Goal: Task Accomplishment & Management: Manage account settings

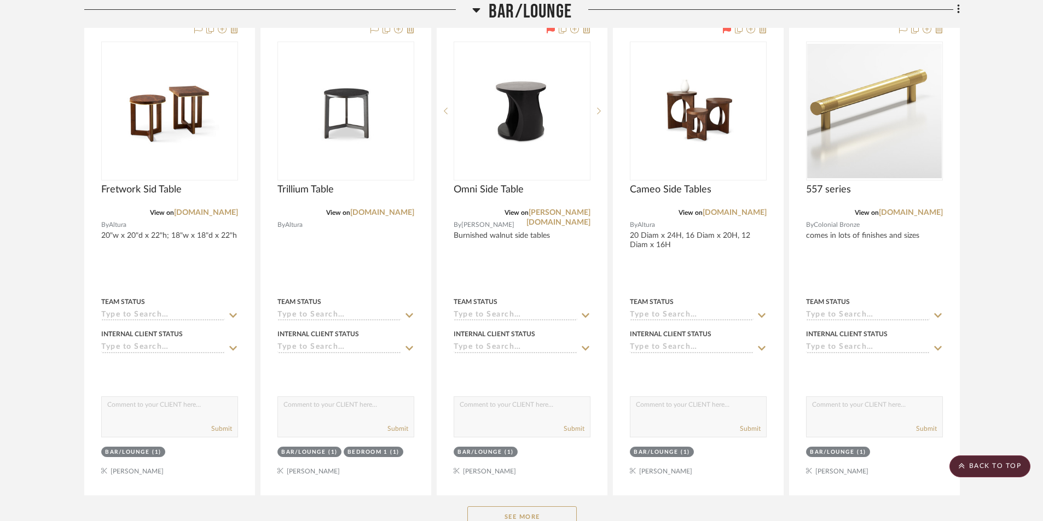
scroll to position [2025, 0]
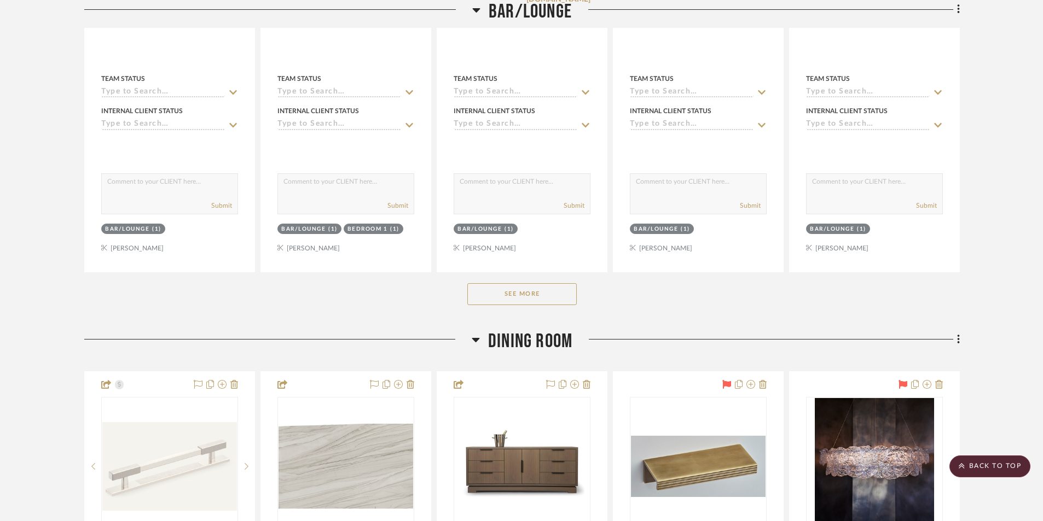
click at [531, 293] on button "See More" at bounding box center [521, 294] width 109 height 22
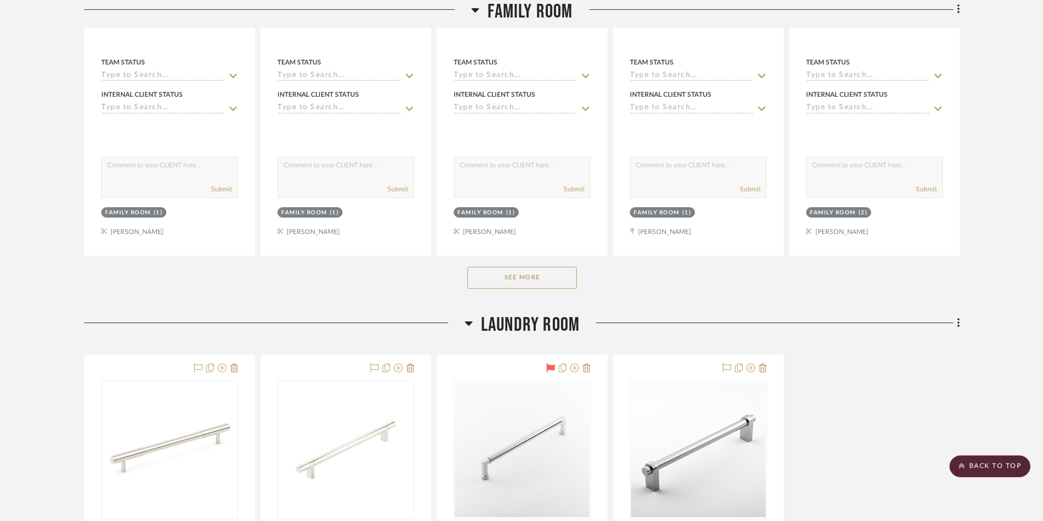
scroll to position [6621, 0]
click at [530, 277] on button "See More" at bounding box center [521, 276] width 109 height 22
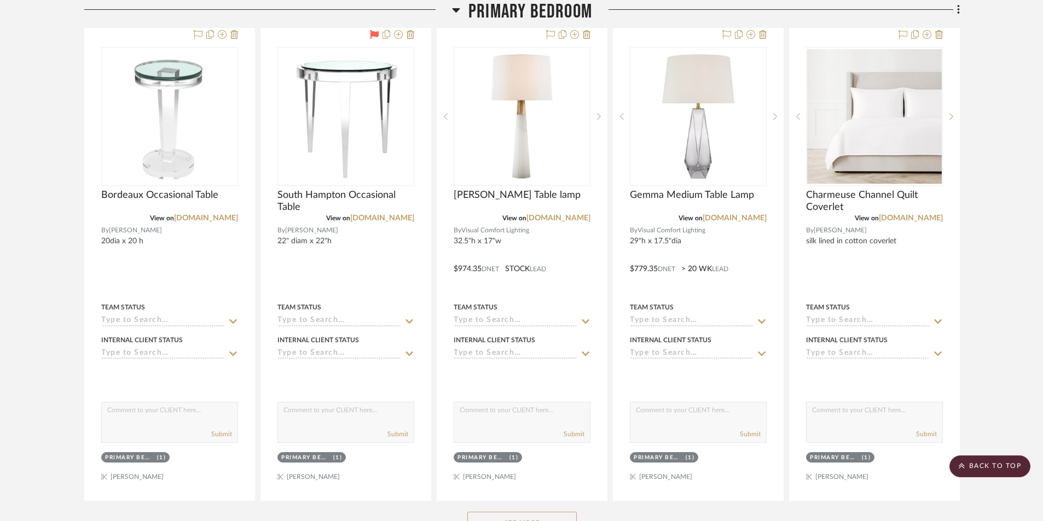
scroll to position [8153, 0]
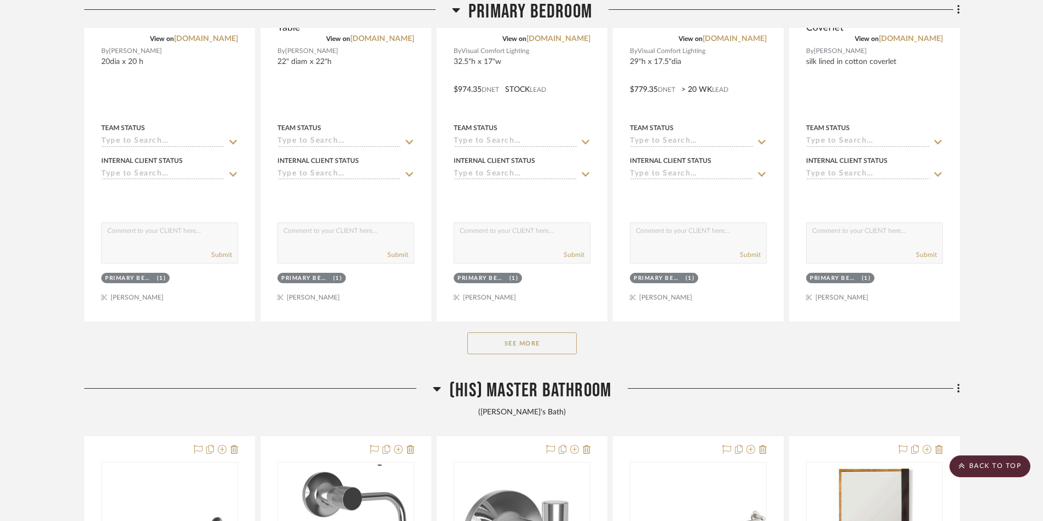
click at [528, 345] on button "See More" at bounding box center [521, 344] width 109 height 22
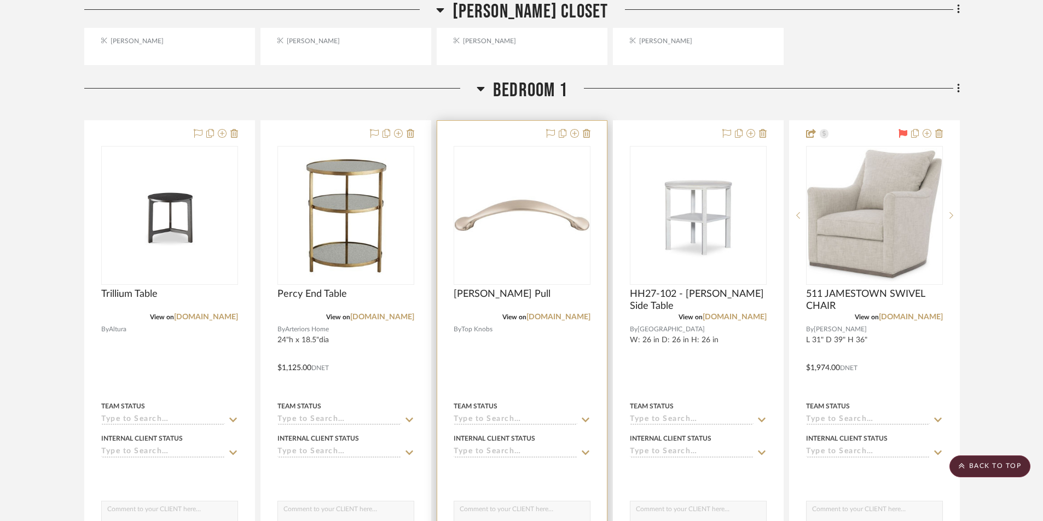
scroll to position [12093, 0]
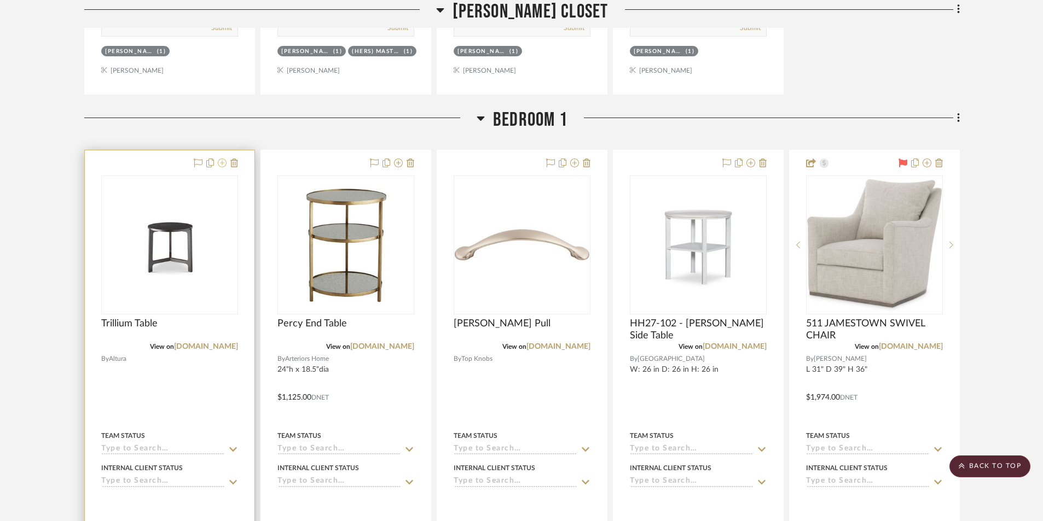
click at [223, 164] on icon at bounding box center [222, 163] width 9 height 9
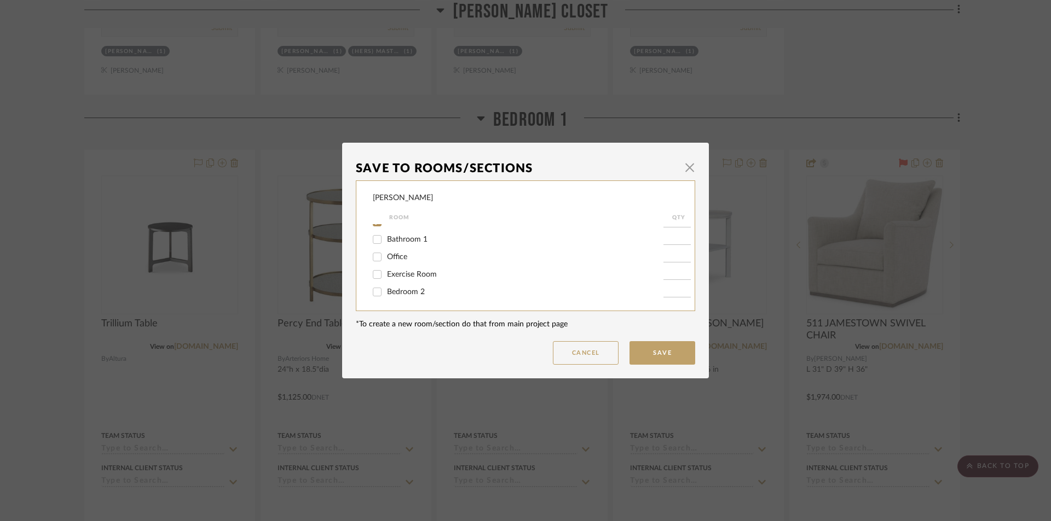
scroll to position [219, 0]
click at [374, 277] on input "Bedroom 1" at bounding box center [377, 277] width 18 height 18
checkbox input "false"
click at [664, 356] on button "Save" at bounding box center [662, 353] width 66 height 24
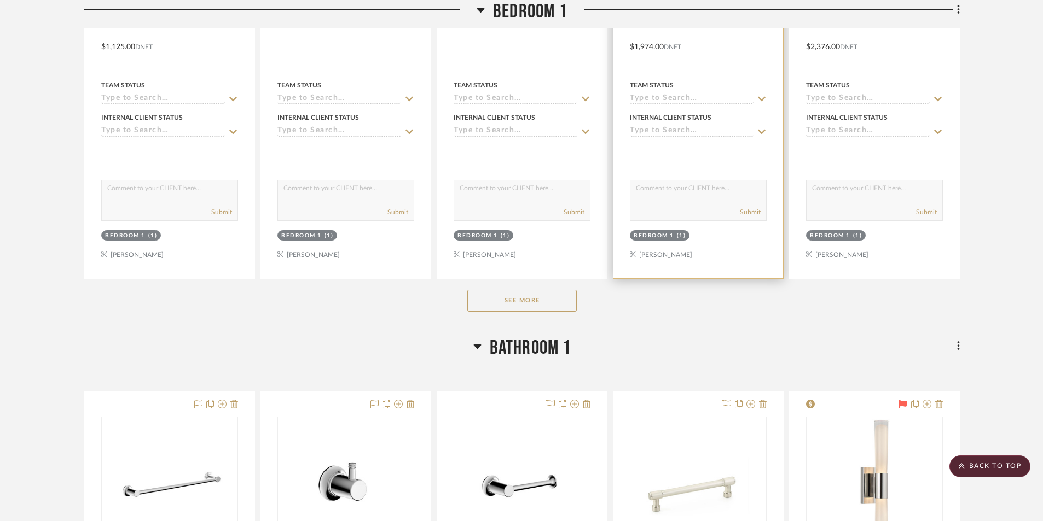
scroll to position [12476, 0]
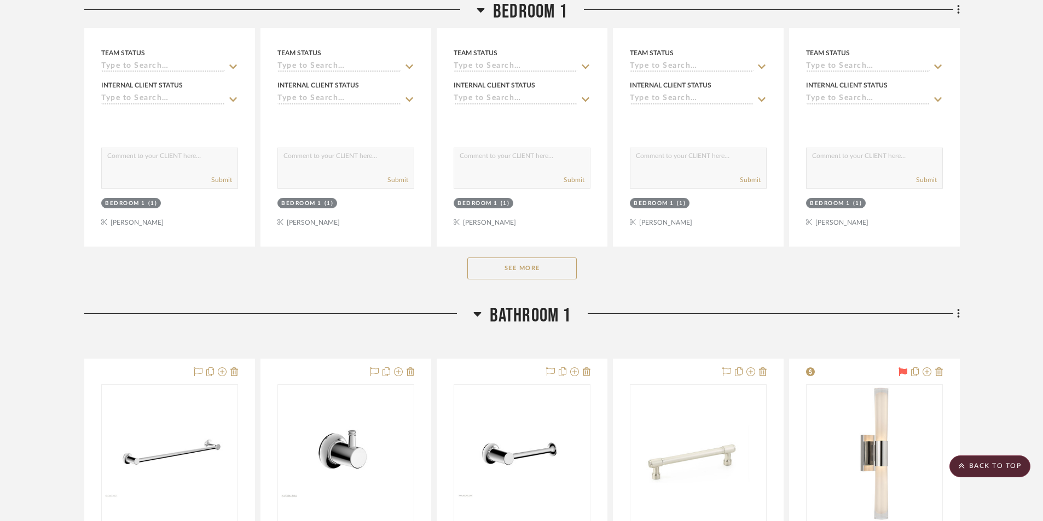
click at [575, 271] on button "See More" at bounding box center [521, 269] width 109 height 22
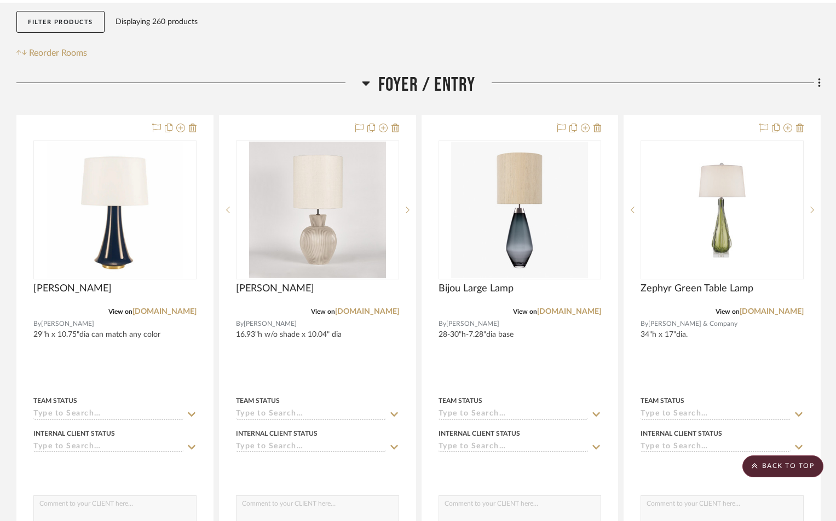
scroll to position [0, 0]
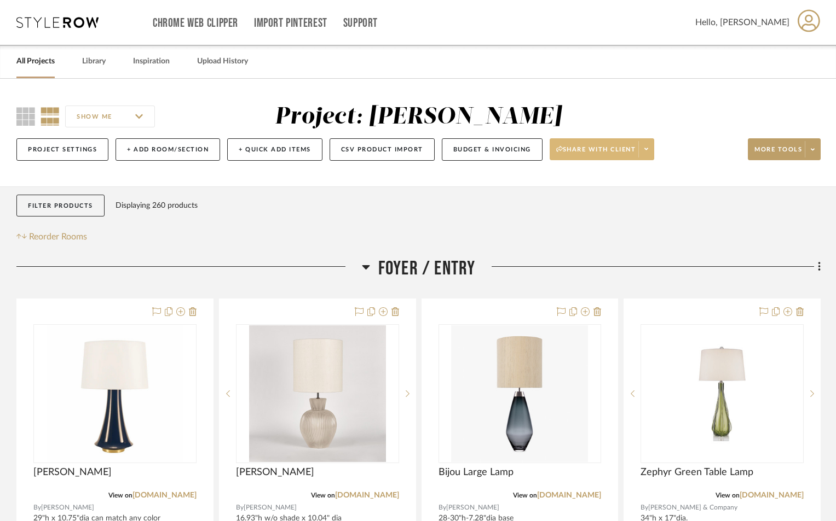
click at [627, 152] on span "Share with client" at bounding box center [596, 154] width 80 height 16
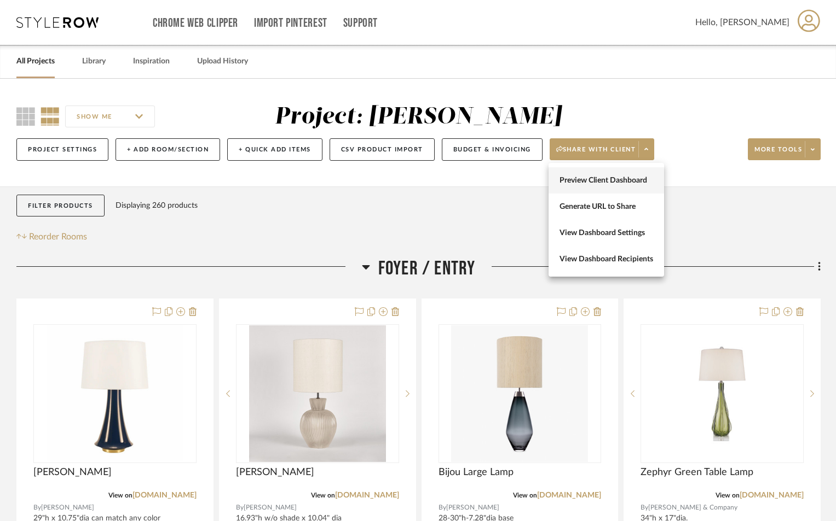
click at [622, 177] on span "Preview Client Dashboard" at bounding box center [606, 180] width 94 height 9
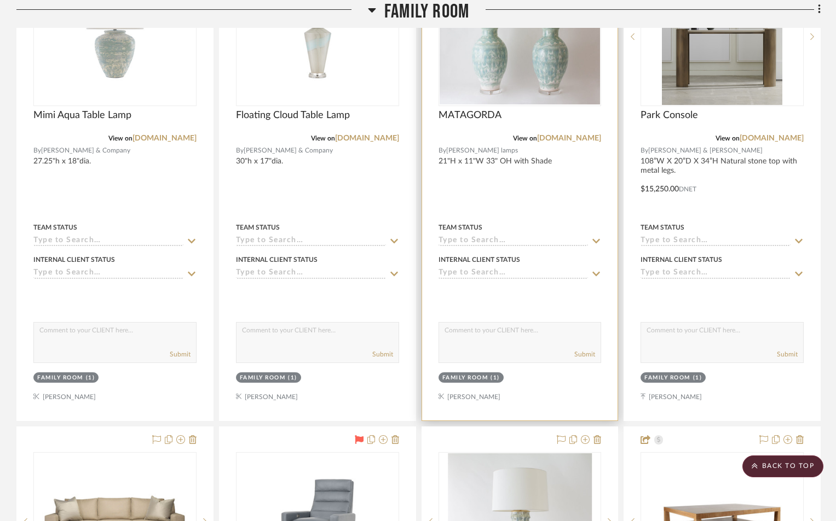
scroll to position [6840, 0]
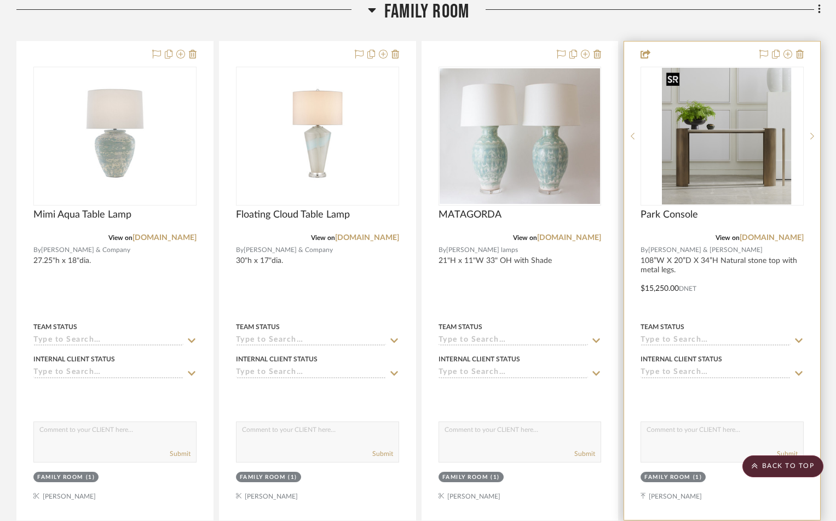
click at [717, 124] on div at bounding box center [721, 136] width 163 height 139
click at [737, 126] on img "0" at bounding box center [722, 136] width 121 height 137
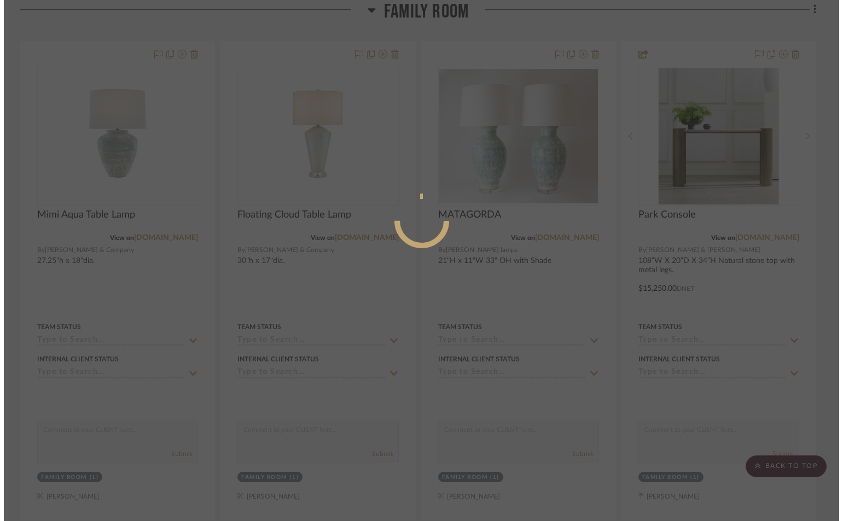
scroll to position [0, 0]
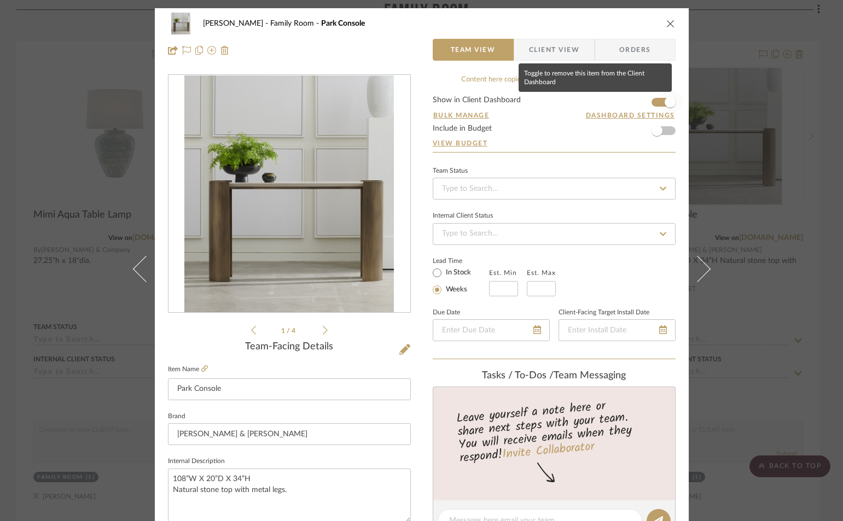
click at [665, 103] on span "button" at bounding box center [670, 102] width 11 height 11
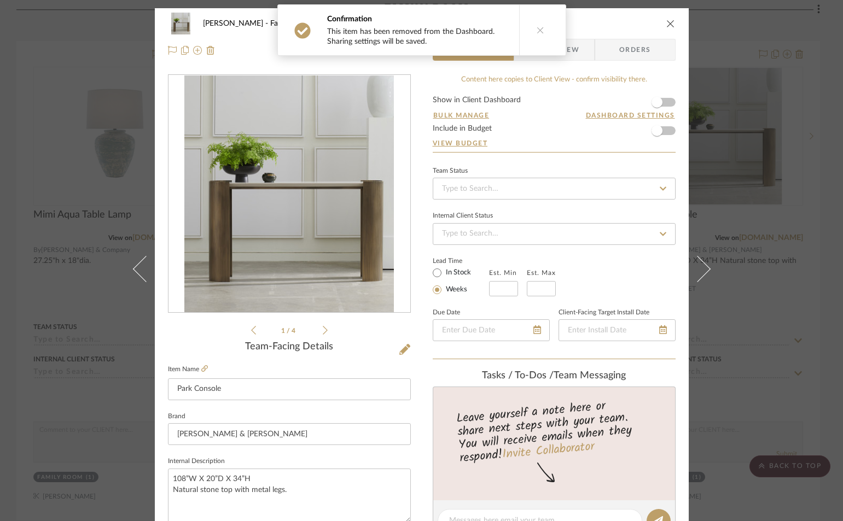
click at [666, 18] on div "[PERSON_NAME][GEOGRAPHIC_DATA] Console" at bounding box center [422, 24] width 508 height 22
click at [666, 21] on icon "close" at bounding box center [670, 23] width 9 height 9
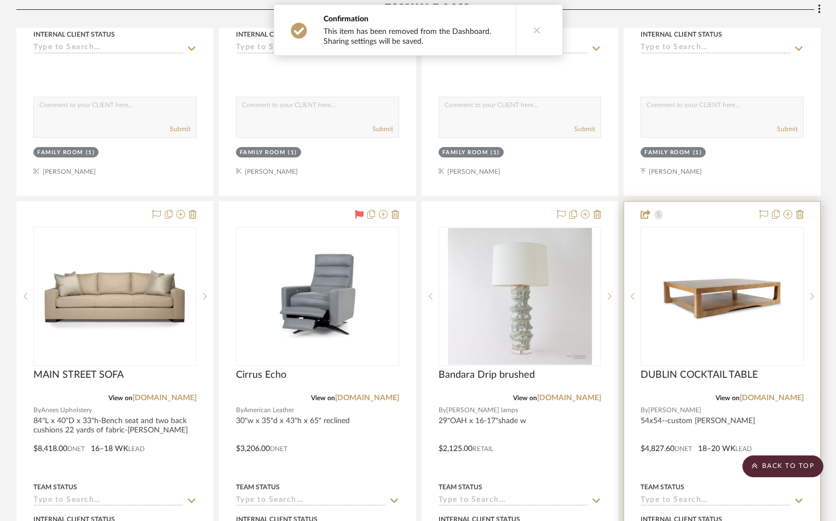
scroll to position [7168, 0]
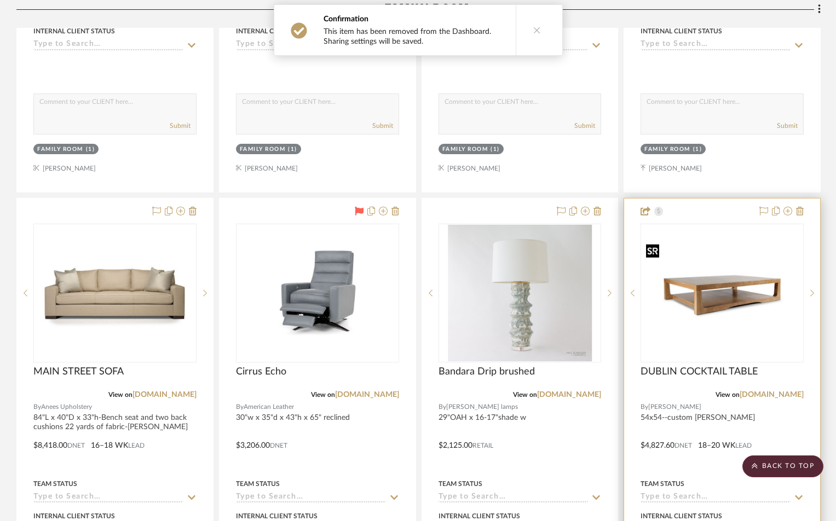
click at [0, 0] on img at bounding box center [0, 0] width 0 height 0
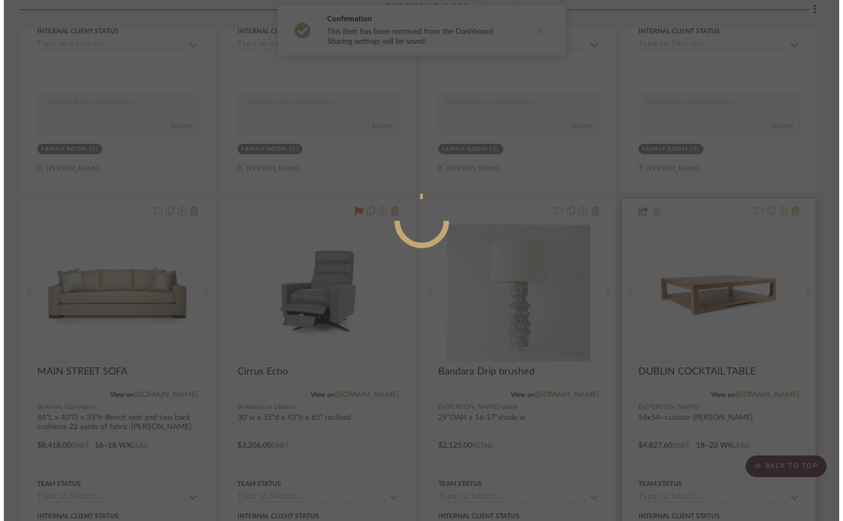
scroll to position [0, 0]
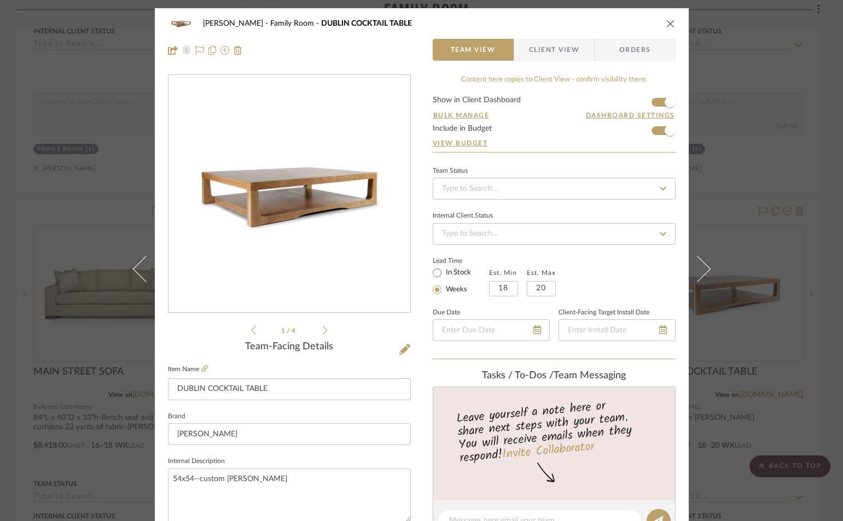
click at [653, 106] on form "Show in Client Dashboard Bulk Manage Dashboard Settings Include in Budget View …" at bounding box center [554, 124] width 243 height 56
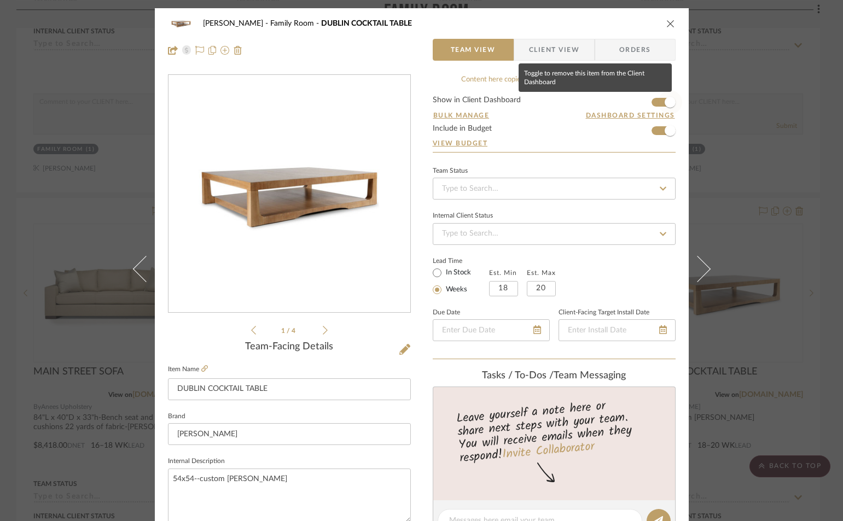
click at [660, 100] on span "button" at bounding box center [670, 102] width 24 height 24
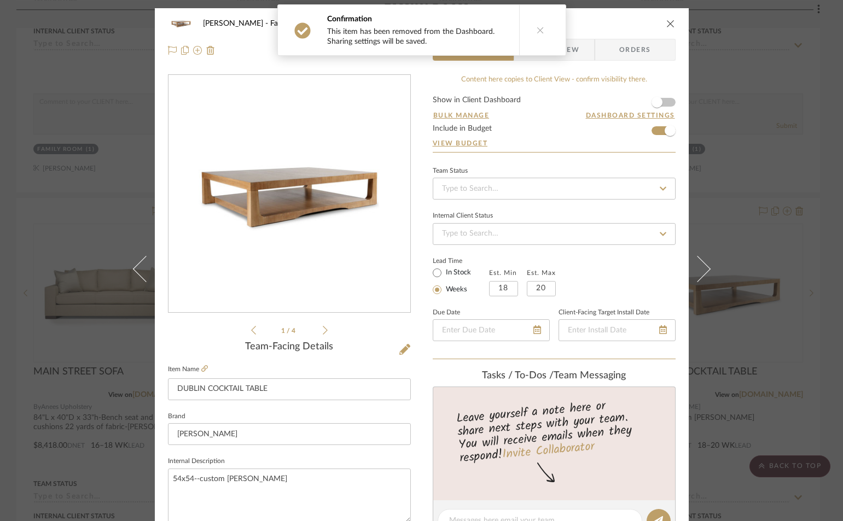
click at [666, 16] on div "[PERSON_NAME] Family Room [GEOGRAPHIC_DATA] COCKTAIL TABLE" at bounding box center [422, 24] width 508 height 22
click at [666, 24] on icon "close" at bounding box center [670, 23] width 9 height 9
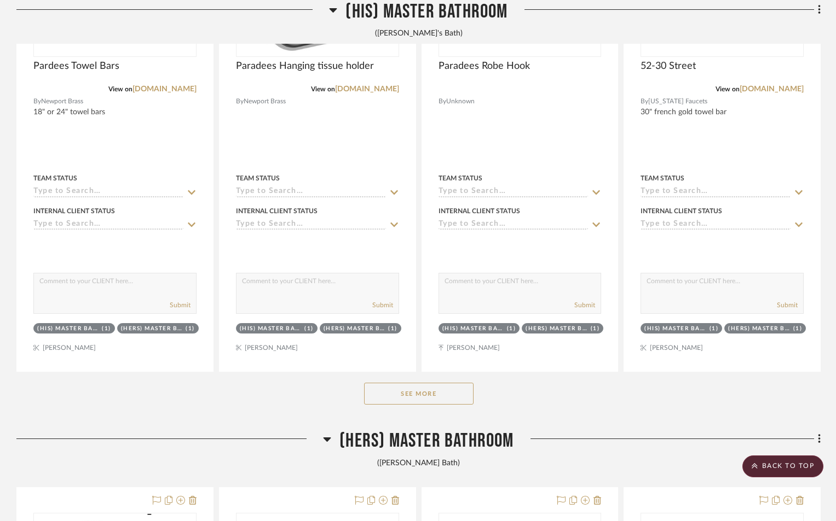
scroll to position [12202, 0]
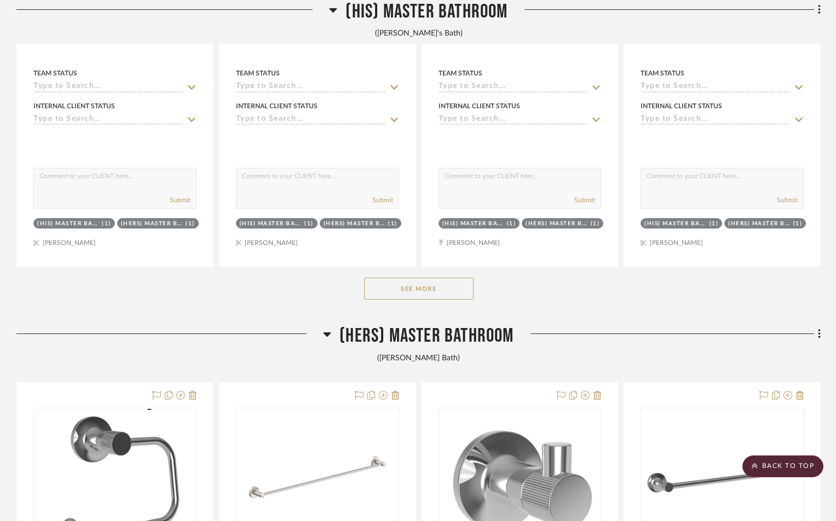
click at [454, 291] on button "See More" at bounding box center [418, 289] width 109 height 22
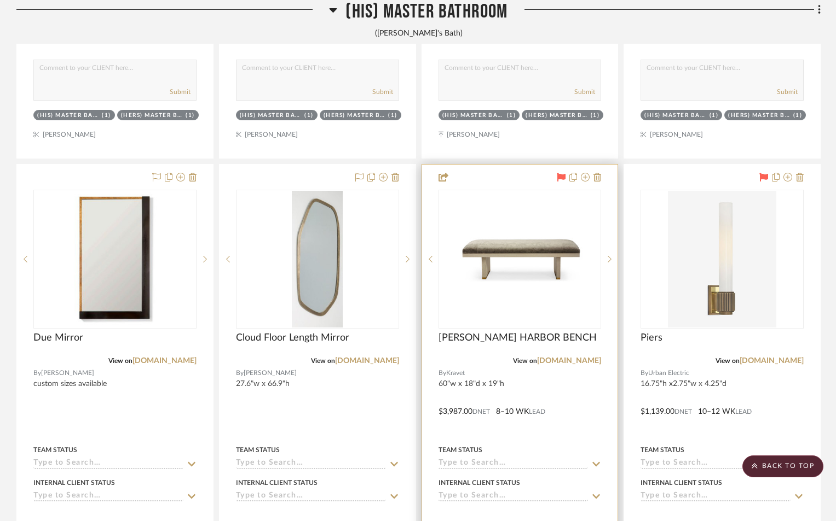
scroll to position [12312, 0]
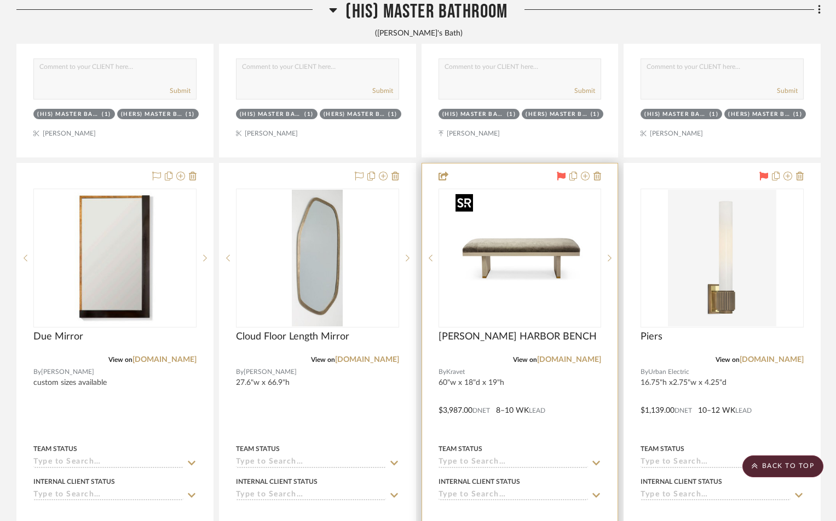
click at [537, 241] on img "0" at bounding box center [519, 258] width 137 height 137
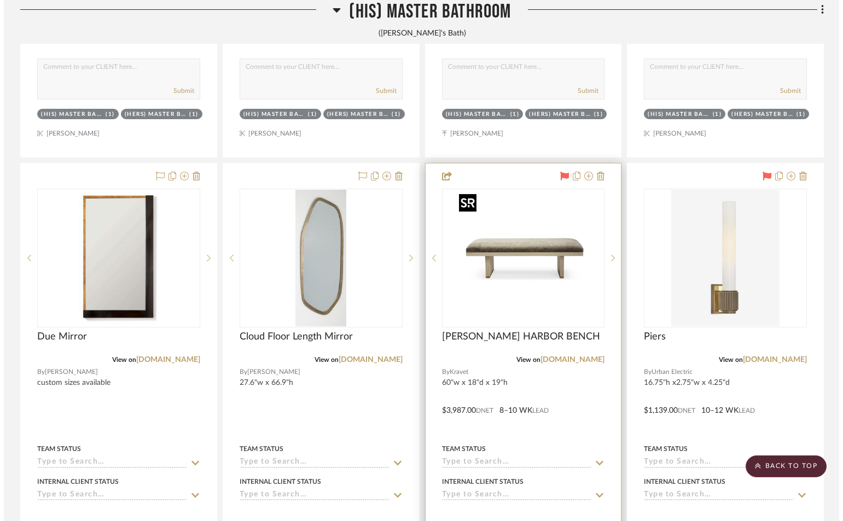
scroll to position [0, 0]
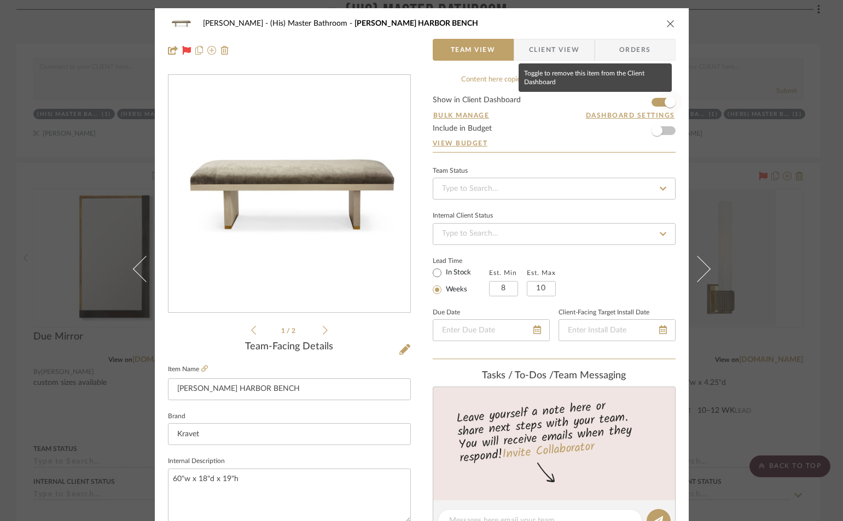
click at [658, 106] on span "button" at bounding box center [670, 102] width 24 height 24
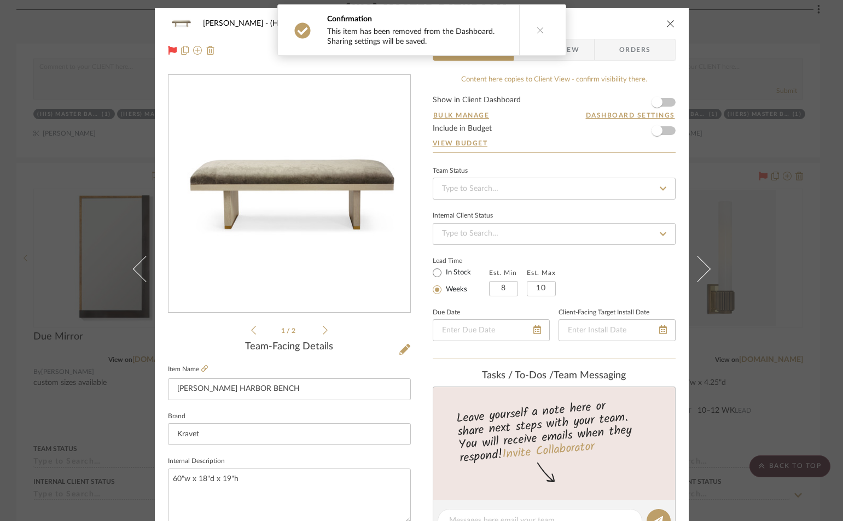
click at [666, 25] on icon "close" at bounding box center [670, 23] width 9 height 9
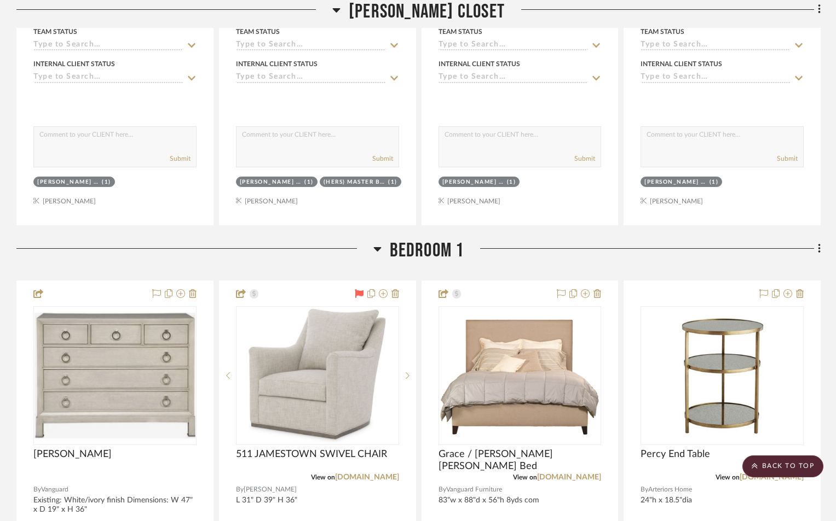
scroll to position [14610, 0]
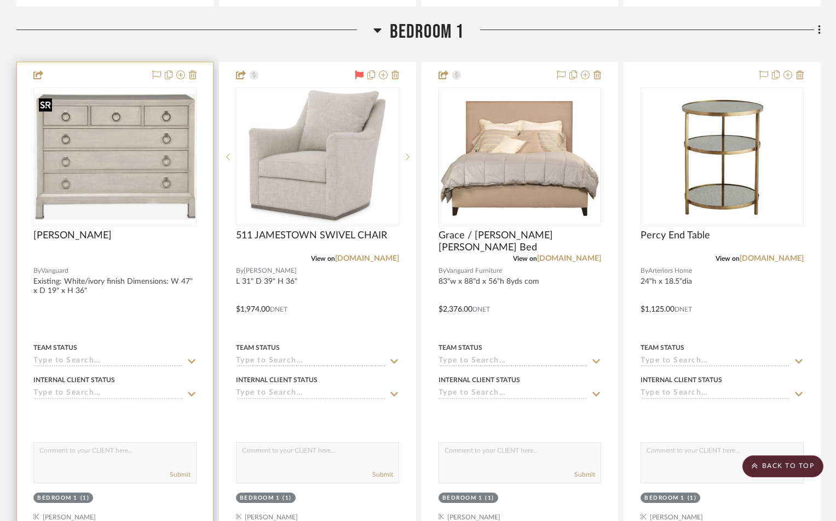
click at [121, 158] on img "0" at bounding box center [114, 157] width 161 height 126
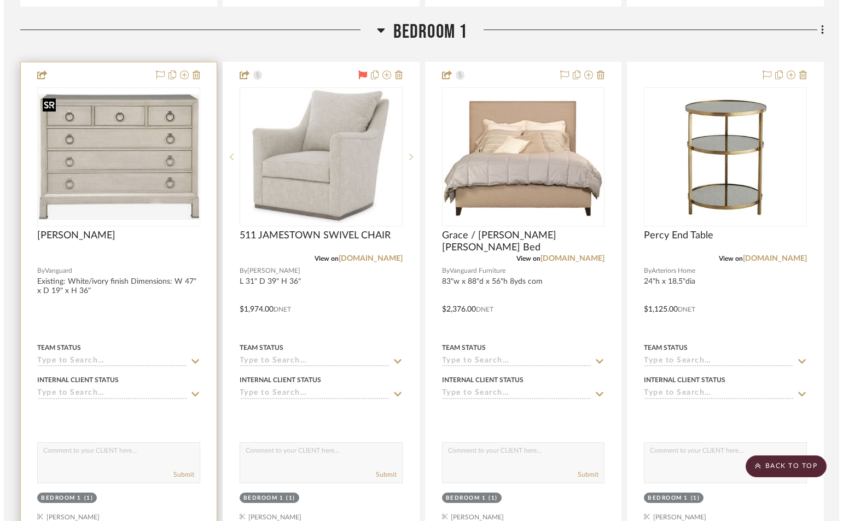
scroll to position [0, 0]
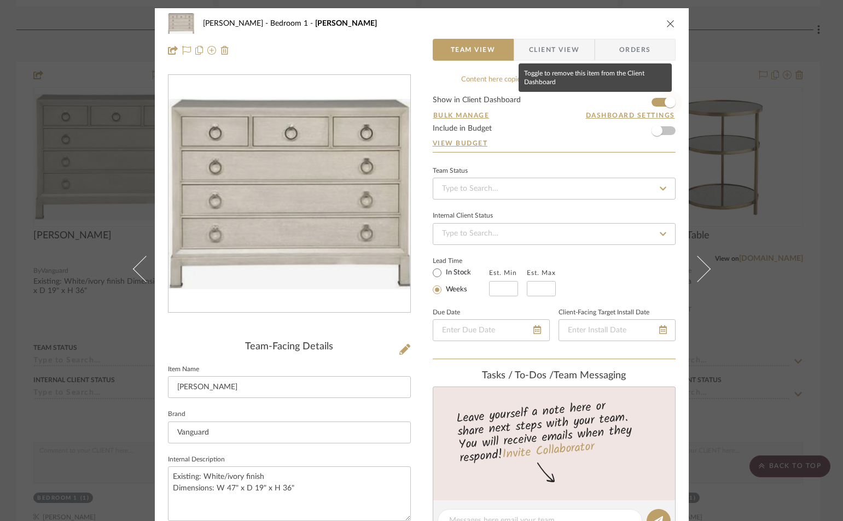
click at [658, 102] on span "button" at bounding box center [670, 102] width 24 height 24
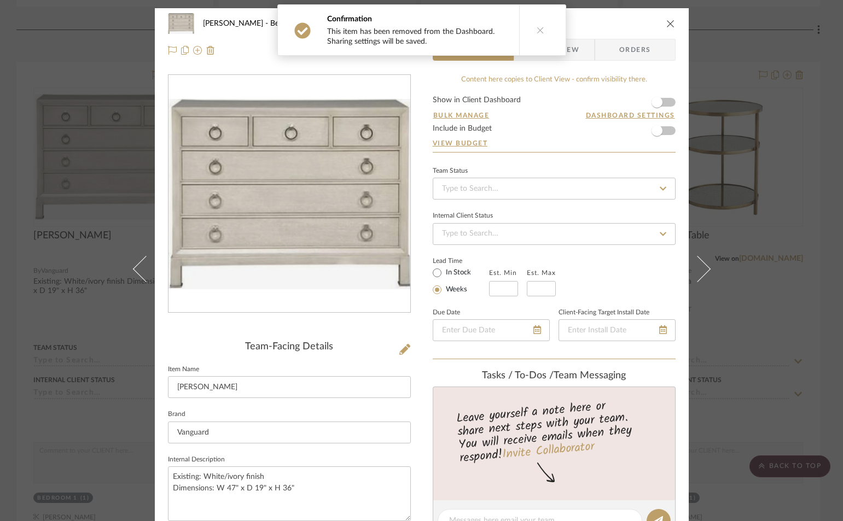
click at [668, 22] on icon "close" at bounding box center [670, 23] width 9 height 9
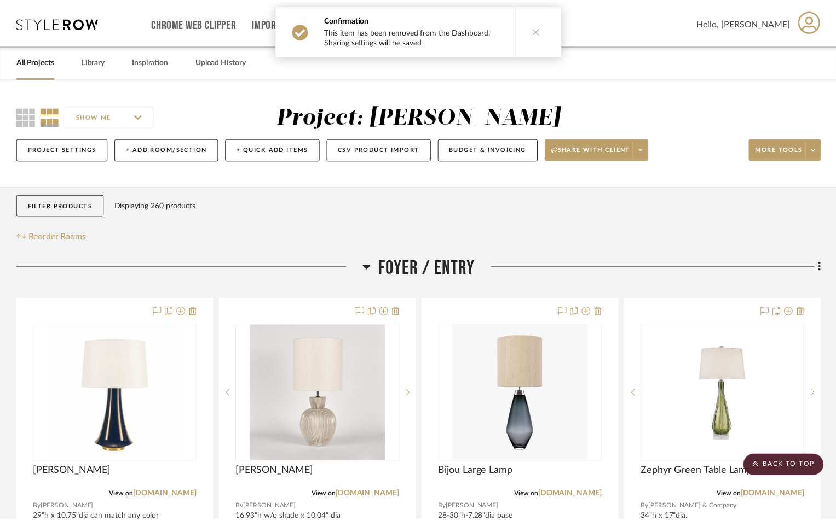
scroll to position [14610, 0]
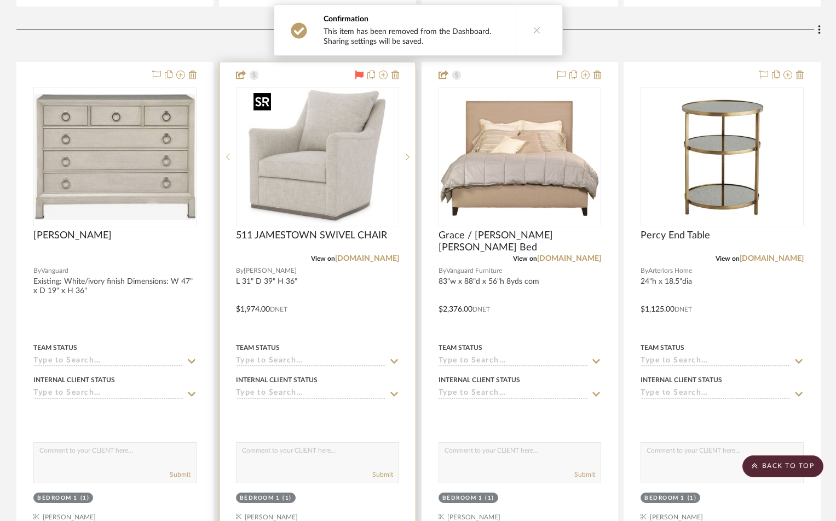
click at [306, 172] on img "0" at bounding box center [317, 157] width 137 height 137
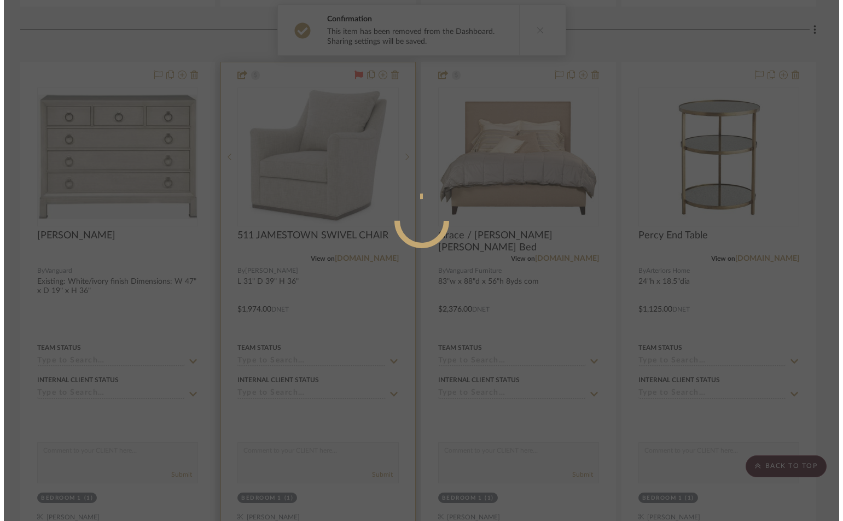
scroll to position [0, 0]
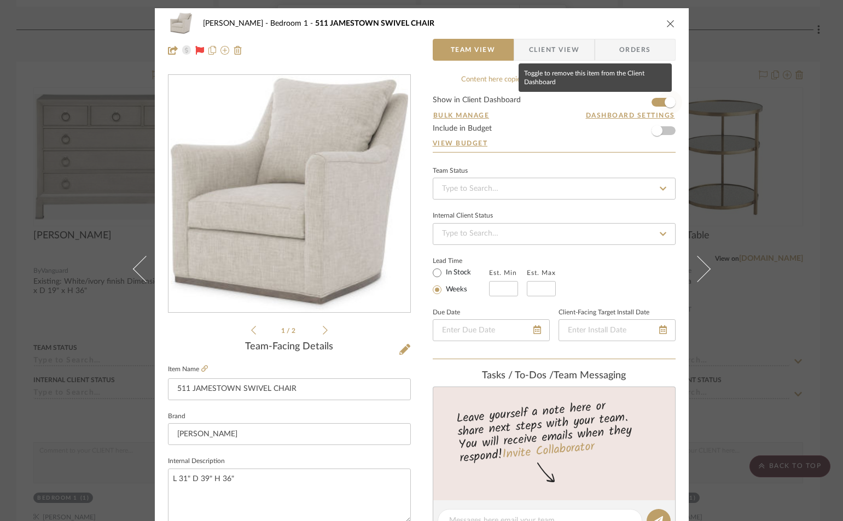
click at [658, 105] on span "button" at bounding box center [670, 102] width 24 height 24
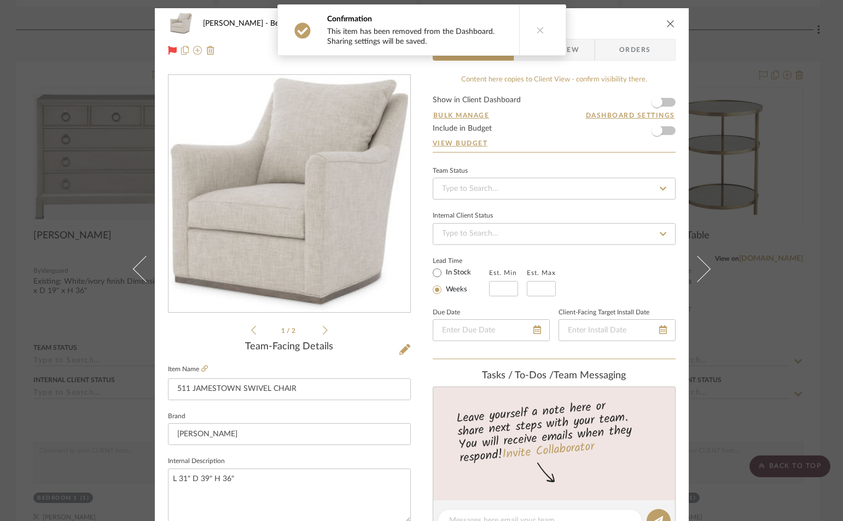
click at [666, 21] on icon "close" at bounding box center [670, 23] width 9 height 9
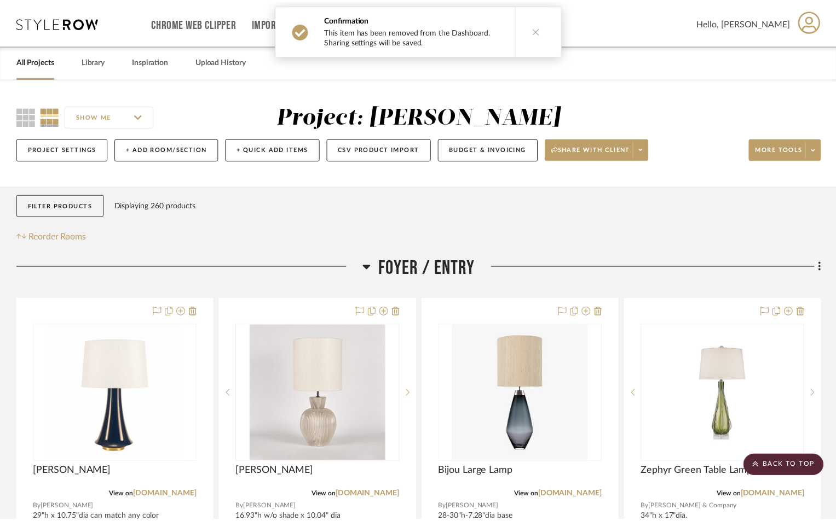
scroll to position [14610, 0]
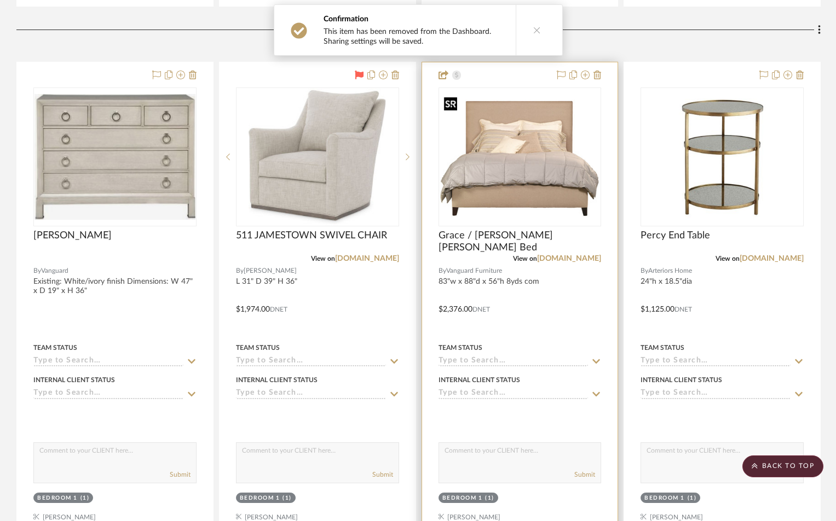
click at [524, 185] on img "0" at bounding box center [519, 156] width 161 height 129
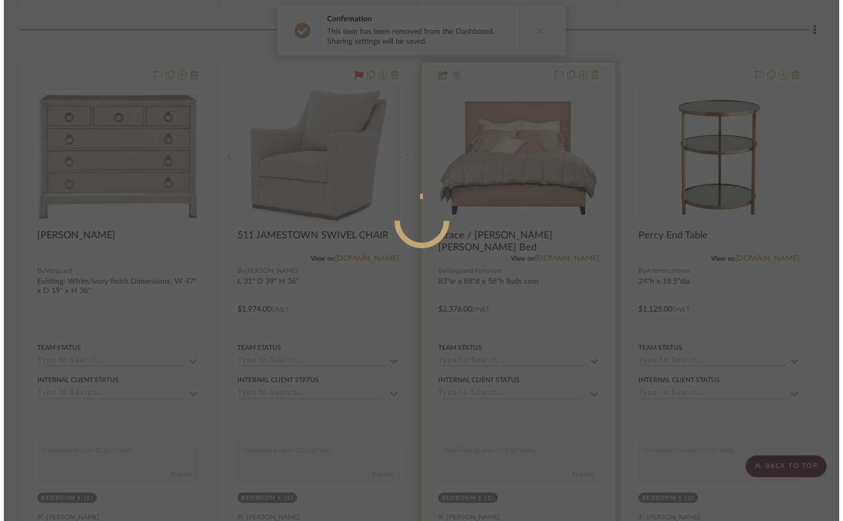
scroll to position [0, 0]
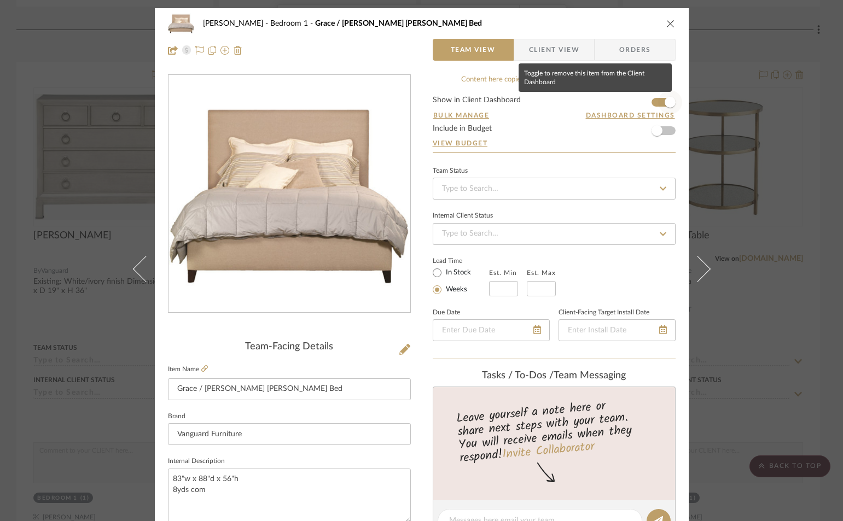
click at [658, 101] on span "button" at bounding box center [670, 102] width 24 height 24
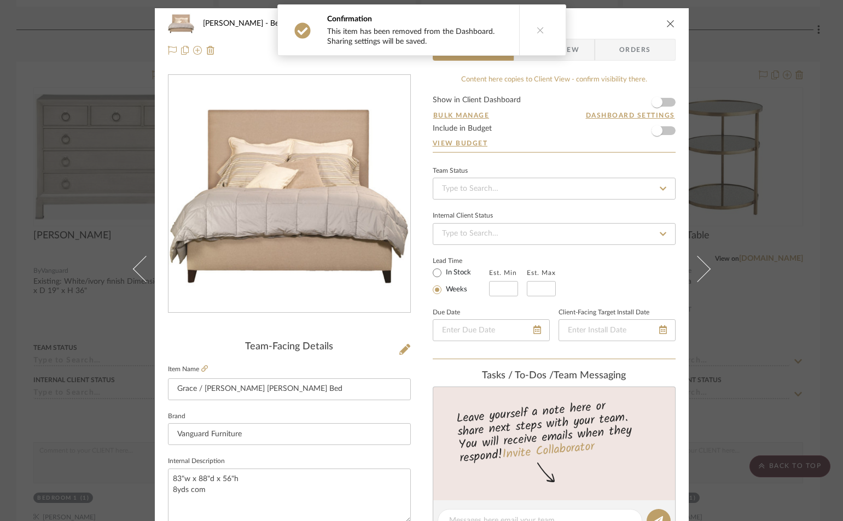
drag, startPoint x: 669, startPoint y: 20, endPoint x: 670, endPoint y: 27, distance: 7.2
click at [669, 20] on icon "close" at bounding box center [670, 23] width 9 height 9
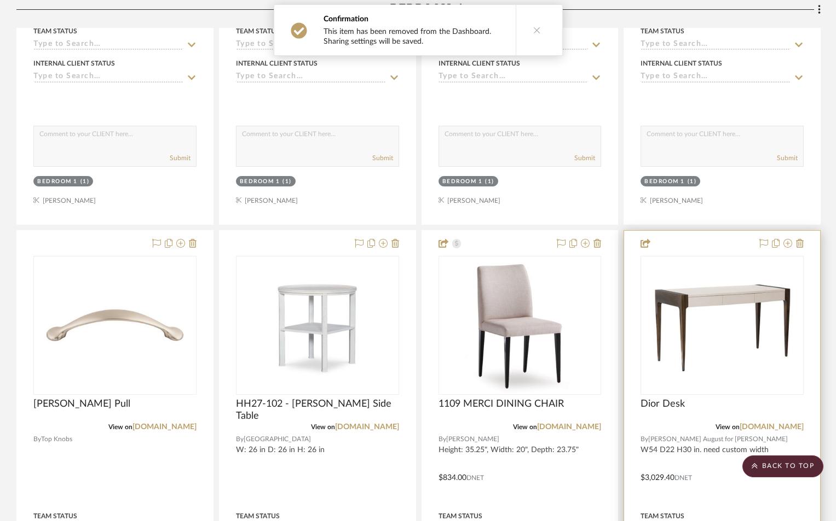
scroll to position [14938, 0]
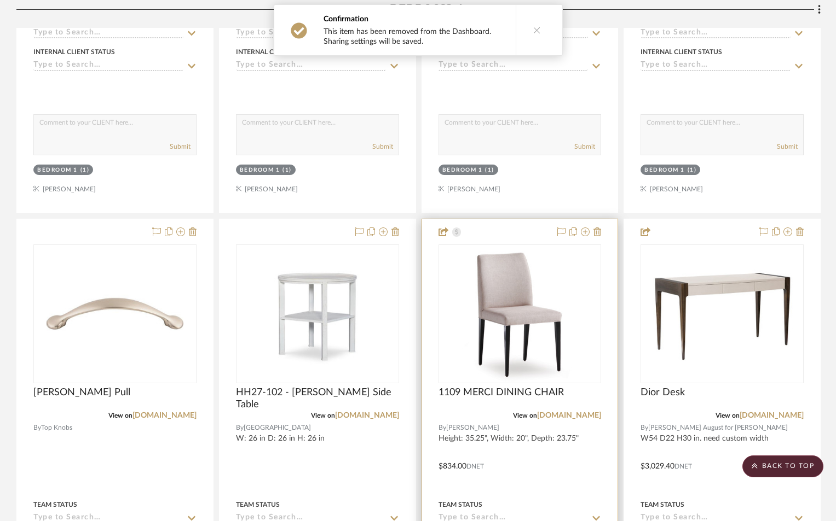
click at [450, 304] on div "0" at bounding box center [520, 314] width 162 height 138
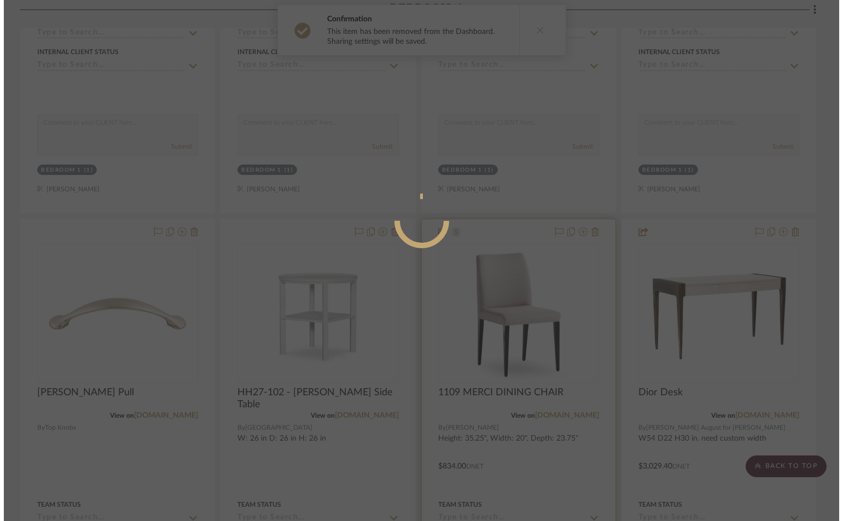
scroll to position [0, 0]
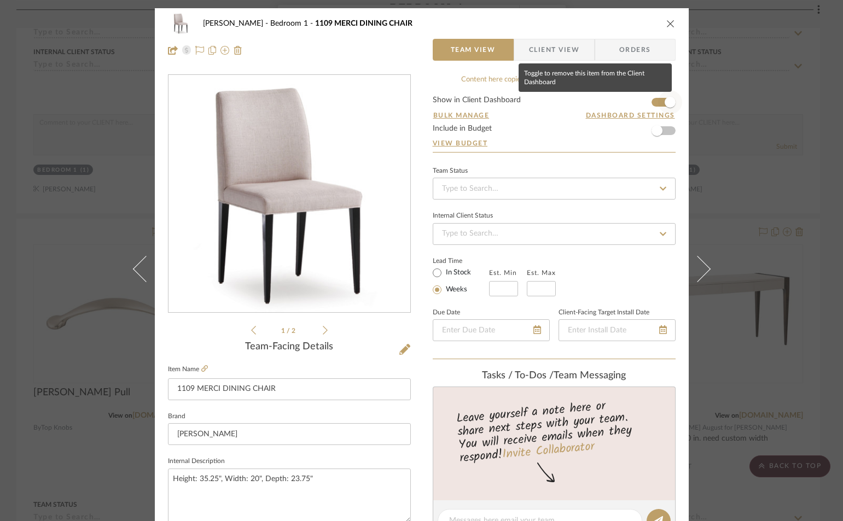
click at [658, 101] on span "button" at bounding box center [670, 102] width 24 height 24
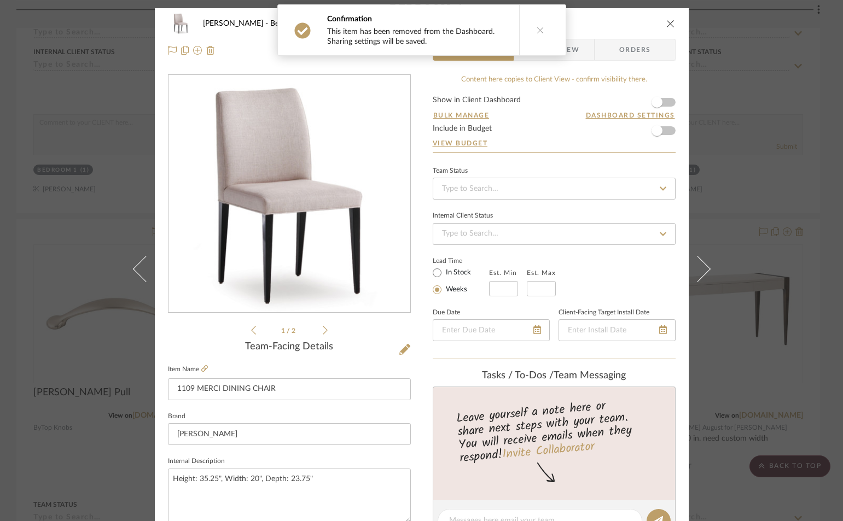
click at [666, 22] on icon "close" at bounding box center [670, 23] width 9 height 9
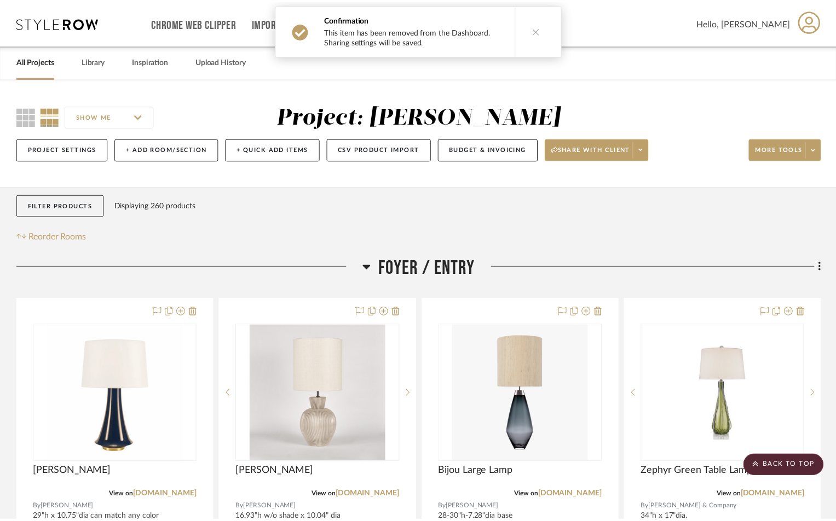
scroll to position [14938, 0]
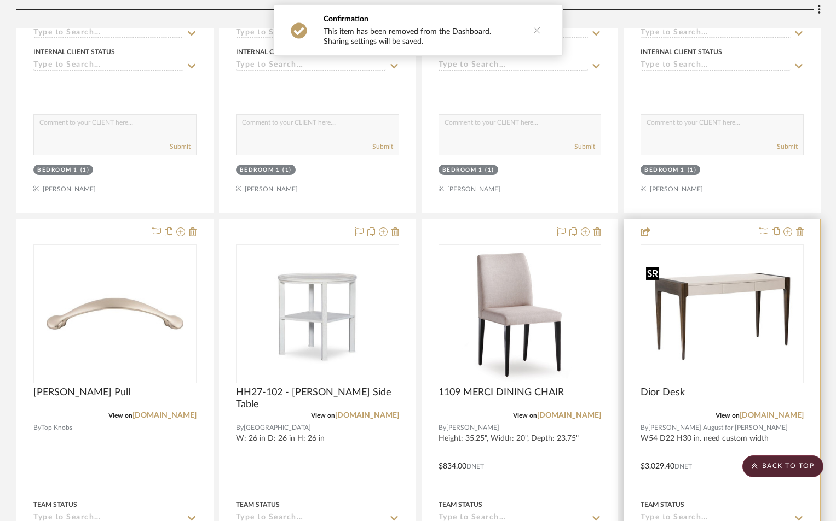
click at [706, 283] on img "0" at bounding box center [721, 314] width 161 height 103
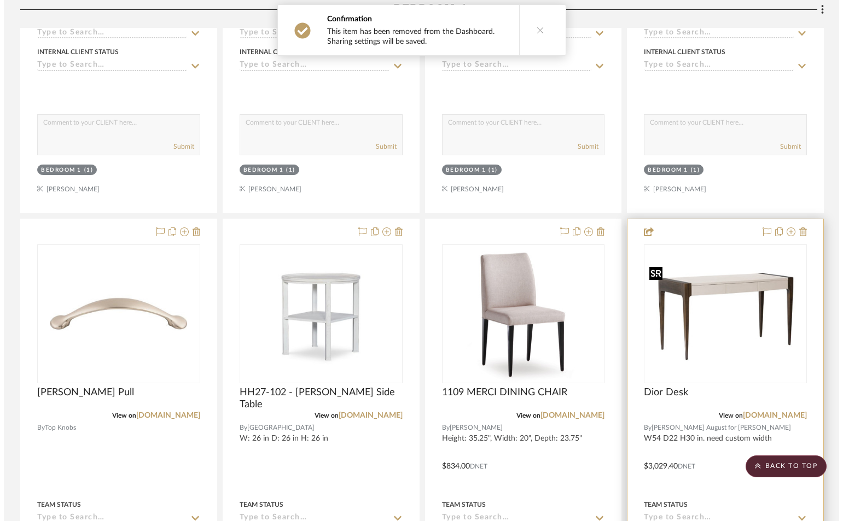
scroll to position [0, 0]
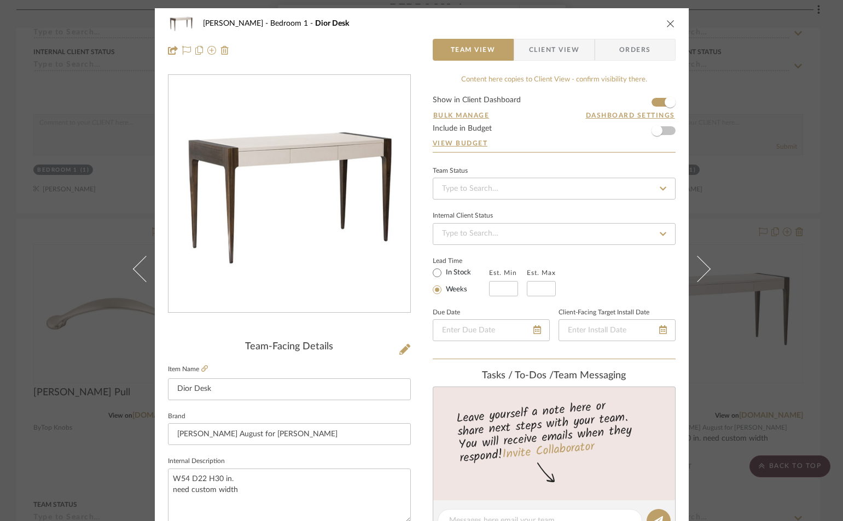
click at [653, 101] on form "Show in Client Dashboard Bulk Manage Dashboard Settings Include in Budget View …" at bounding box center [554, 124] width 243 height 56
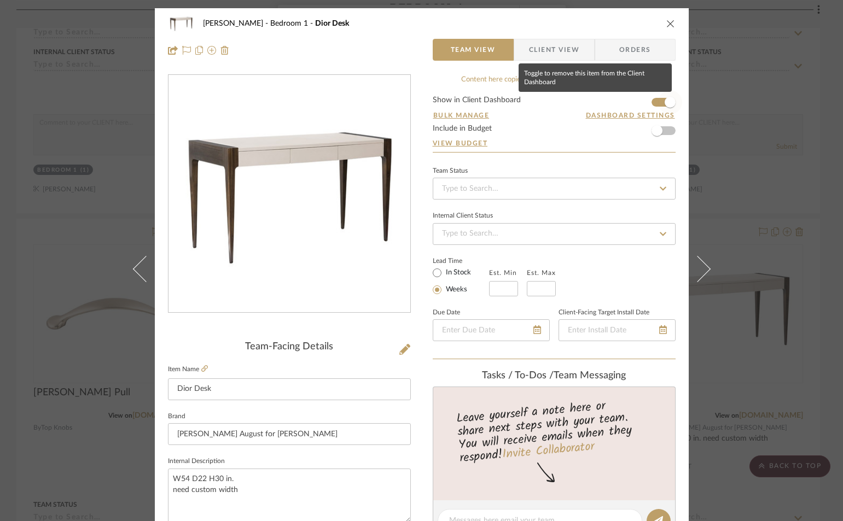
click at [665, 101] on span "button" at bounding box center [670, 102] width 11 height 11
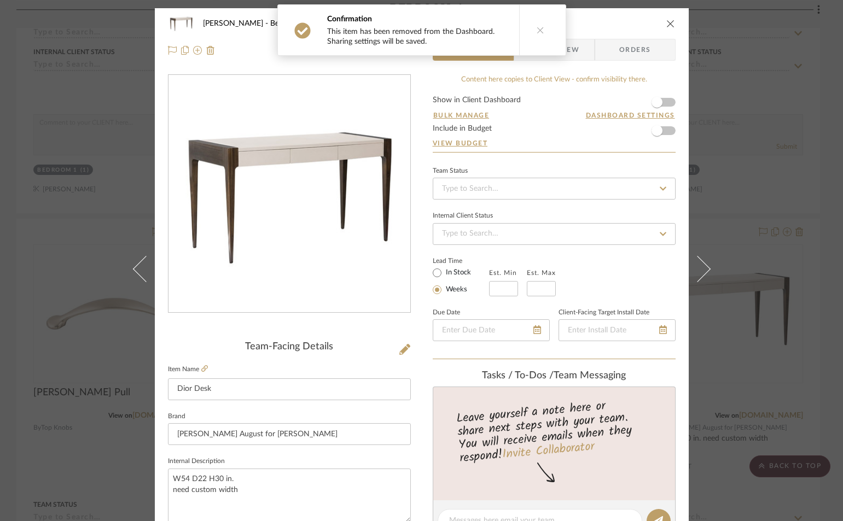
click at [666, 25] on icon "close" at bounding box center [670, 23] width 9 height 9
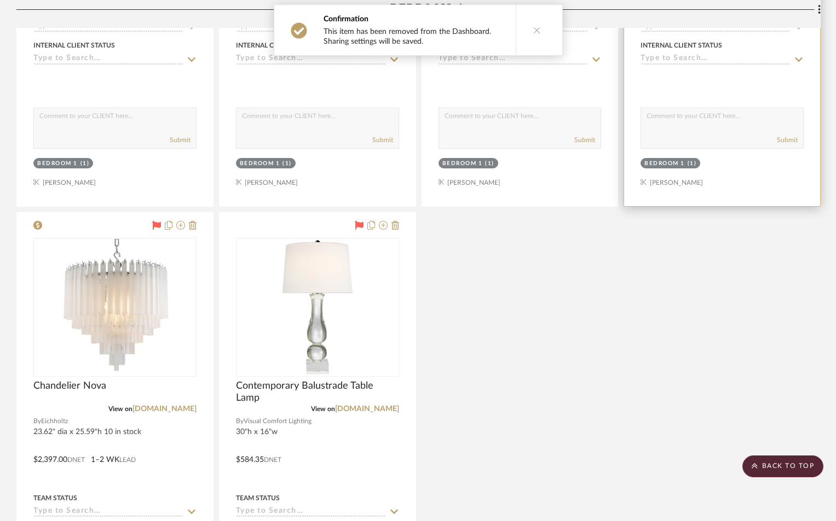
scroll to position [15431, 0]
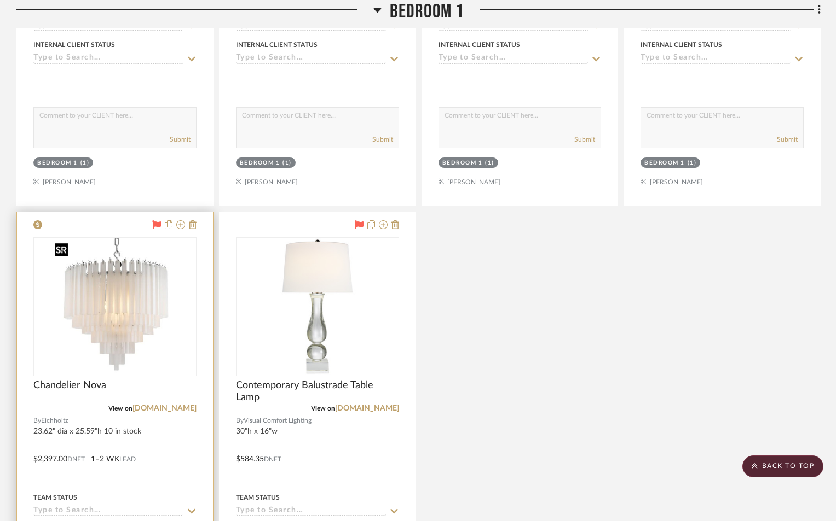
click at [164, 345] on img "0" at bounding box center [114, 307] width 129 height 137
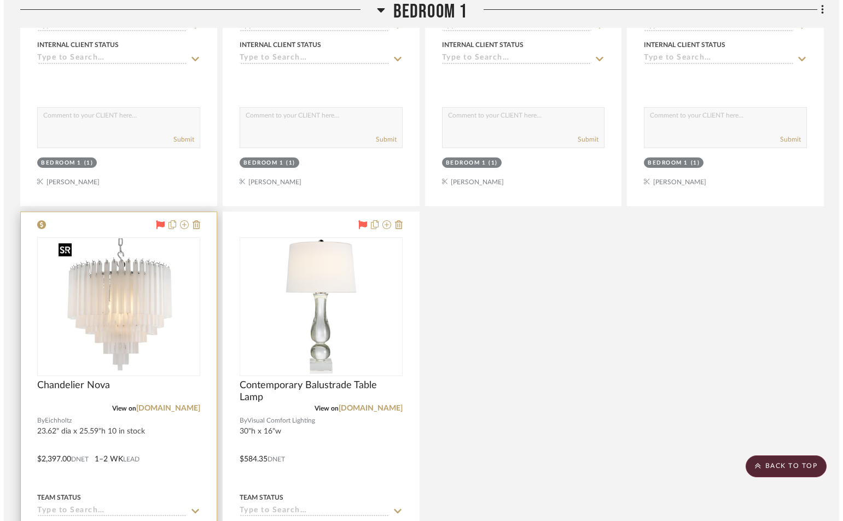
scroll to position [0, 0]
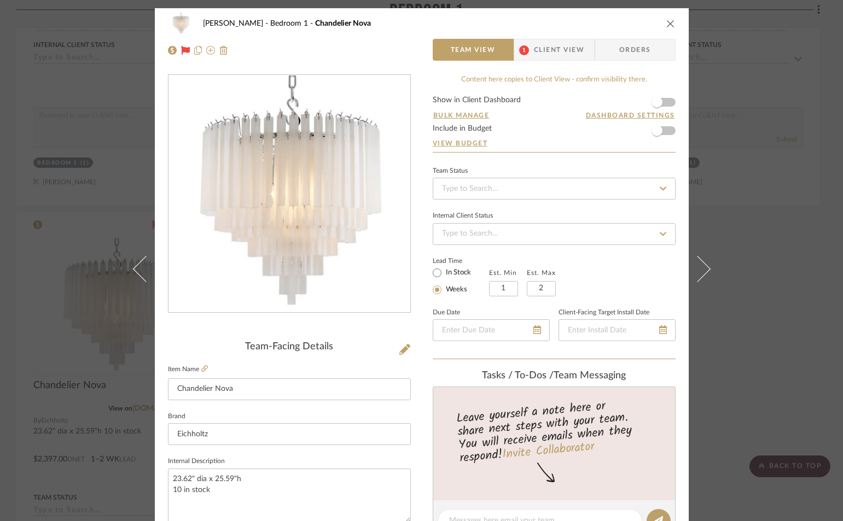
click at [668, 20] on icon "close" at bounding box center [670, 23] width 9 height 9
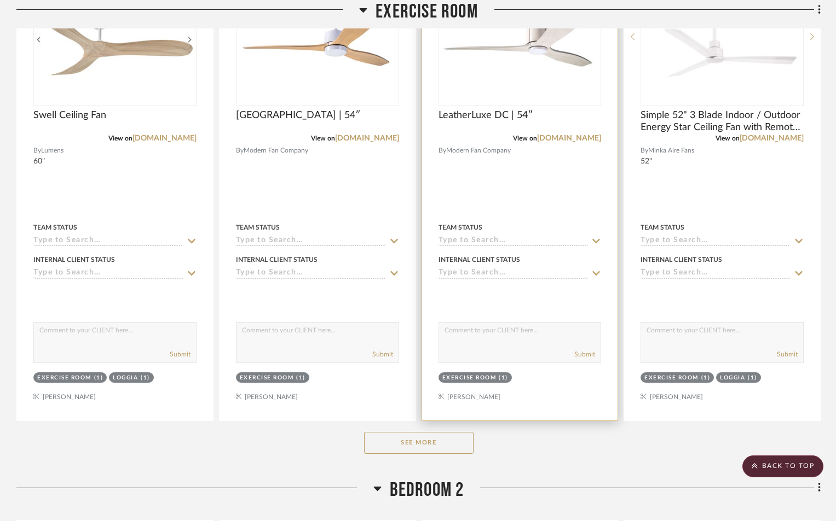
scroll to position [17455, 0]
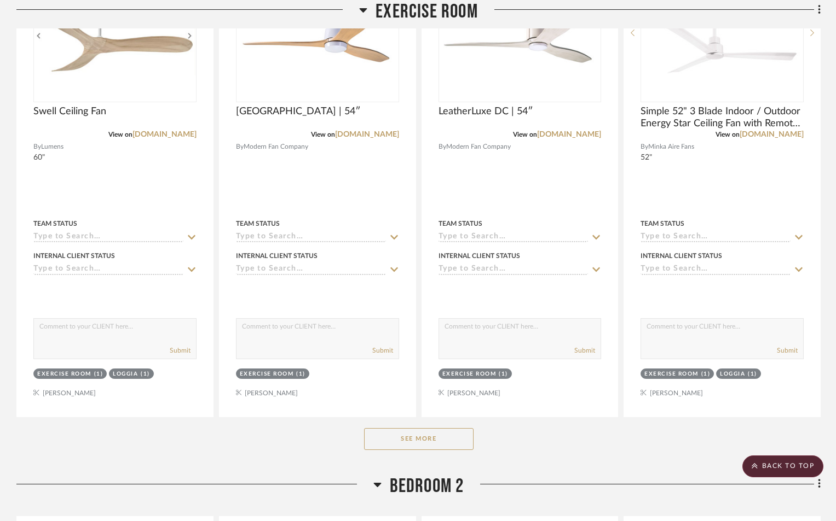
click at [453, 440] on button "See More" at bounding box center [418, 439] width 109 height 22
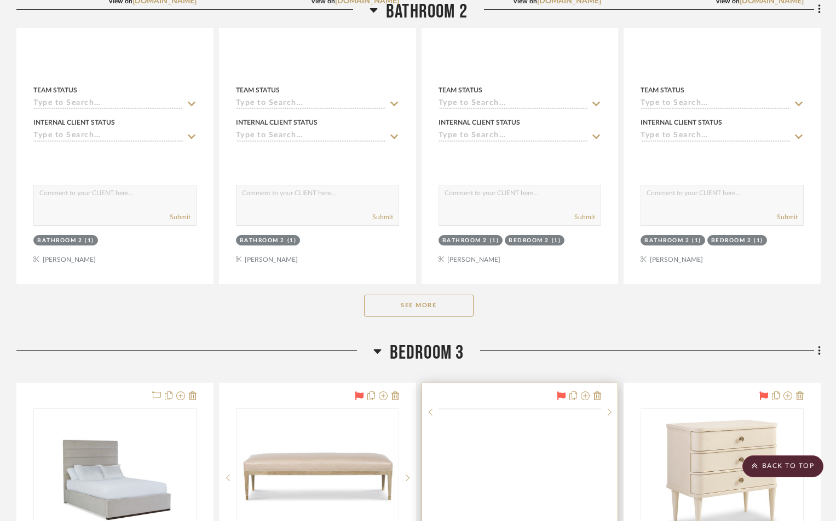
scroll to position [19261, 0]
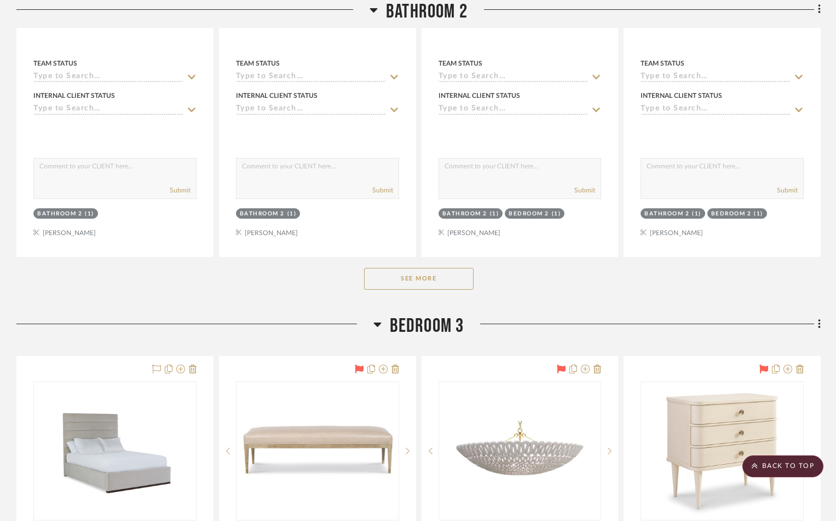
click at [426, 282] on button "See More" at bounding box center [418, 279] width 109 height 22
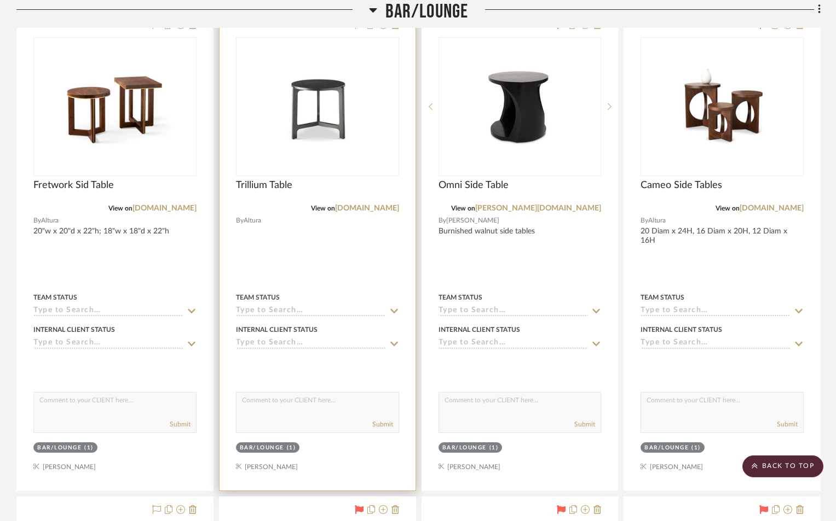
scroll to position [1970, 0]
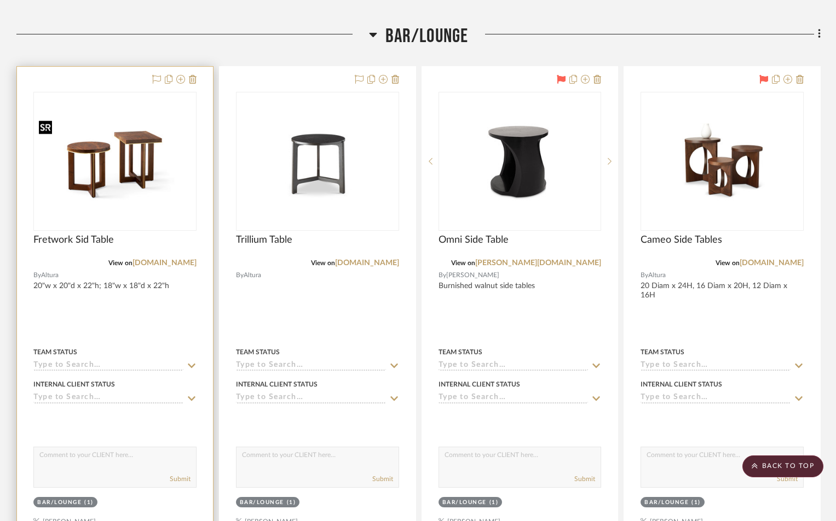
click at [138, 175] on img "0" at bounding box center [114, 161] width 161 height 90
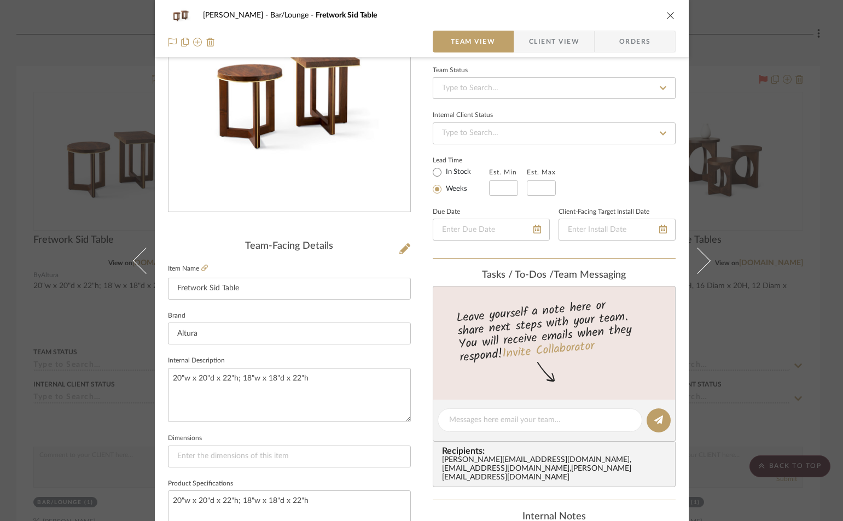
scroll to position [109, 0]
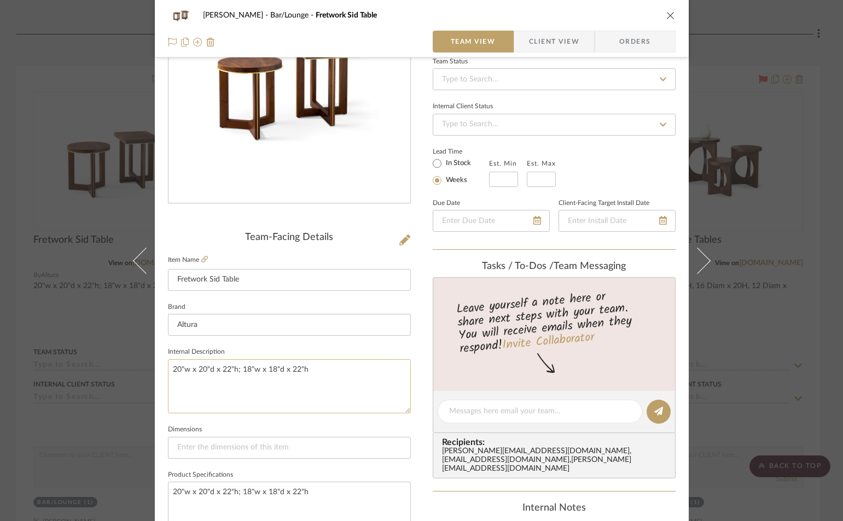
click at [174, 373] on textarea "20"w x 20"d x 22"h; 18"w x 18"d x 22"h" at bounding box center [289, 386] width 243 height 54
click at [200, 370] on textarea "24"w x 20"d x 22"h; 18"w x 18"d x 22"h" at bounding box center [289, 386] width 243 height 54
click at [223, 372] on textarea "24"w x 24"d x 22"h; 18"w x 18"d x 22"h" at bounding box center [289, 386] width 243 height 54
drag, startPoint x: 295, startPoint y: 370, endPoint x: 288, endPoint y: 372, distance: 7.3
click at [288, 372] on textarea "24"w x 24"d x 20"h; 18"w x 18"d x 22"h" at bounding box center [289, 386] width 243 height 54
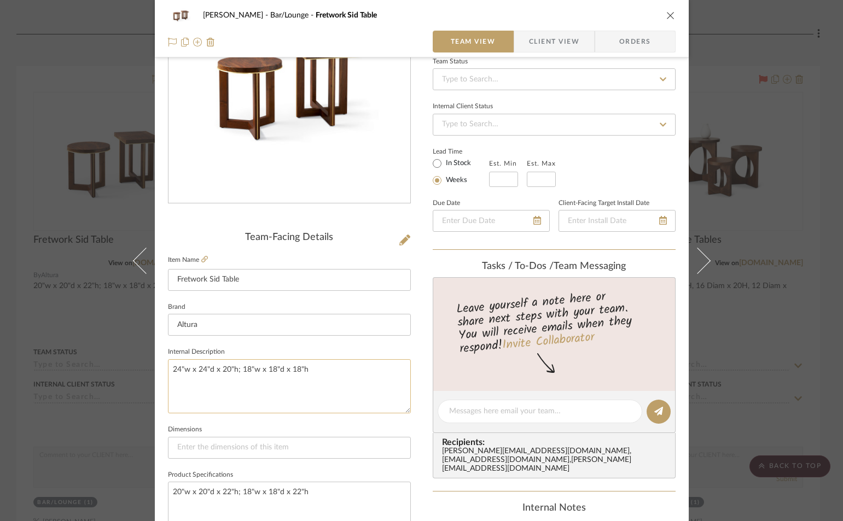
click at [319, 370] on textarea "24"w x 24"d x 20"h; 18"w x 18"d x 18"h" at bounding box center [289, 386] width 243 height 54
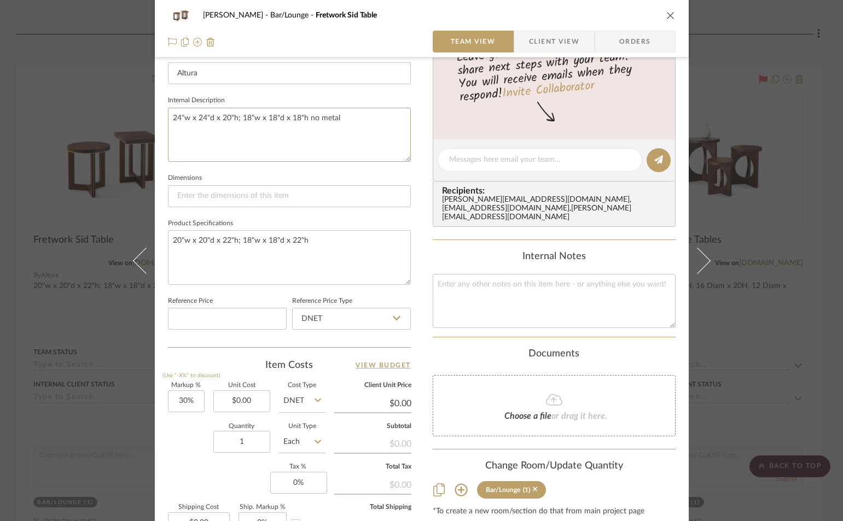
scroll to position [274, 0]
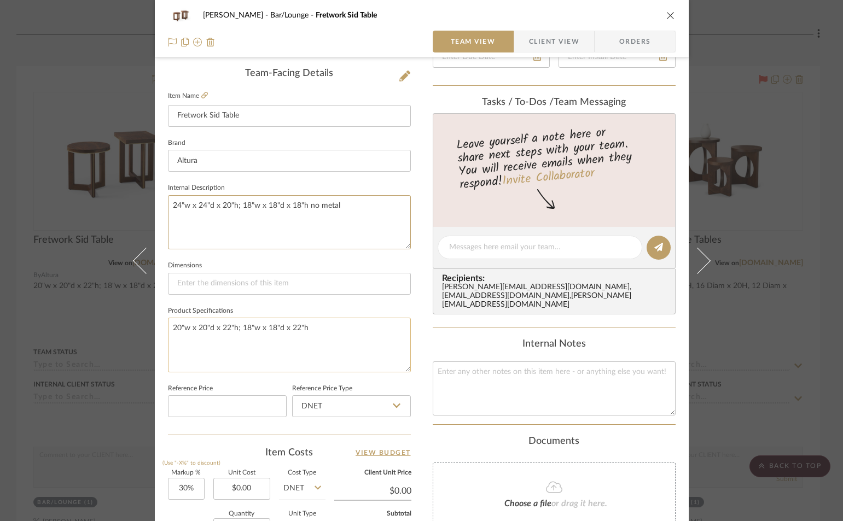
type textarea "24"w x 24"d x 20"h; 18"w x 18"d x 18"h no metal"
drag, startPoint x: 295, startPoint y: 330, endPoint x: 287, endPoint y: 331, distance: 8.2
click at [287, 331] on textarea "20"w x 20"d x 22"h; 18"w x 18"d x 22"h" at bounding box center [289, 345] width 243 height 54
type textarea "20"w x 20"d x 22"h; 18"w x 18"d x 1"h"
drag, startPoint x: 300, startPoint y: 327, endPoint x: 165, endPoint y: 321, distance: 135.8
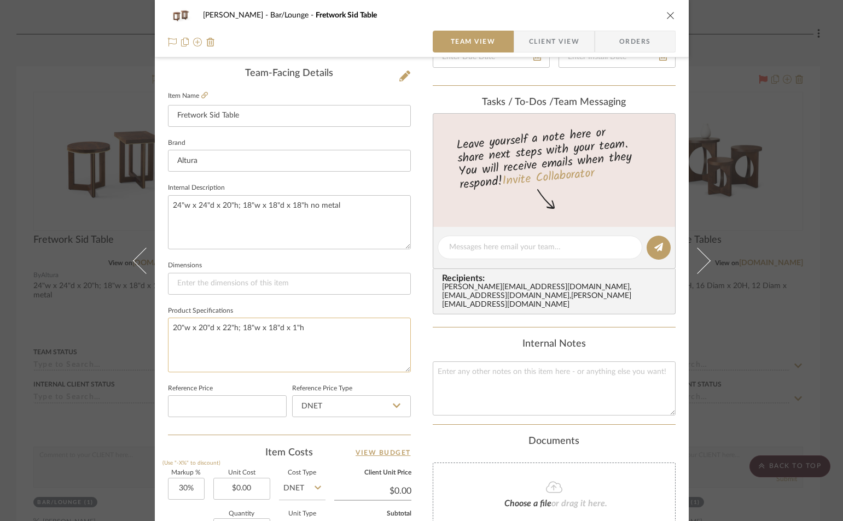
click at [168, 321] on textarea "20"w x 20"d x 22"h; 18"w x 18"d x 1"h" at bounding box center [289, 345] width 243 height 54
drag, startPoint x: 167, startPoint y: 205, endPoint x: 350, endPoint y: 208, distance: 182.8
click at [350, 208] on textarea "24"w x 24"d x 20"h; 18"w x 18"d x 18"h no metal" at bounding box center [289, 222] width 243 height 54
click at [201, 335] on textarea at bounding box center [289, 345] width 243 height 54
paste textarea "24"w x 24"d x 20"h; 18"w x 18"d x 18"h no metal"
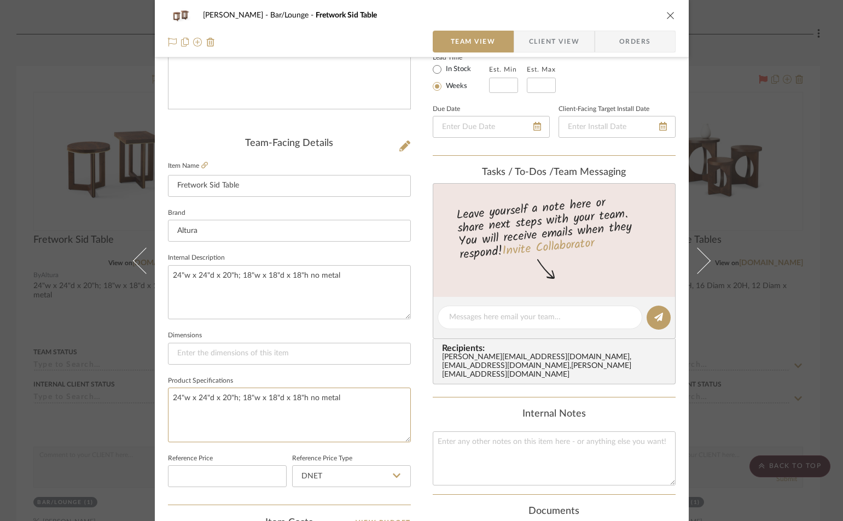
scroll to position [0, 0]
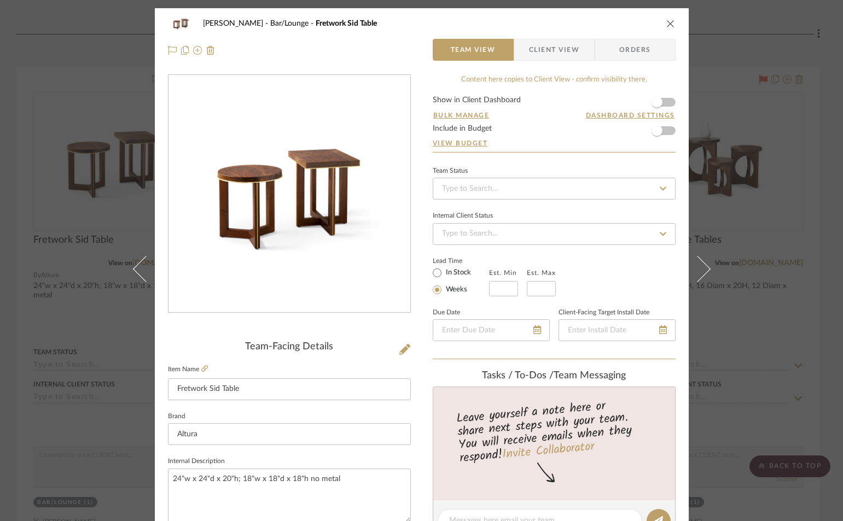
type textarea "24"w x 24"d x 20"h; 18"w x 18"d x 18"h no metal"
click at [669, 22] on icon "close" at bounding box center [670, 23] width 9 height 9
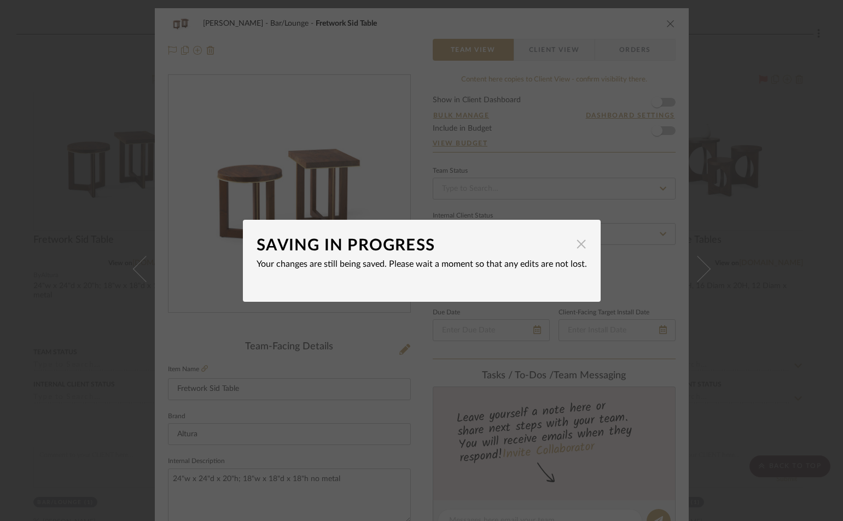
click at [575, 244] on span "button" at bounding box center [582, 245] width 22 height 22
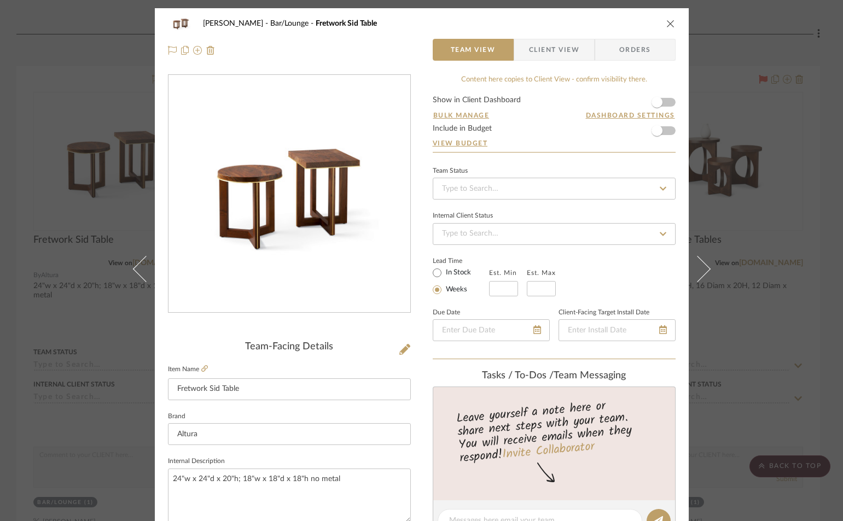
click at [668, 22] on icon "close" at bounding box center [670, 23] width 9 height 9
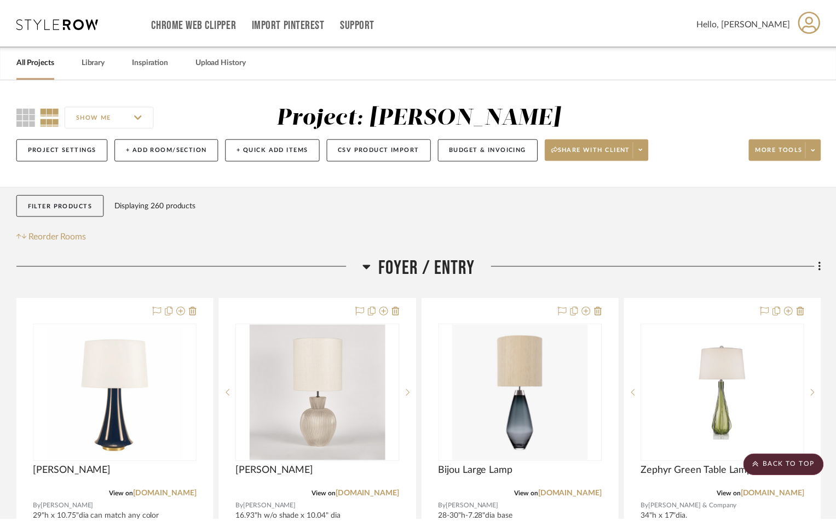
scroll to position [1970, 0]
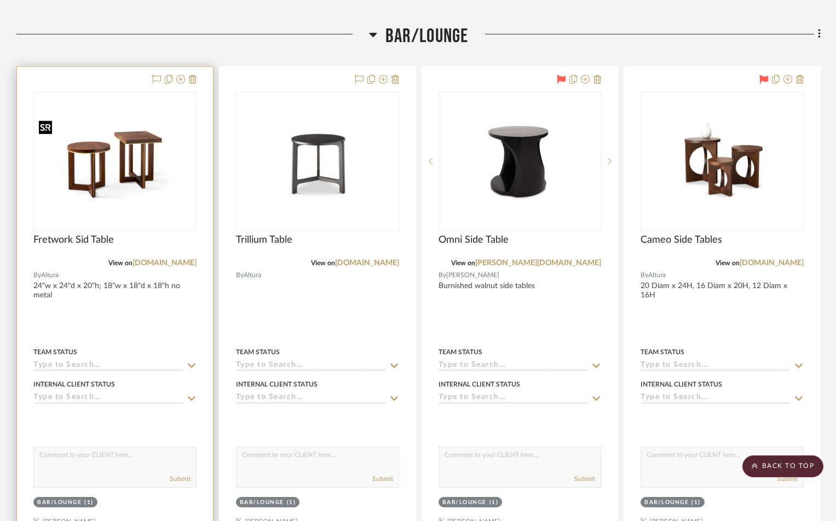
click at [160, 201] on img "0" at bounding box center [114, 161] width 161 height 90
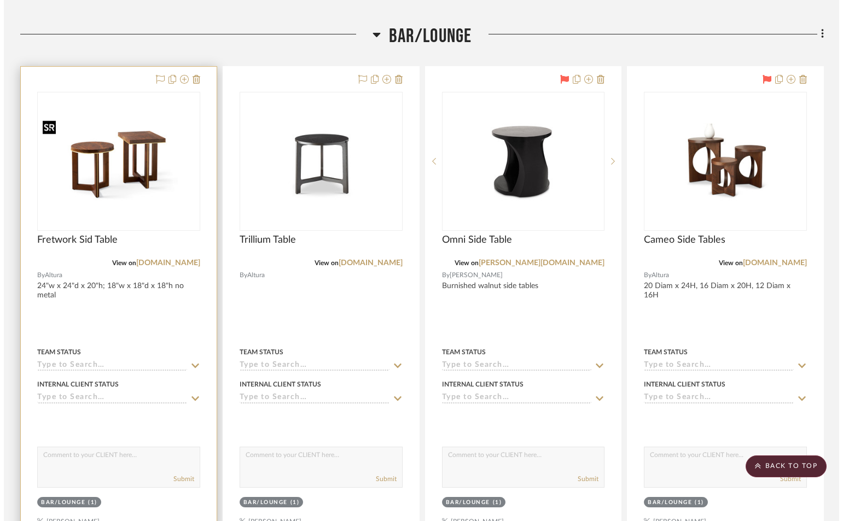
scroll to position [0, 0]
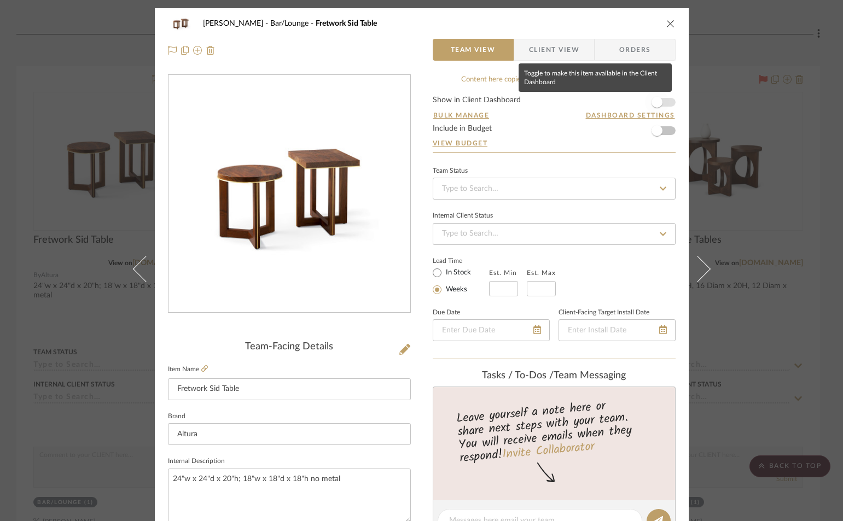
click at [657, 102] on span "button" at bounding box center [657, 102] width 11 height 11
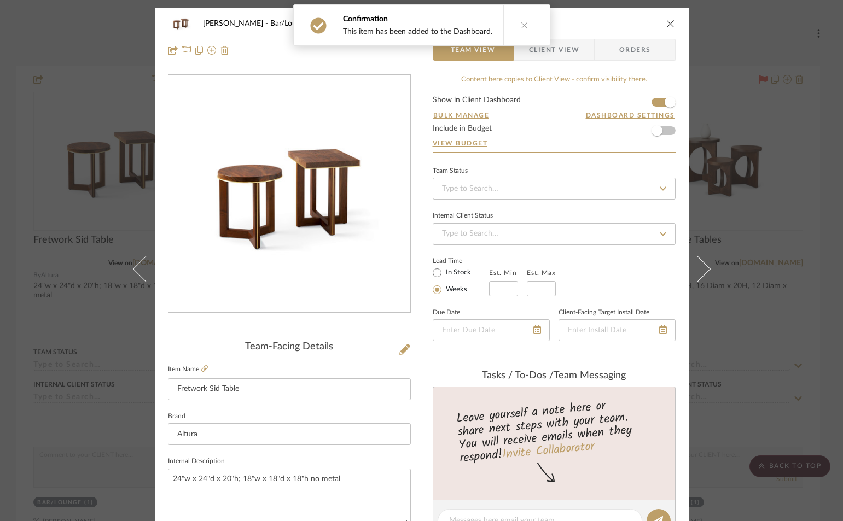
click at [666, 22] on icon "close" at bounding box center [670, 23] width 9 height 9
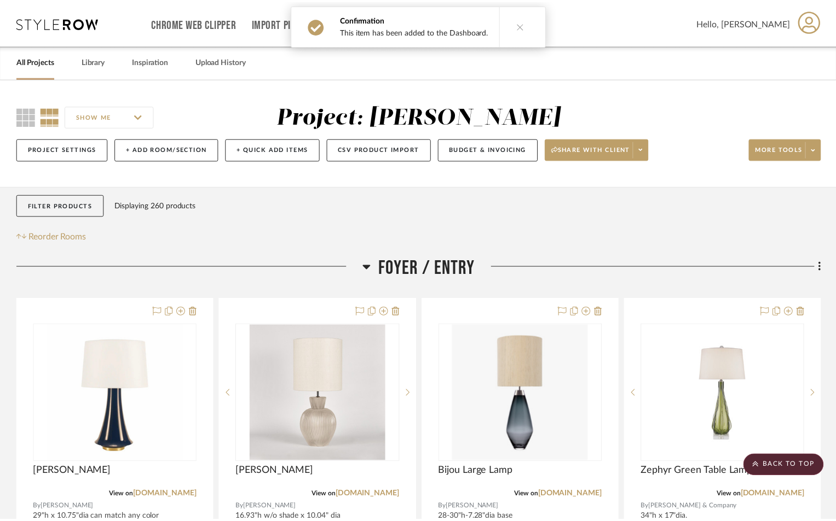
scroll to position [1970, 0]
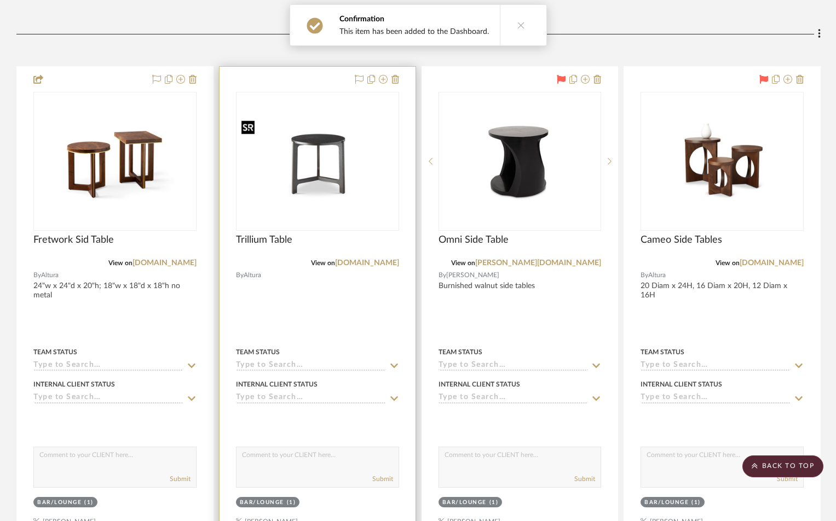
click at [339, 198] on img "0" at bounding box center [317, 161] width 161 height 90
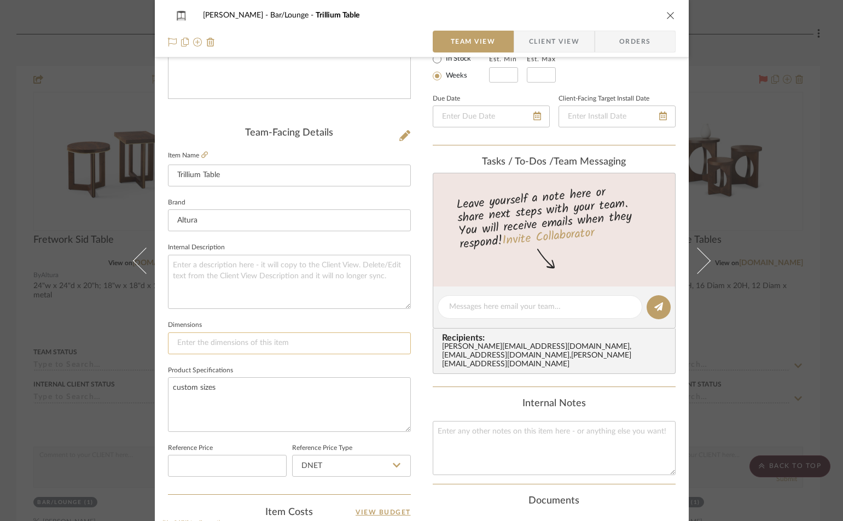
scroll to position [219, 0]
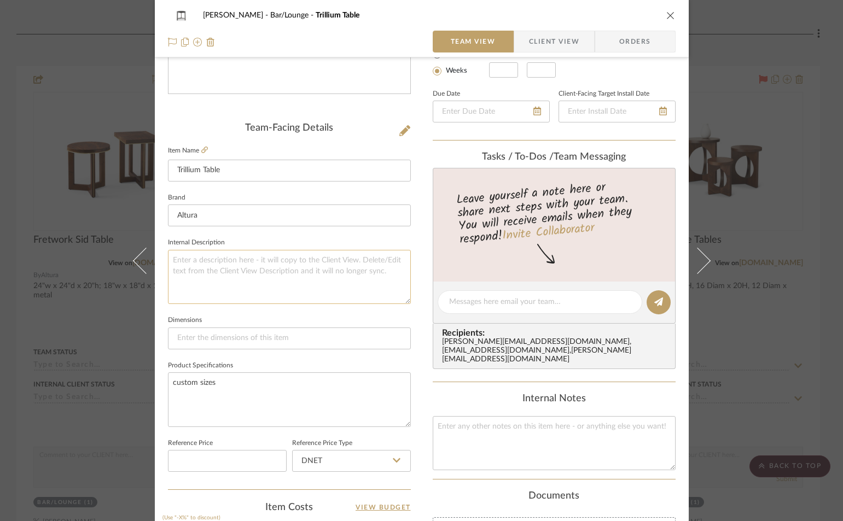
click at [187, 262] on textarea at bounding box center [289, 277] width 243 height 54
drag, startPoint x: 167, startPoint y: 259, endPoint x: 274, endPoint y: 262, distance: 106.2
click at [274, 262] on textarea "24"dia x 20"h; 18"dia x 18"h" at bounding box center [289, 277] width 243 height 54
type textarea "24"dia x 20"h; 18"dia x 18"h"
drag, startPoint x: 210, startPoint y: 383, endPoint x: 156, endPoint y: 380, distance: 53.7
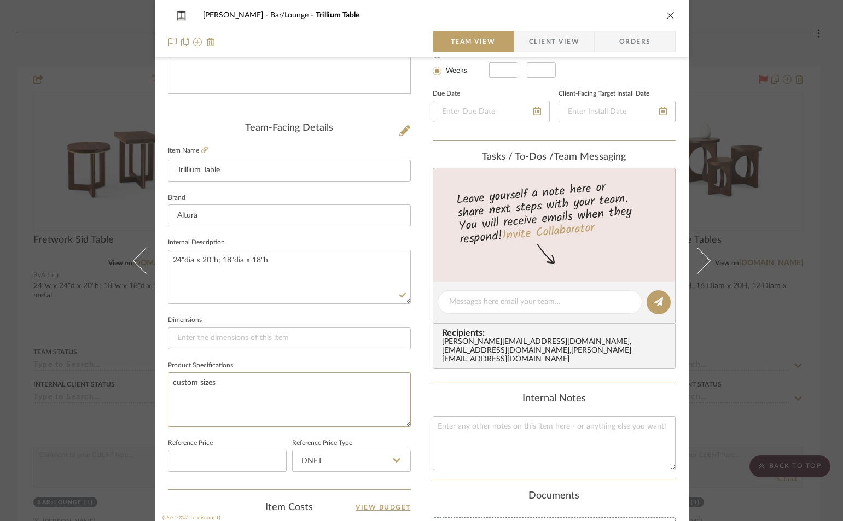
click at [156, 380] on div "[PERSON_NAME] Bar/Lounge Trillium Table Team View Client View Orders Team-Facin…" at bounding box center [422, 294] width 534 height 1011
paste textarea "24"dia x 20"h; 18"dia x 18"h"
type textarea "24"dia x 20"h; 18"dia x 18"h"
click at [668, 12] on icon "close" at bounding box center [670, 15] width 9 height 9
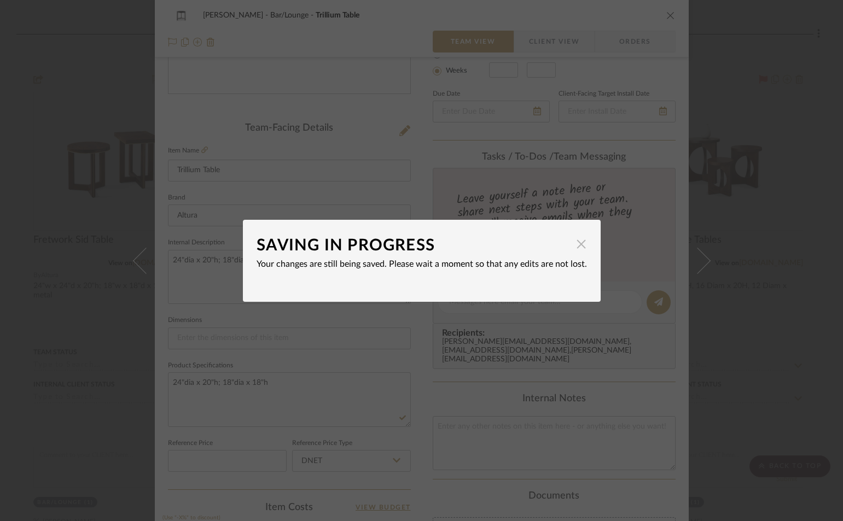
click at [577, 243] on span "button" at bounding box center [582, 245] width 22 height 22
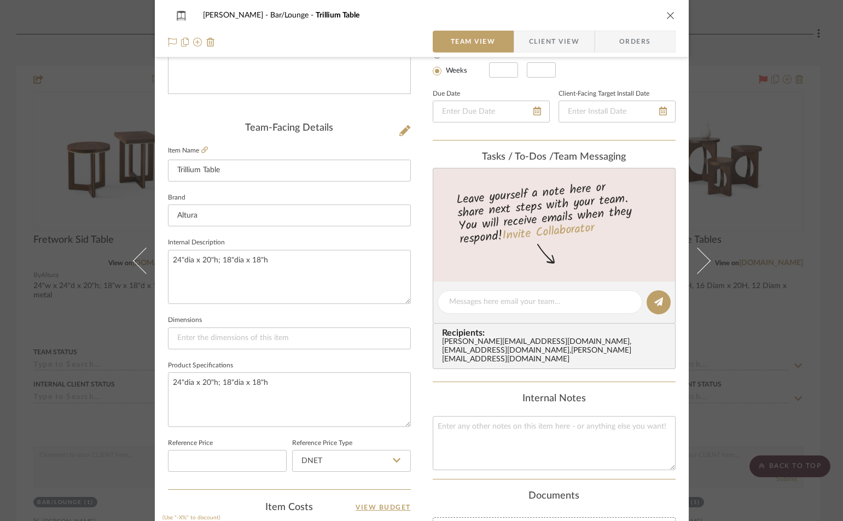
click at [665, 6] on div "[PERSON_NAME] Bar/Lounge Trillium Table" at bounding box center [422, 15] width 508 height 22
click at [666, 18] on icon "close" at bounding box center [670, 15] width 9 height 9
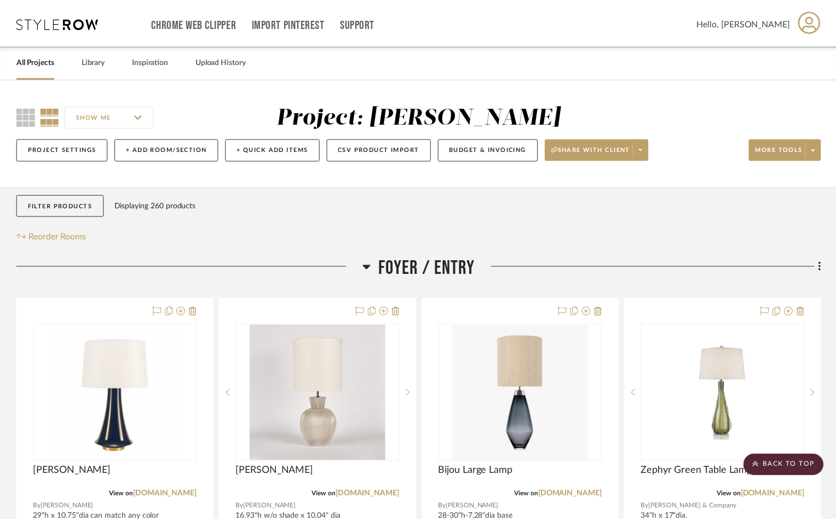
scroll to position [1970, 0]
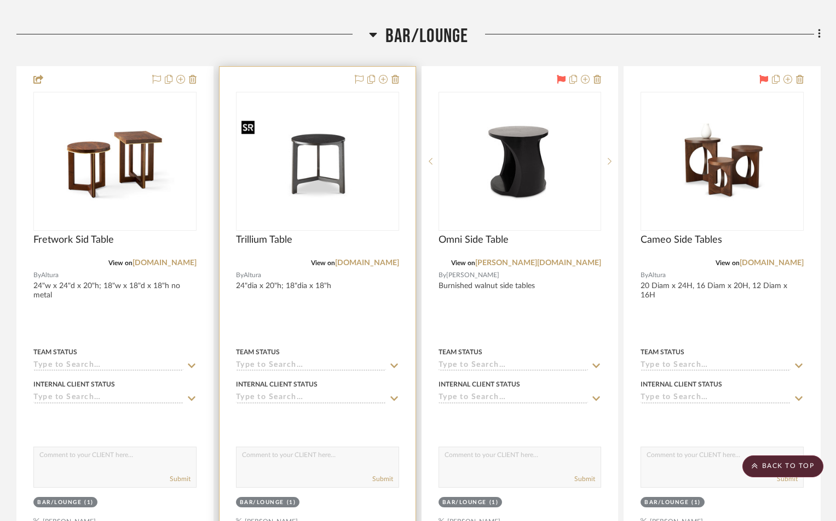
click at [316, 194] on img "0" at bounding box center [317, 161] width 161 height 90
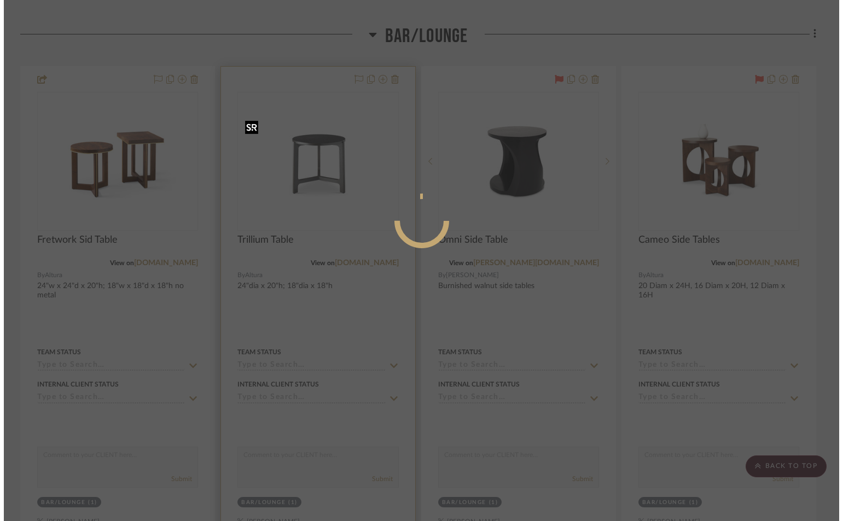
scroll to position [0, 0]
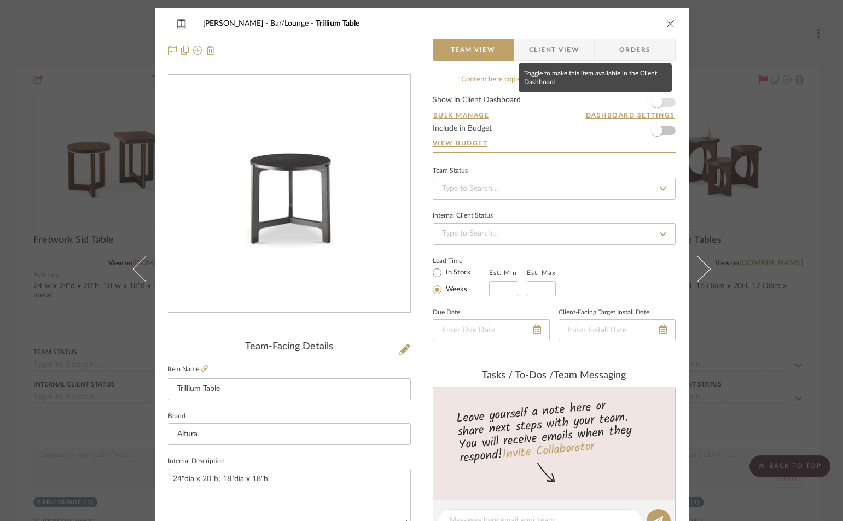
click at [654, 100] on span "button" at bounding box center [657, 102] width 11 height 11
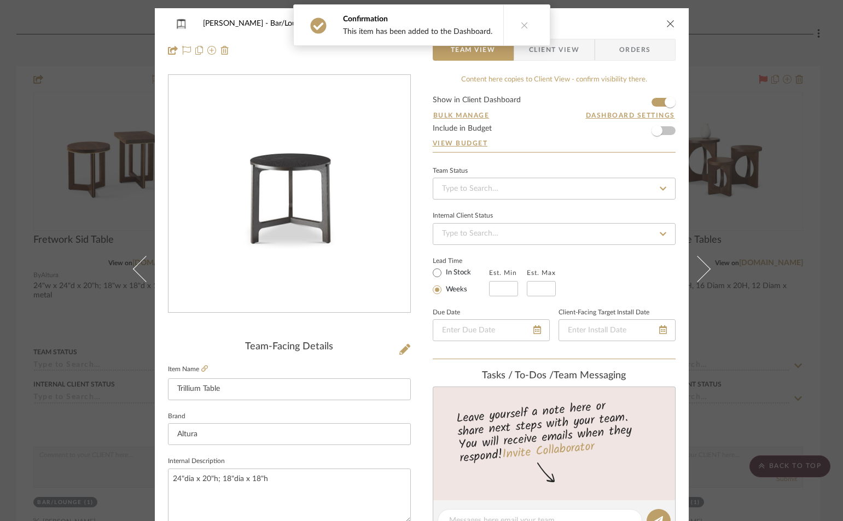
click at [668, 22] on icon "close" at bounding box center [670, 23] width 9 height 9
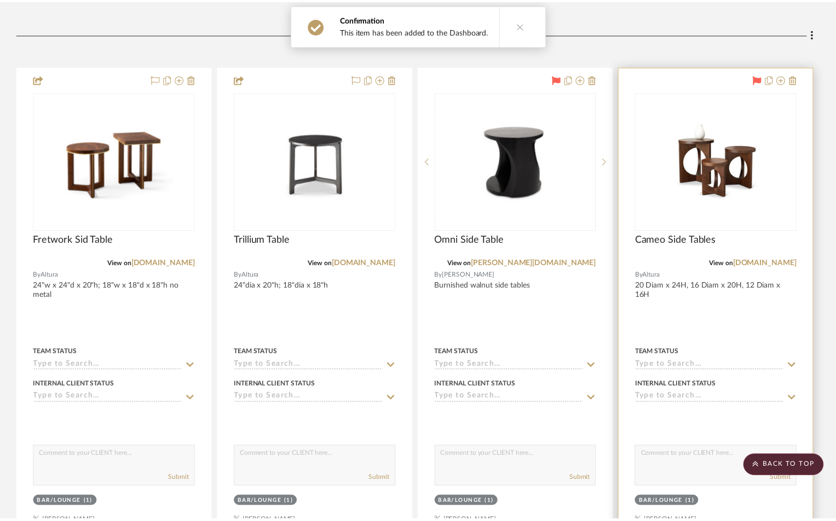
scroll to position [1970, 0]
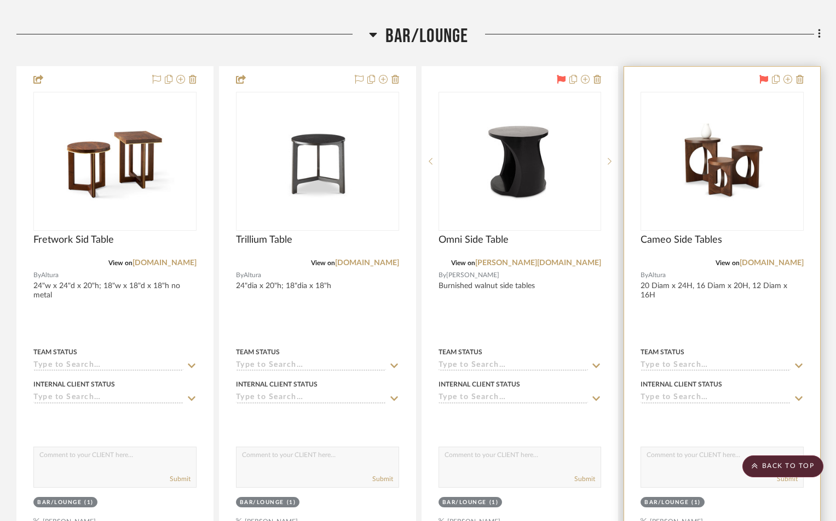
click at [0, 0] on div at bounding box center [0, 0] width 0 height 0
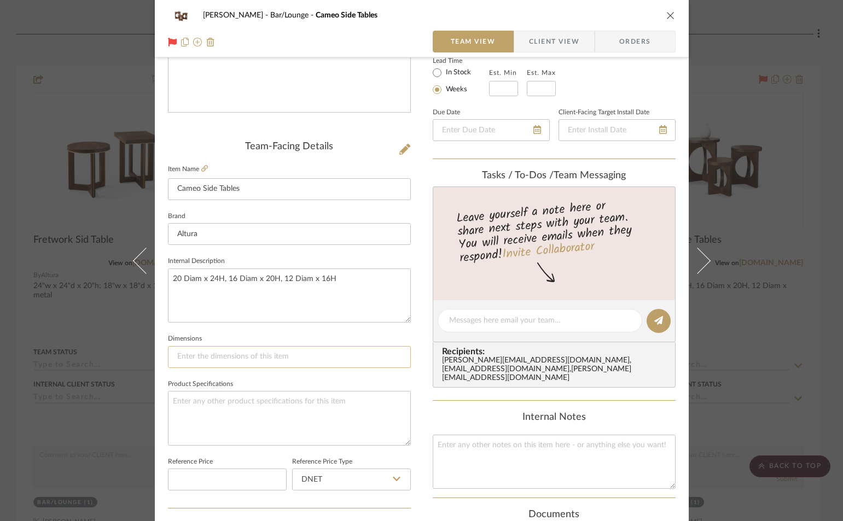
scroll to position [219, 0]
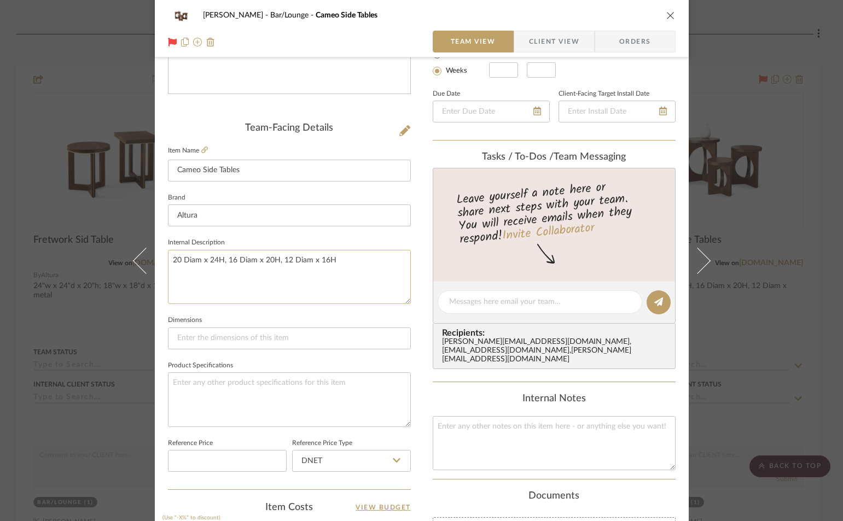
click at [175, 261] on textarea "20 Diam x 24H, 16 Diam x 20H, 12 Diam x 16H" at bounding box center [289, 277] width 243 height 54
click at [210, 262] on textarea "24 Diam x 24H, 16 Diam x 20H, 12 Diam x 16H" at bounding box center [289, 277] width 243 height 54
drag, startPoint x: 223, startPoint y: 263, endPoint x: 335, endPoint y: 261, distance: 112.7
click at [335, 261] on textarea "24 Diam x 20H, 16 Diam x 20H, 12 Diam x 16H" at bounding box center [289, 277] width 243 height 54
click at [253, 263] on textarea "24 Diam x 20H, 18" dia x18"h" at bounding box center [289, 277] width 243 height 54
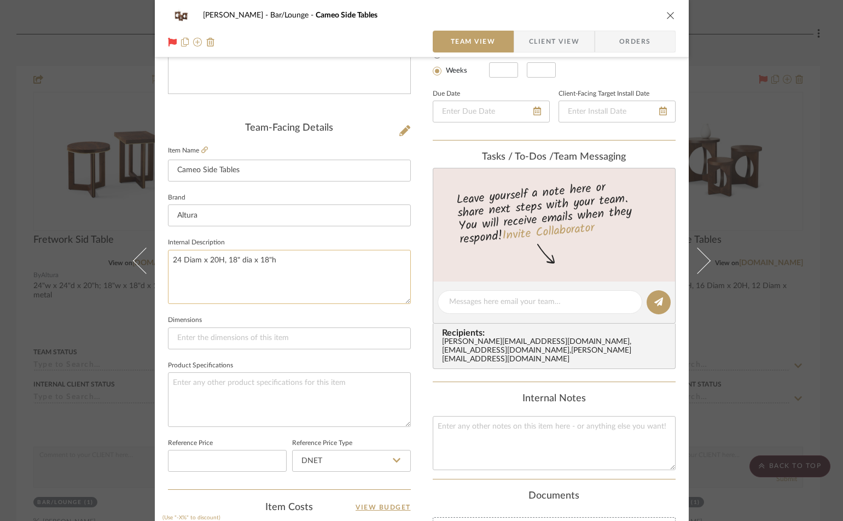
drag, startPoint x: 170, startPoint y: 260, endPoint x: 306, endPoint y: 262, distance: 136.8
click at [306, 262] on textarea "24 Diam x 20H, 18" dia x 18"h" at bounding box center [289, 277] width 243 height 54
click at [195, 262] on textarea "24 Diam x 20H, 18" dia x 18"h" at bounding box center [289, 277] width 243 height 54
click at [196, 263] on textarea "24 Diam x 20H, 18" dia x 18"h" at bounding box center [289, 277] width 243 height 54
drag, startPoint x: 168, startPoint y: 262, endPoint x: 268, endPoint y: 257, distance: 100.3
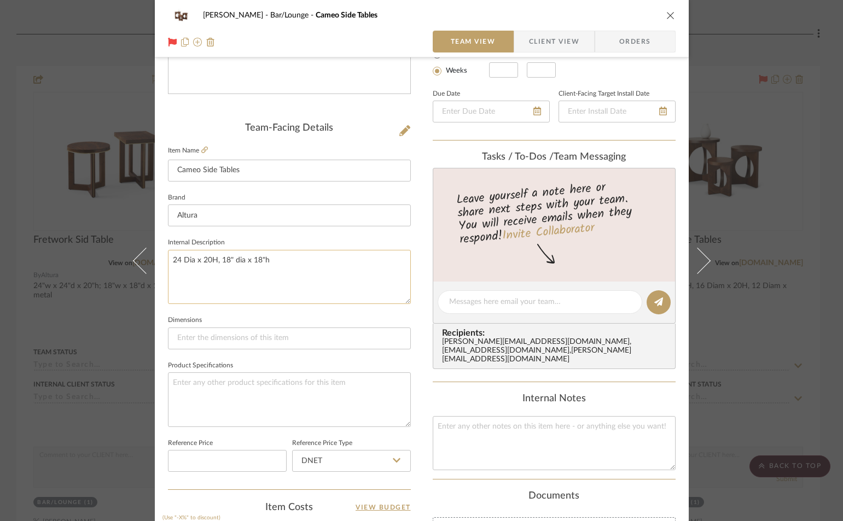
click at [268, 257] on textarea "24 Dia x 20H, 18" dia x 18"h" at bounding box center [289, 277] width 243 height 54
type textarea "24 Dia x 20H, 18" dia x 18"h"
click at [205, 390] on textarea at bounding box center [289, 400] width 243 height 54
paste textarea "24 Dia x 20H, 18" dia x 18"h"
type textarea "24 Dia x 20H, 18" dia x 18"h"
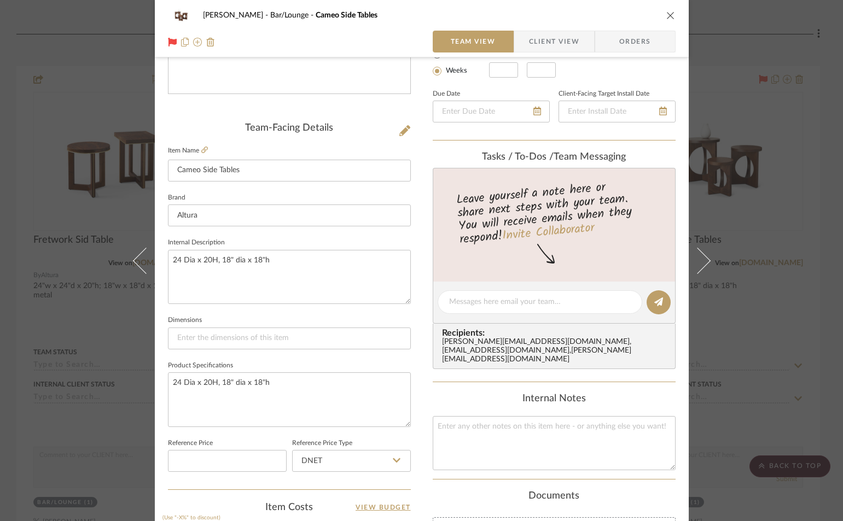
click at [550, 43] on span "Client View" at bounding box center [554, 42] width 50 height 22
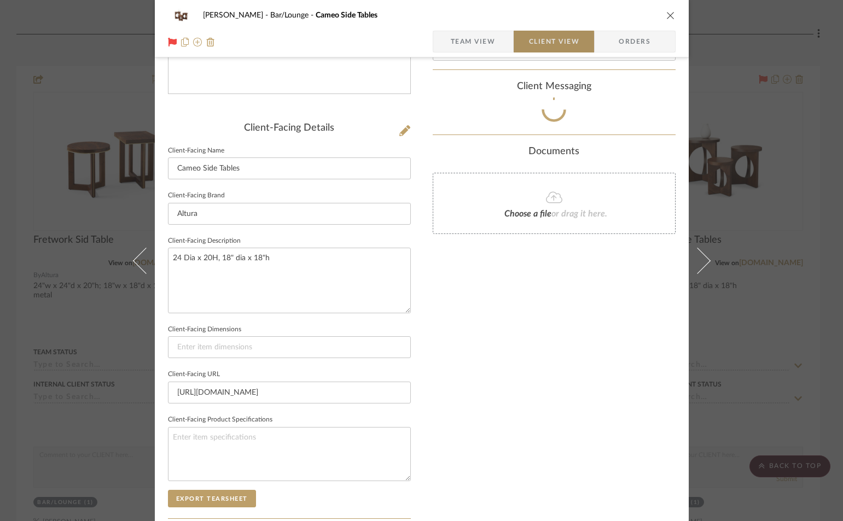
type textarea "24 Dia x 20H, 18" dia x 18"h"
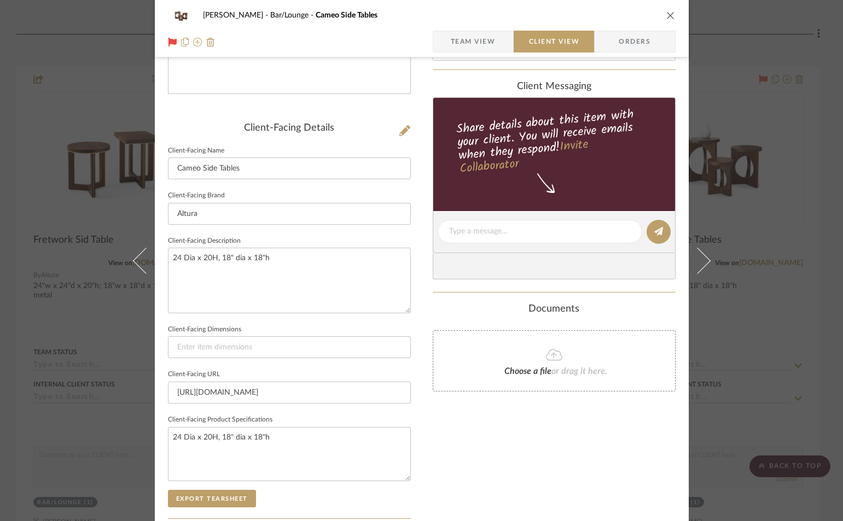
click at [485, 40] on span "Team View" at bounding box center [473, 42] width 45 height 22
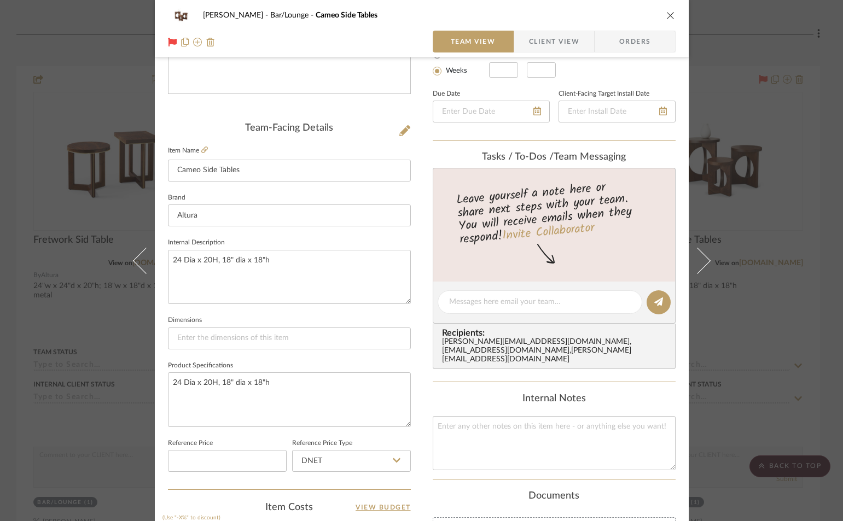
click at [666, 15] on icon "close" at bounding box center [670, 15] width 9 height 9
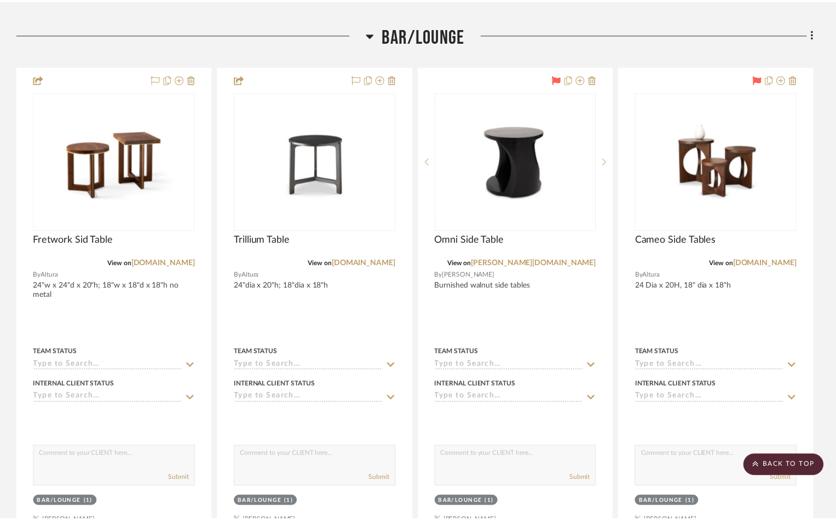
scroll to position [1970, 0]
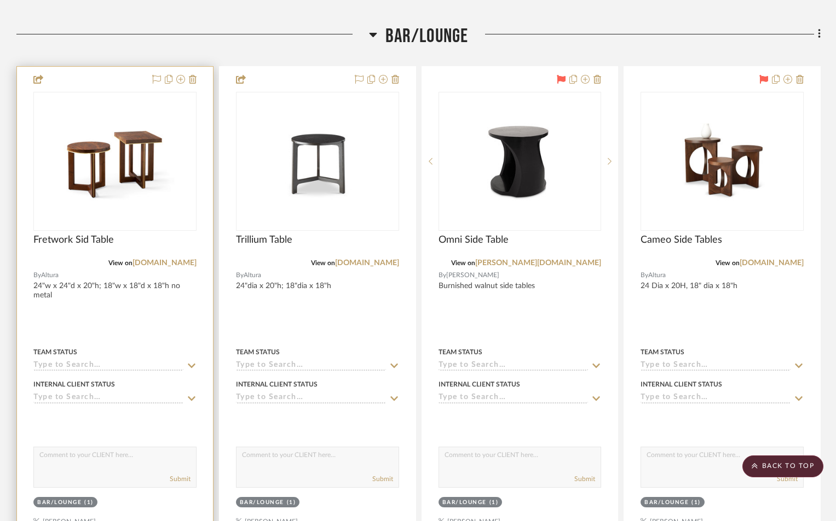
click at [127, 208] on div "0" at bounding box center [115, 161] width 162 height 138
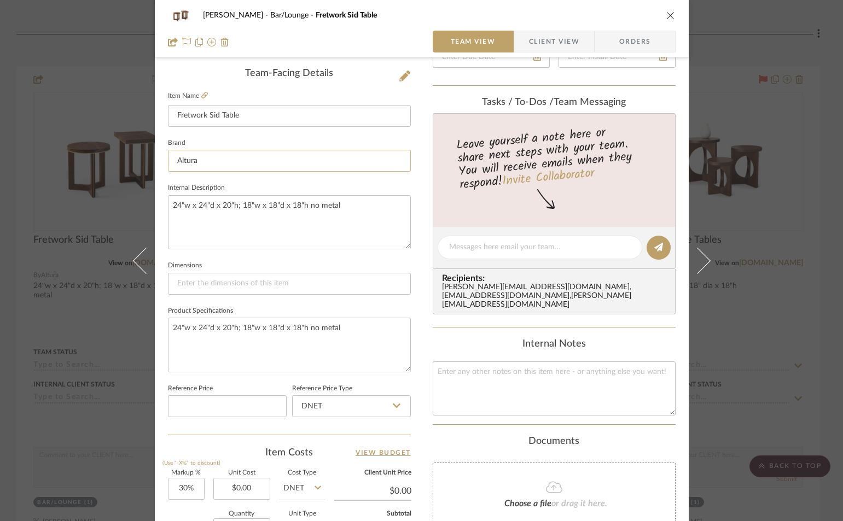
scroll to position [328, 0]
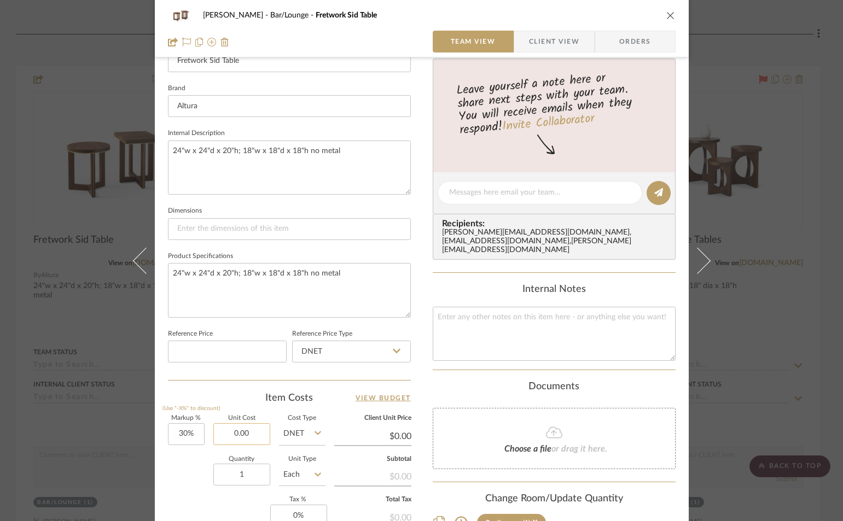
click at [256, 440] on input "0.00" at bounding box center [241, 435] width 57 height 22
type input "$2,900.00"
click at [457, 381] on div "Documents" at bounding box center [554, 387] width 243 height 12
type input "$3,770.00"
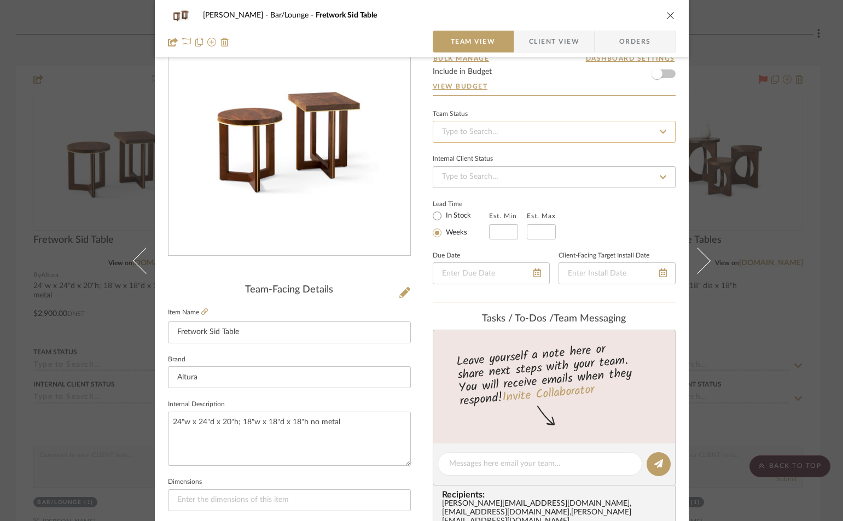
scroll to position [0, 0]
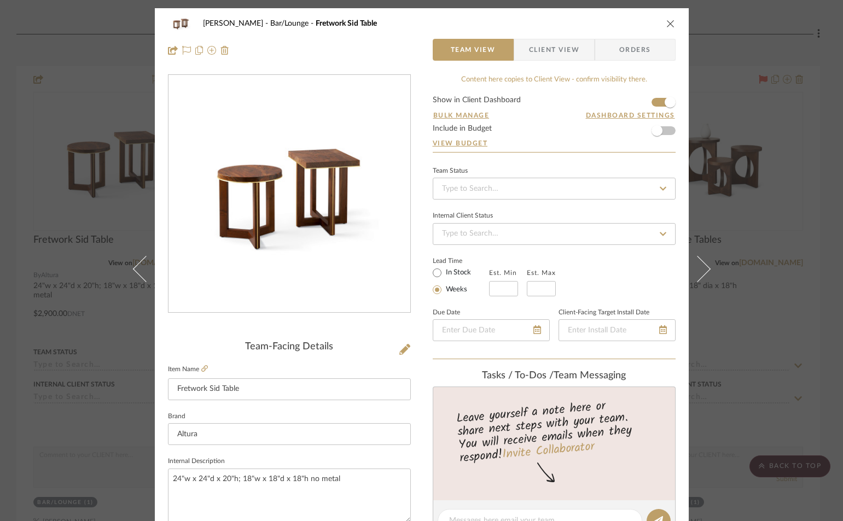
click at [548, 51] on span "Client View" at bounding box center [554, 50] width 50 height 22
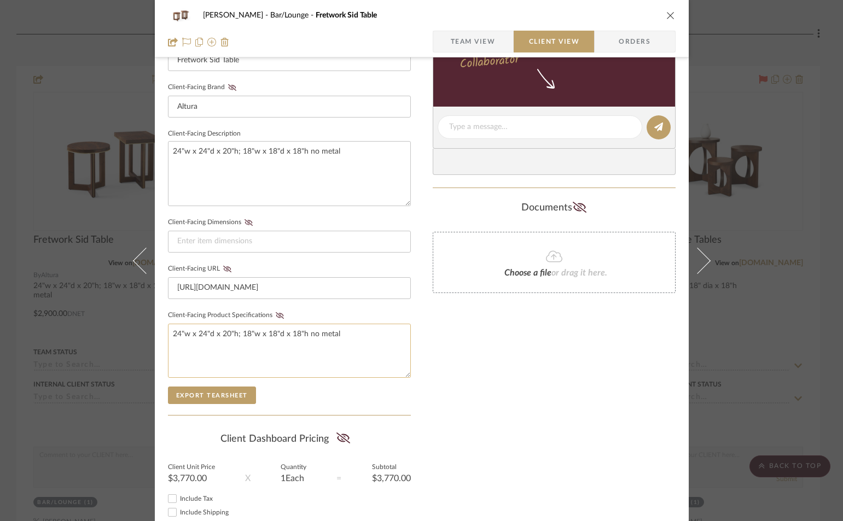
scroll to position [328, 0]
click at [338, 437] on icon at bounding box center [344, 437] width 14 height 11
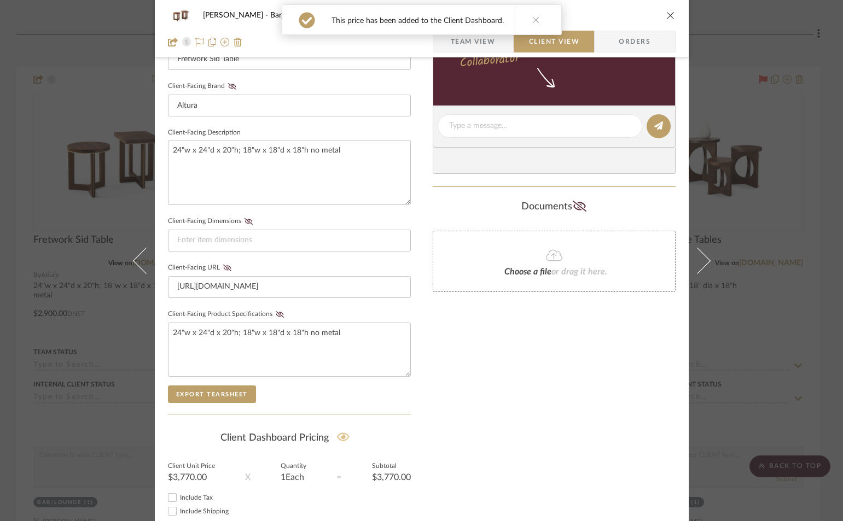
click at [667, 18] on icon "close" at bounding box center [670, 15] width 9 height 9
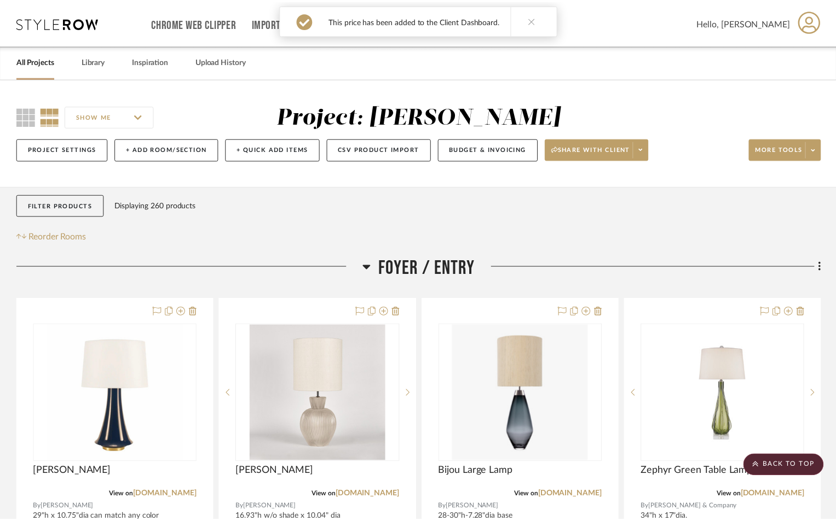
scroll to position [1970, 0]
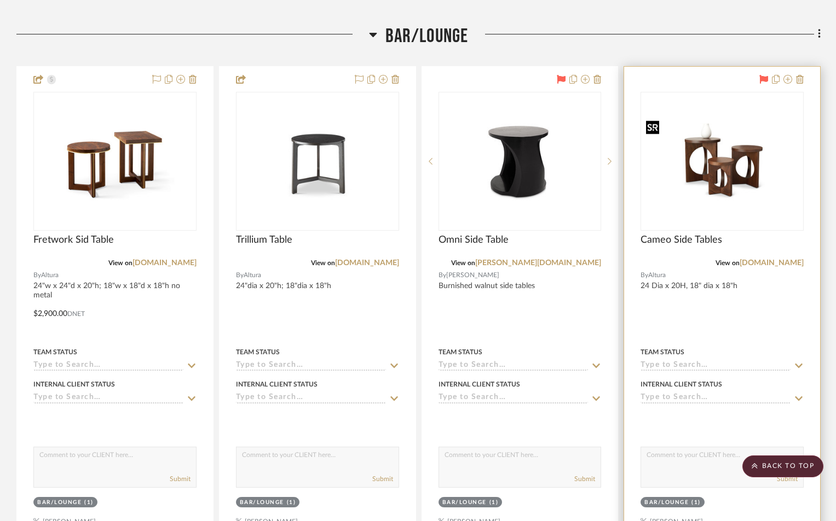
click at [675, 204] on img "0" at bounding box center [721, 161] width 161 height 90
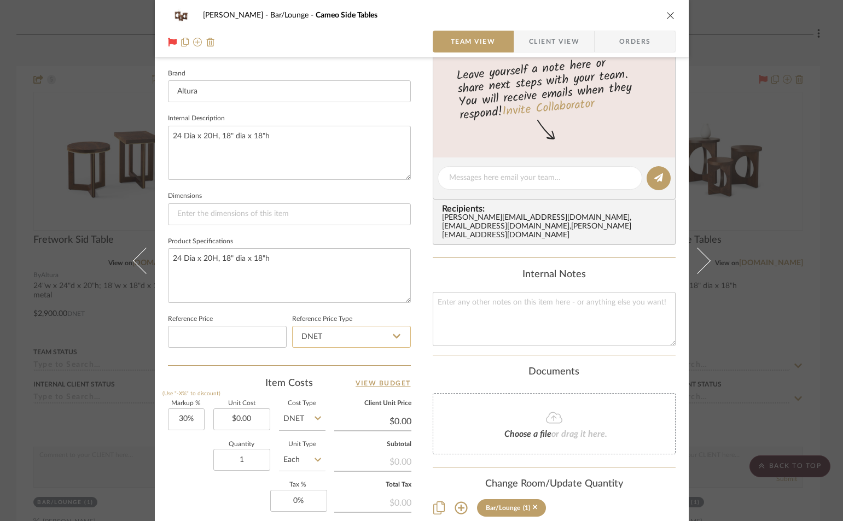
scroll to position [438, 0]
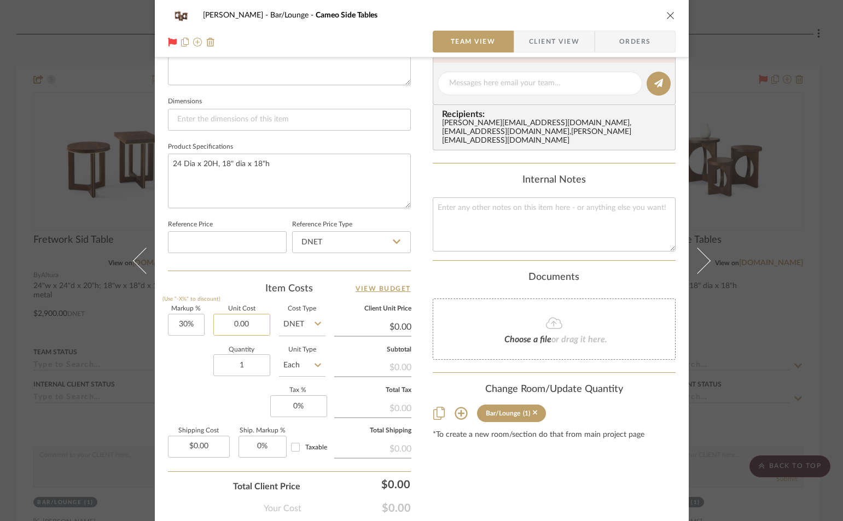
click at [258, 327] on input "0.00" at bounding box center [241, 325] width 57 height 22
type input "$3,100.00"
click at [477, 469] on div "Content here copies to Client View - confirm visibility there. Show in Client D…" at bounding box center [554, 87] width 243 height 901
type input "$4,030.00"
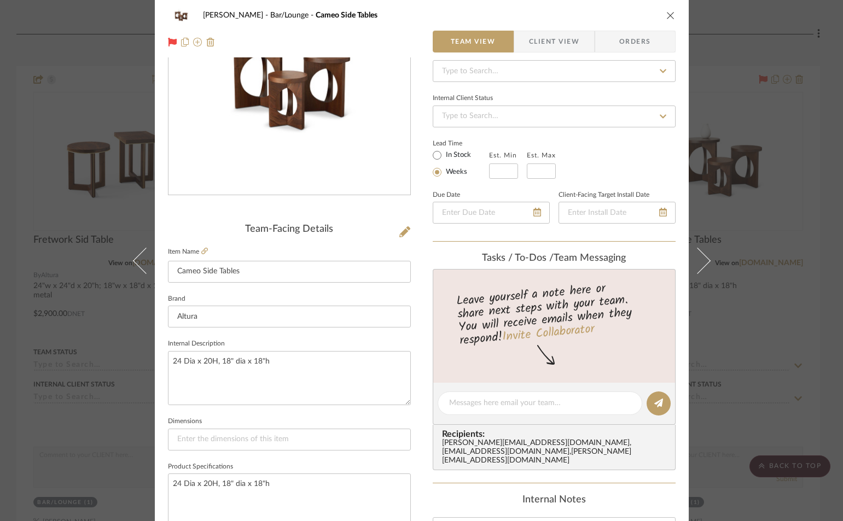
scroll to position [0, 0]
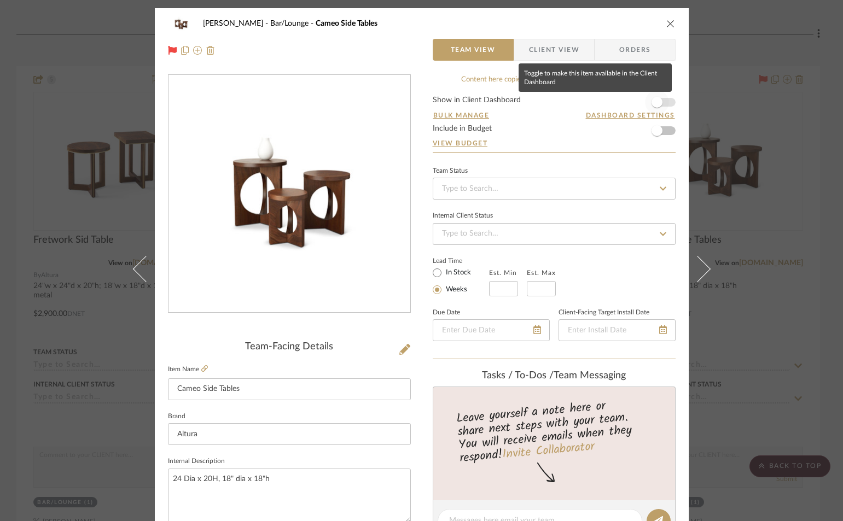
click at [655, 103] on span "button" at bounding box center [657, 102] width 11 height 11
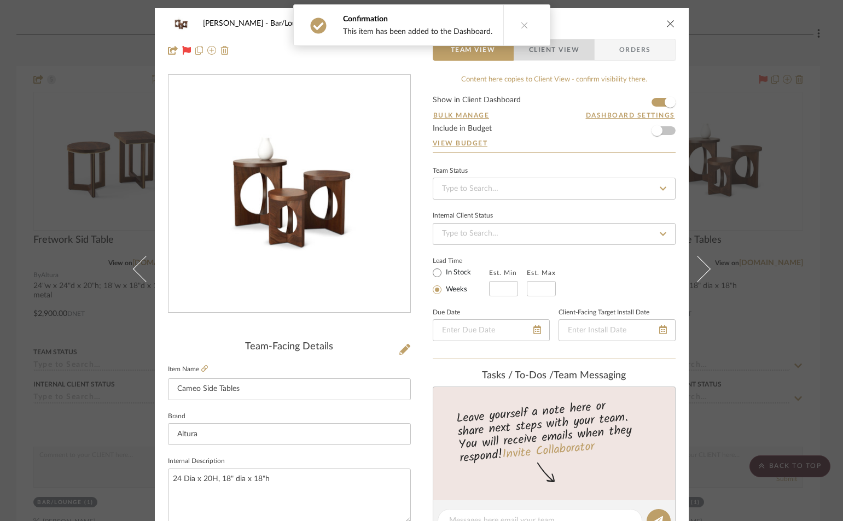
click at [557, 56] on span "Client View" at bounding box center [554, 50] width 50 height 22
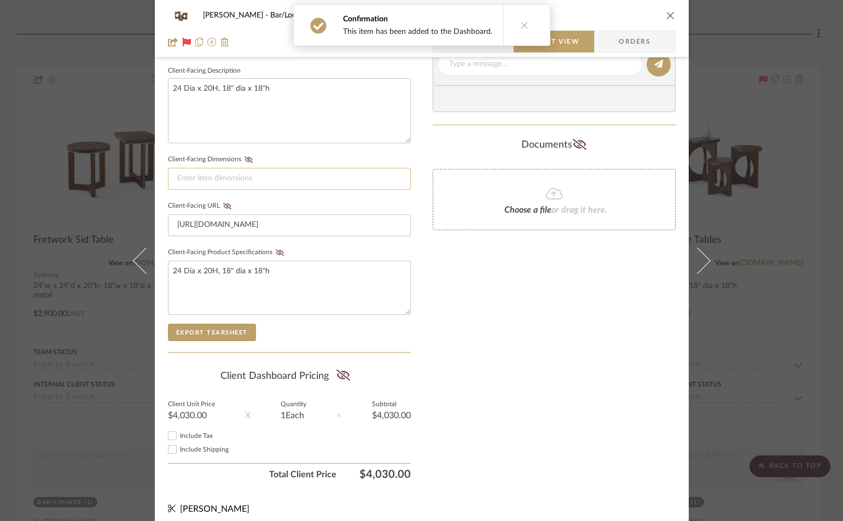
scroll to position [398, 0]
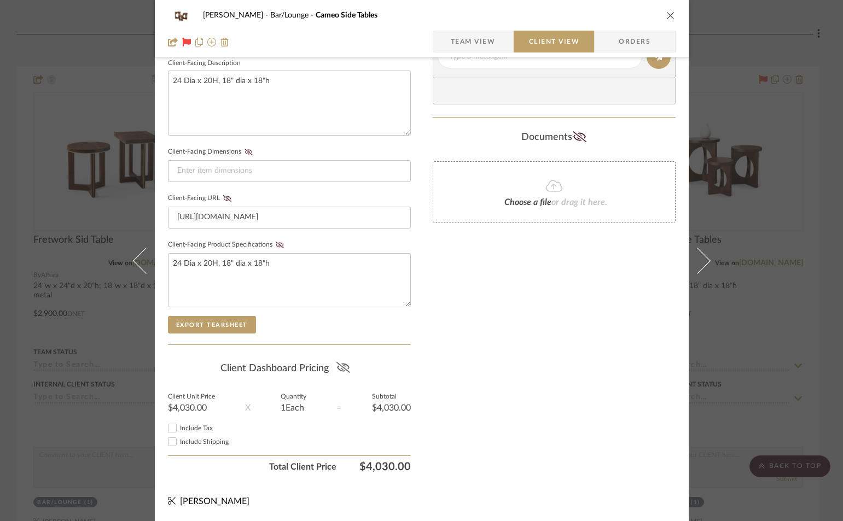
click at [340, 369] on icon at bounding box center [344, 367] width 14 height 11
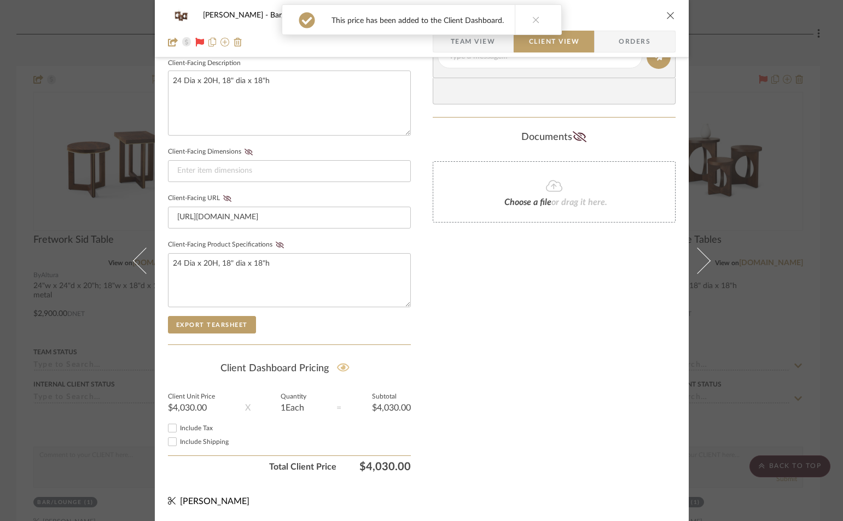
click at [666, 15] on icon "close" at bounding box center [670, 15] width 9 height 9
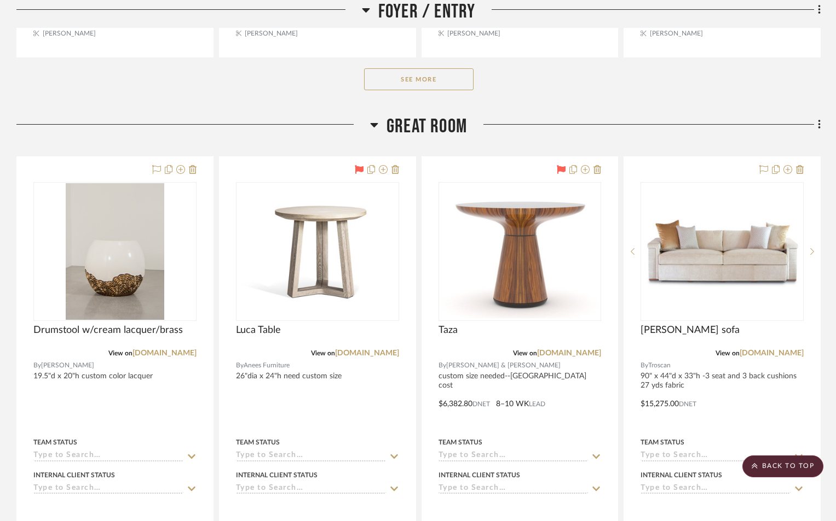
scroll to position [711, 0]
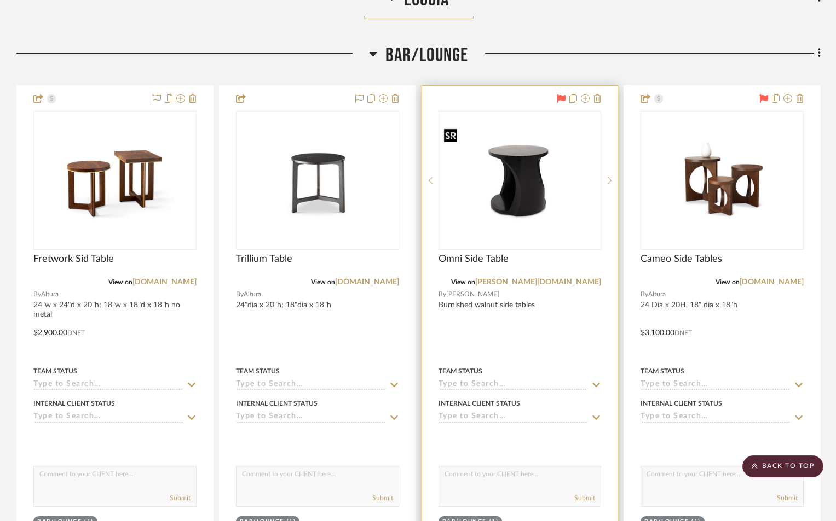
scroll to position [1970, 0]
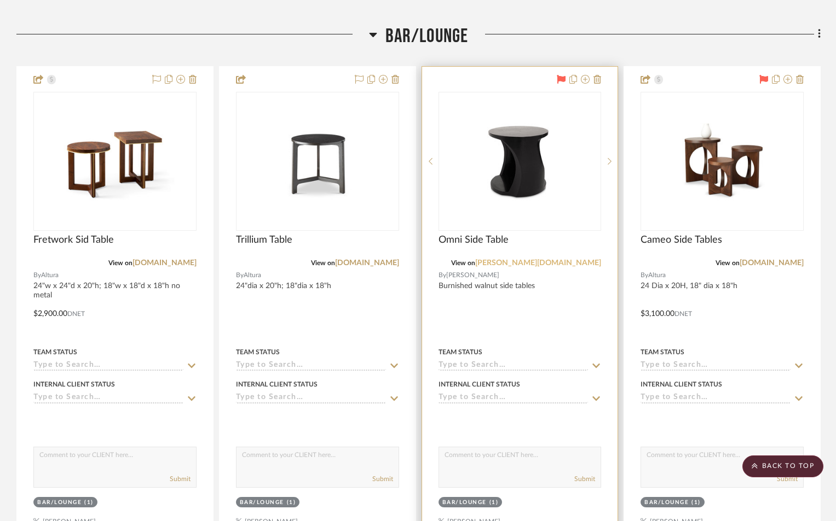
click at [549, 262] on link "[PERSON_NAME][DOMAIN_NAME]" at bounding box center [538, 263] width 126 height 8
click at [559, 213] on img "0" at bounding box center [519, 161] width 161 height 113
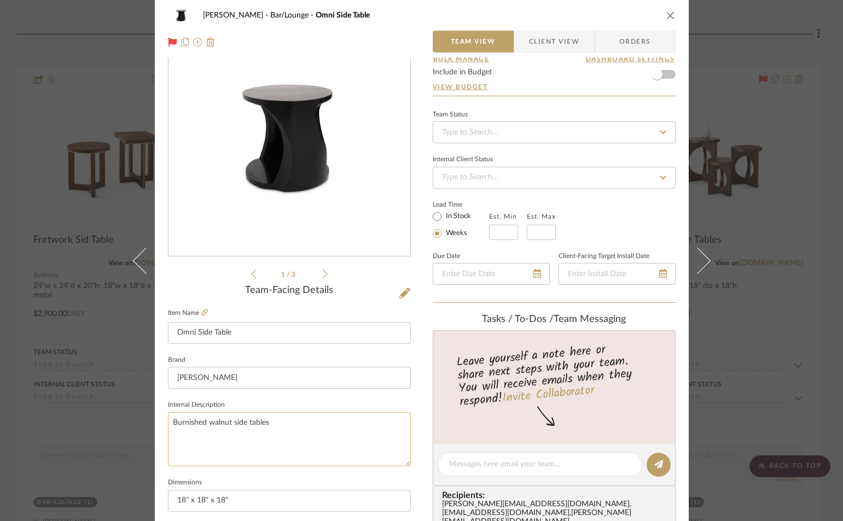
scroll to position [164, 0]
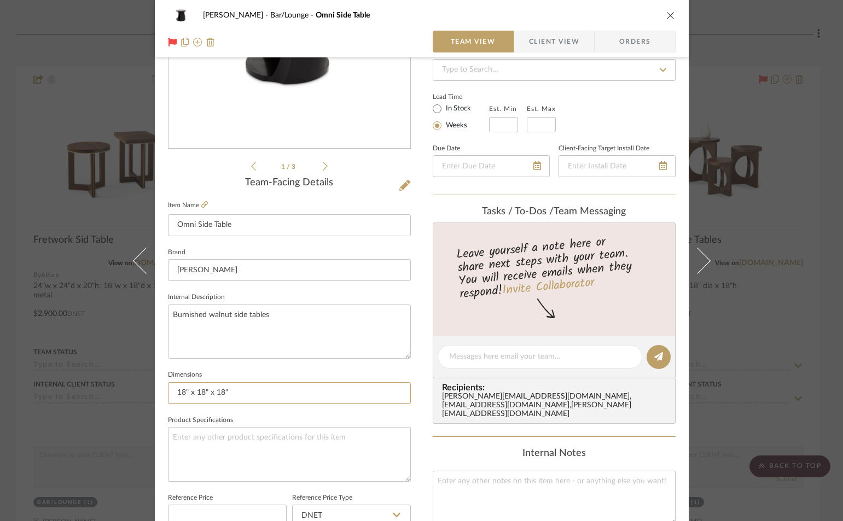
drag, startPoint x: 224, startPoint y: 392, endPoint x: 161, endPoint y: 390, distance: 63.0
click at [161, 390] on div "Cawley Gillon Bar/Lounge Omni Side Table Team View Client View Orders 1 / 3 Tea…" at bounding box center [422, 349] width 534 height 1011
click at [282, 313] on textarea "Burnished walnut side tables" at bounding box center [289, 332] width 243 height 54
drag, startPoint x: 168, startPoint y: 314, endPoint x: 247, endPoint y: 336, distance: 81.9
click at [247, 336] on textarea "Burnished walnut side tables 18"dia x 18"h 20"dia x 20"h" at bounding box center [289, 332] width 243 height 54
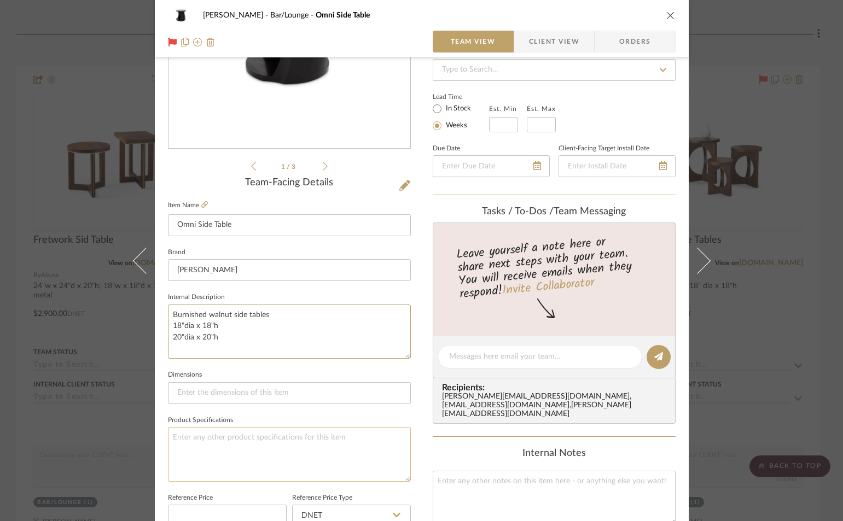
type textarea "Burnished walnut side tables 18"dia x 18"h 20"dia x 20"h"
click at [182, 436] on textarea at bounding box center [289, 454] width 243 height 54
paste textarea "Burnished walnut side tables 18"dia x 18"h 20"dia x 20"h"
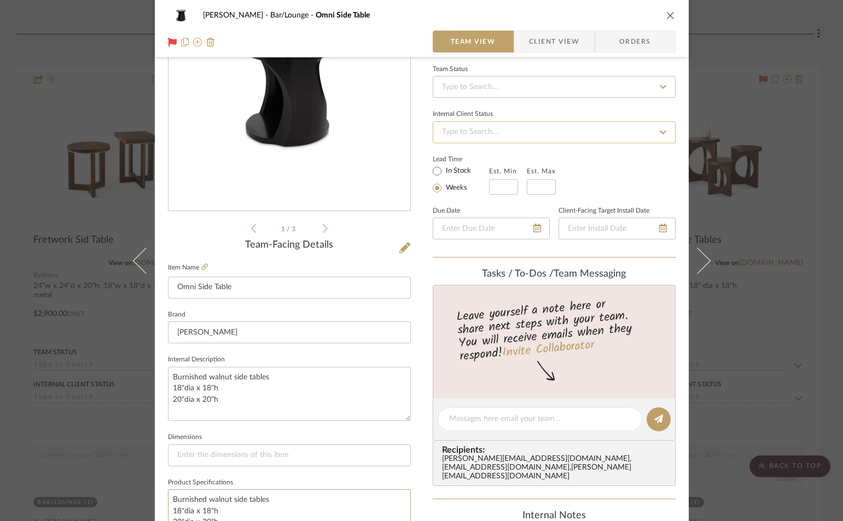
scroll to position [0, 0]
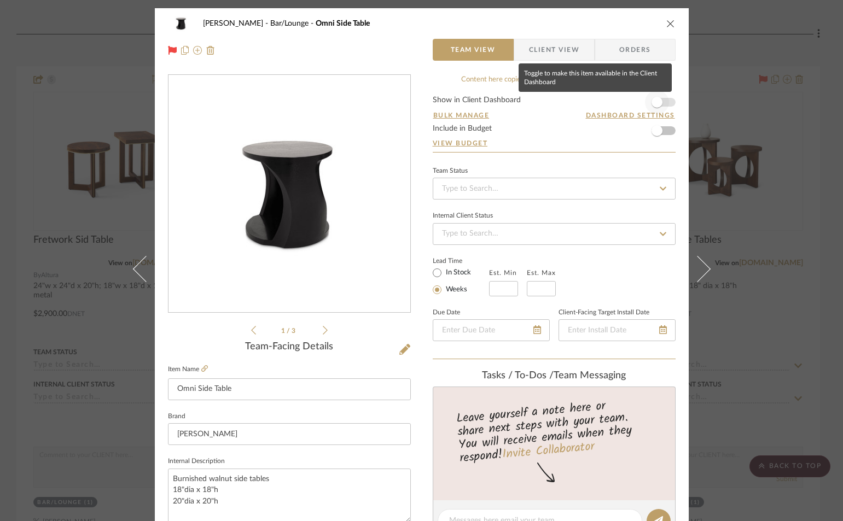
type textarea "Burnished walnut side tables 18"dia x 18"h 20"dia x 20"h"
click at [663, 102] on span "button" at bounding box center [657, 102] width 24 height 24
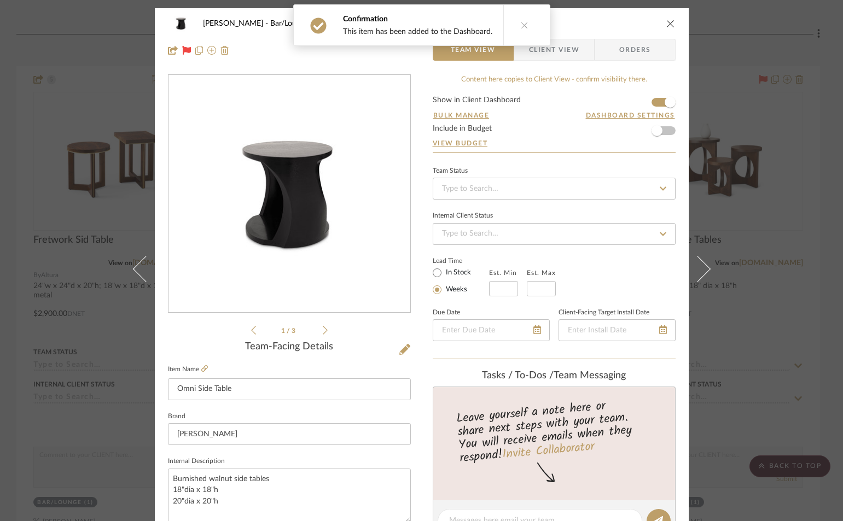
click at [568, 53] on span "Client View" at bounding box center [554, 50] width 50 height 22
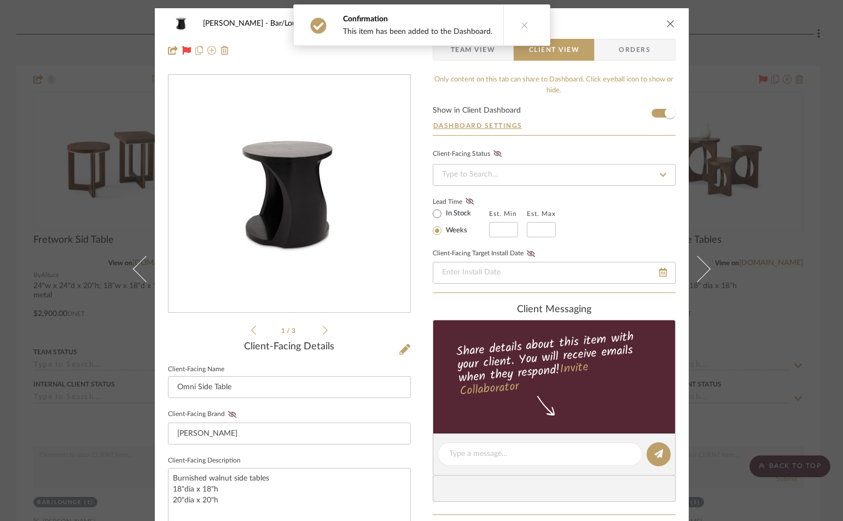
click at [666, 21] on icon "close" at bounding box center [670, 23] width 9 height 9
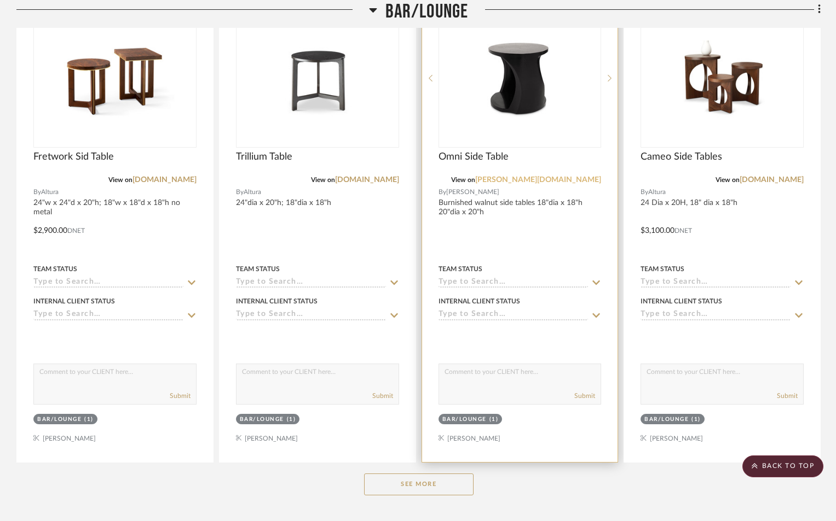
scroll to position [2134, 0]
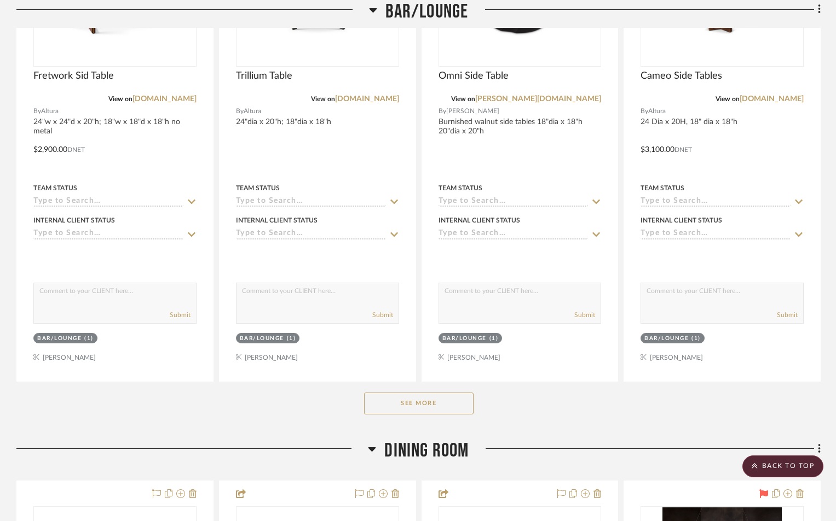
click at [405, 405] on button "See More" at bounding box center [418, 404] width 109 height 22
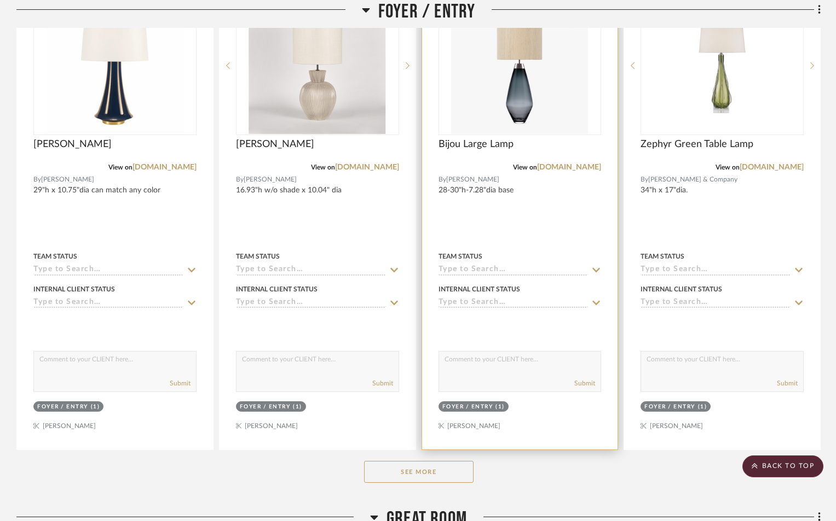
scroll to position [0, 0]
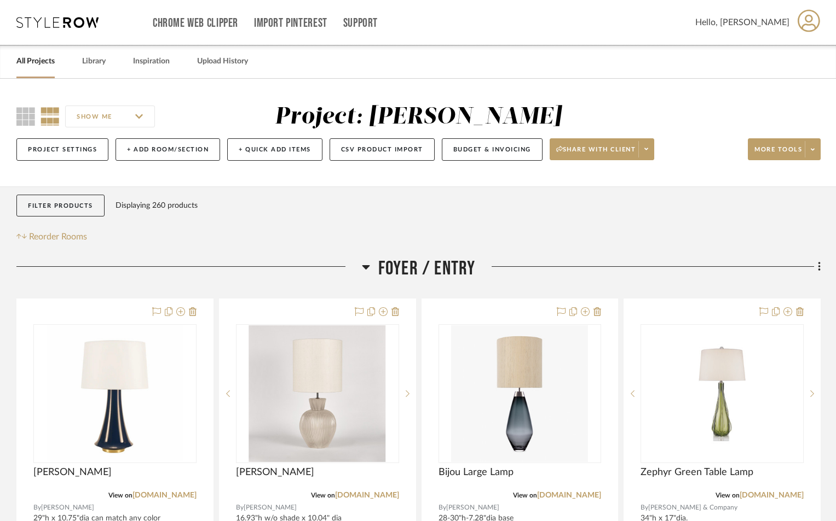
click at [38, 61] on link "All Projects" at bounding box center [35, 61] width 38 height 15
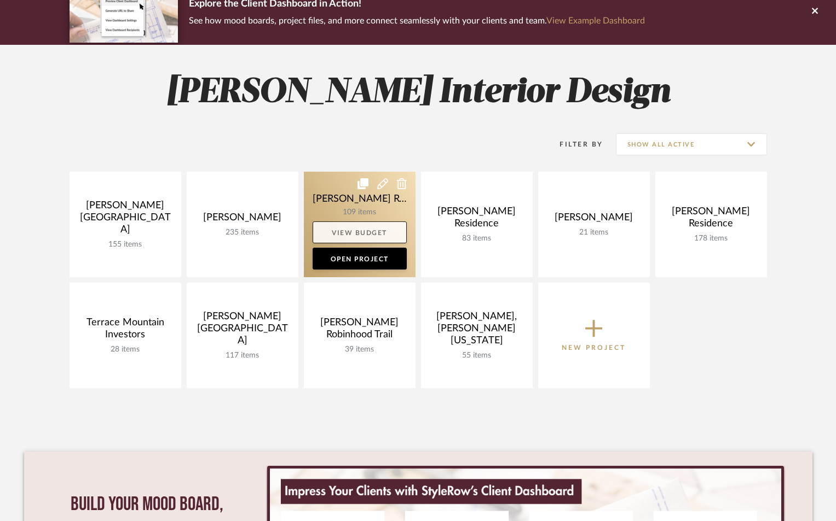
scroll to position [109, 0]
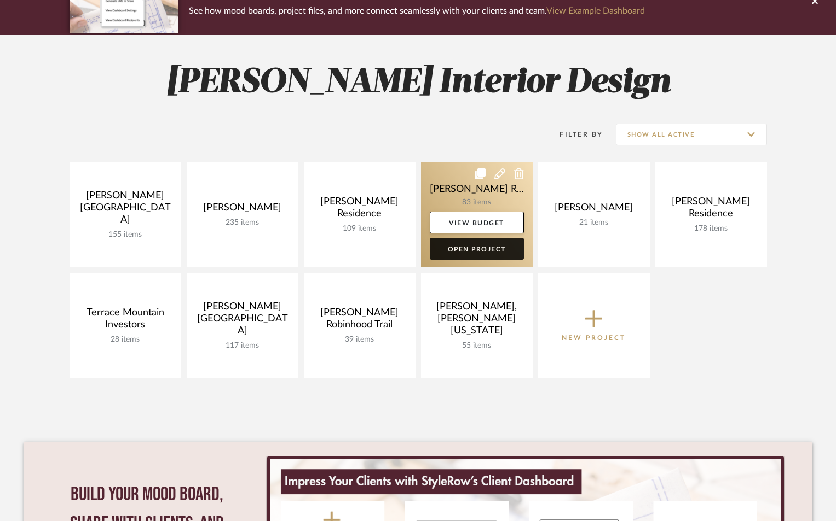
click at [461, 250] on link "Open Project" at bounding box center [477, 249] width 94 height 22
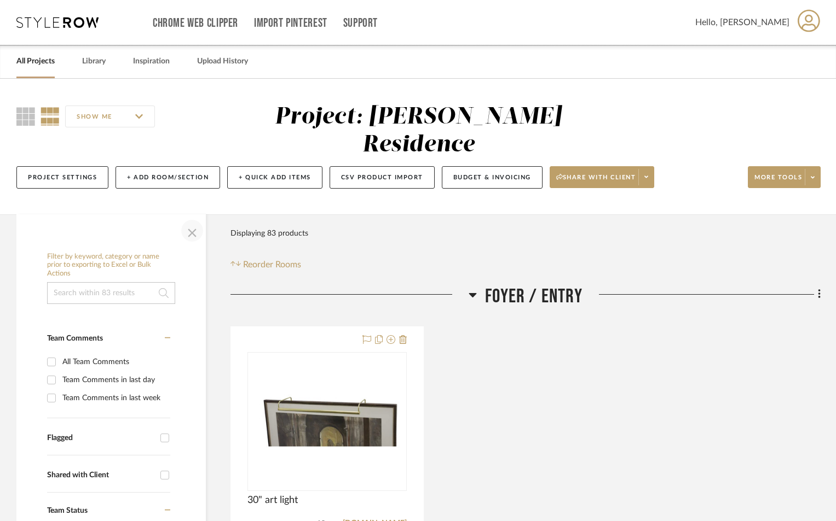
click at [188, 218] on span "button" at bounding box center [192, 231] width 26 height 26
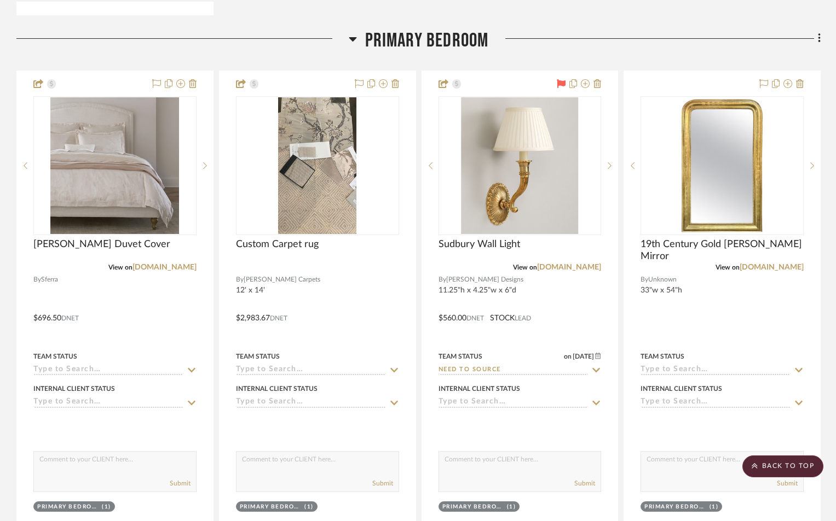
scroll to position [5253, 0]
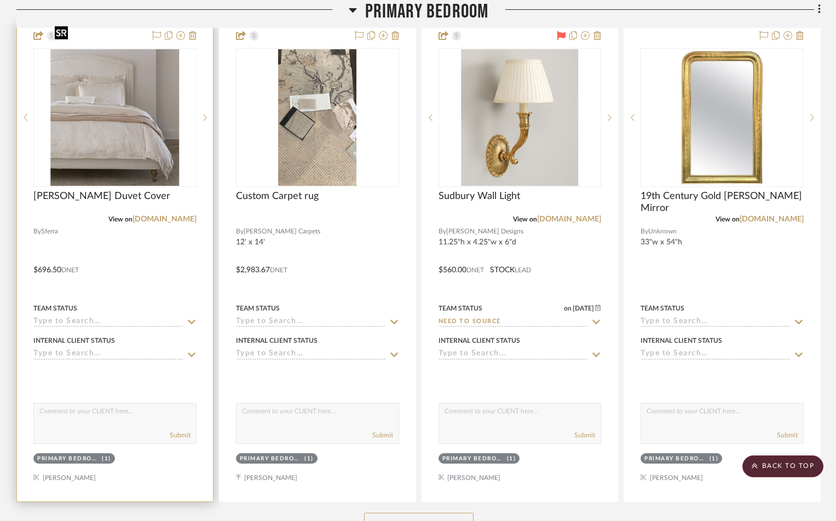
click at [143, 150] on img "0" at bounding box center [114, 117] width 129 height 137
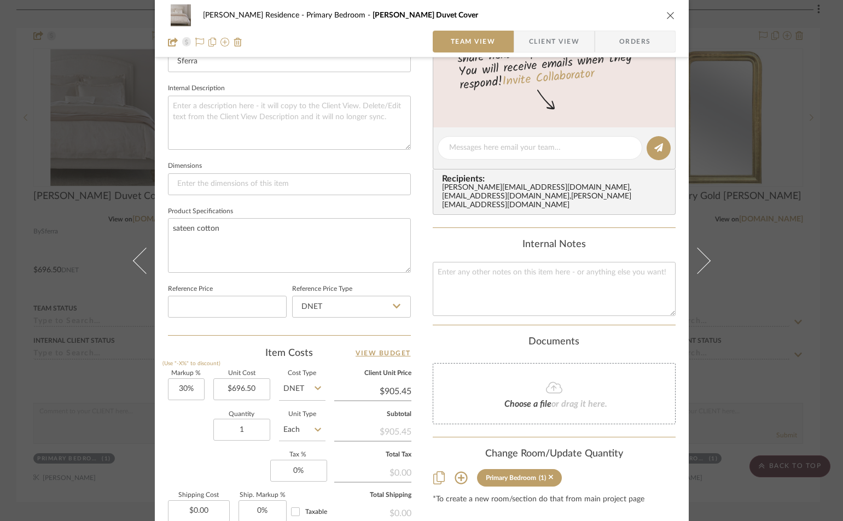
scroll to position [383, 0]
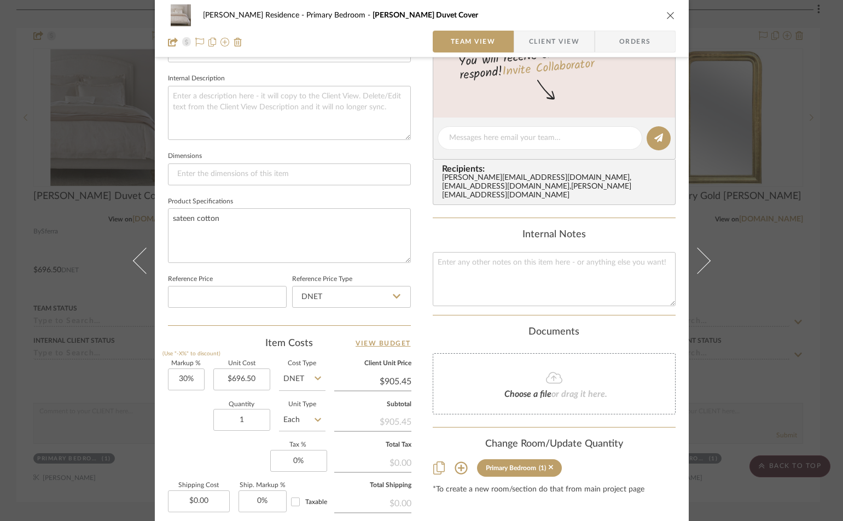
click at [666, 14] on icon "close" at bounding box center [670, 15] width 9 height 9
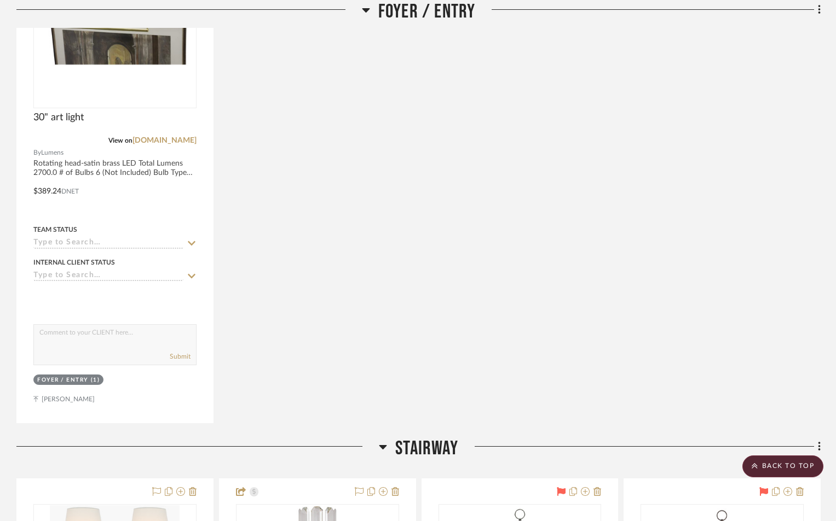
scroll to position [0, 0]
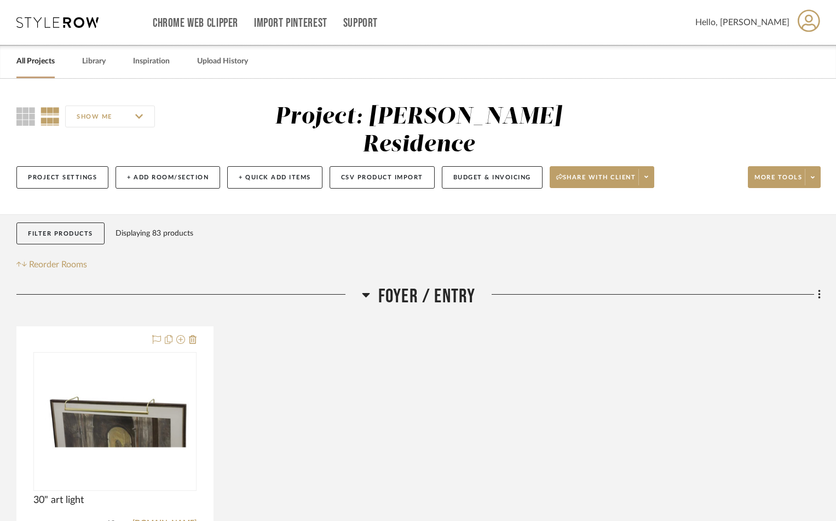
click at [28, 59] on link "All Projects" at bounding box center [35, 61] width 38 height 15
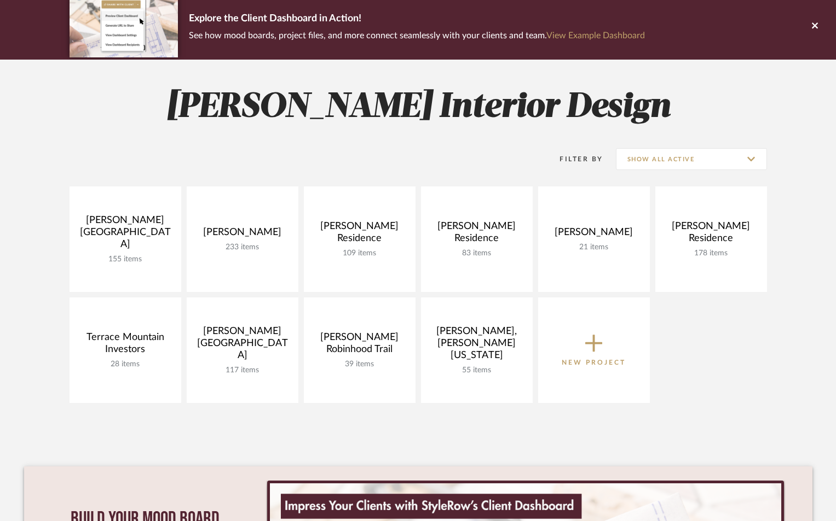
scroll to position [109, 0]
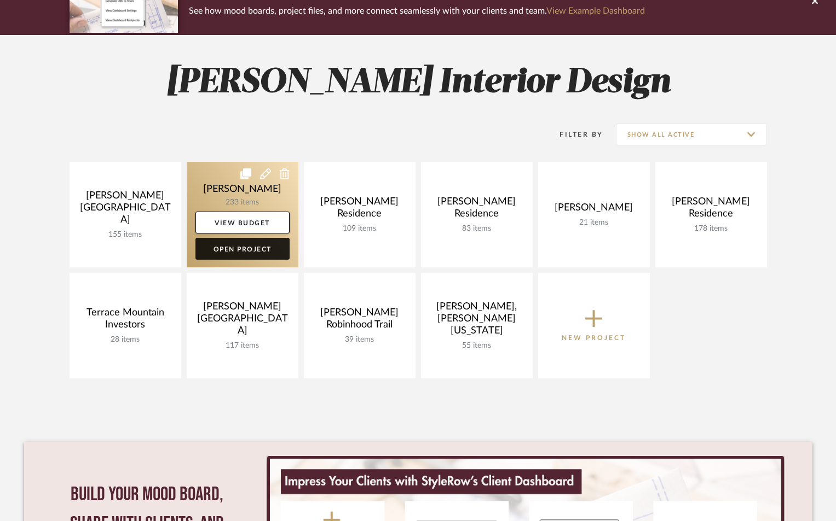
click at [256, 248] on link "Open Project" at bounding box center [242, 249] width 94 height 22
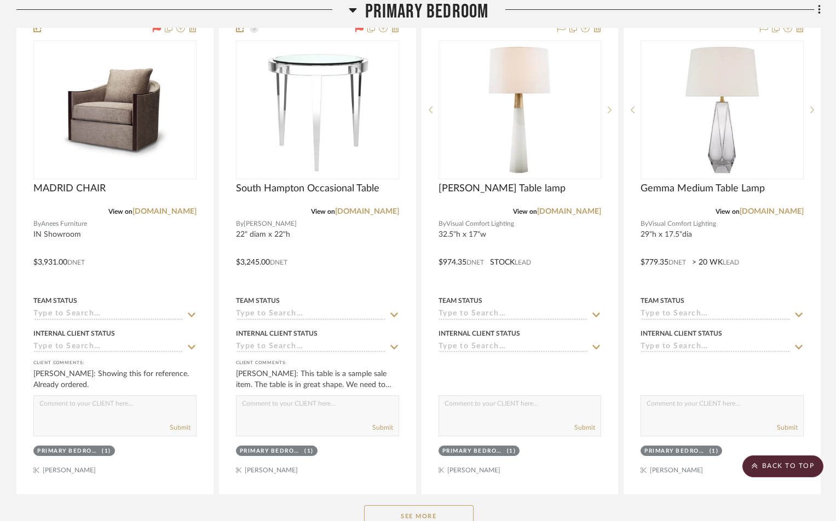
scroll to position [6621, 0]
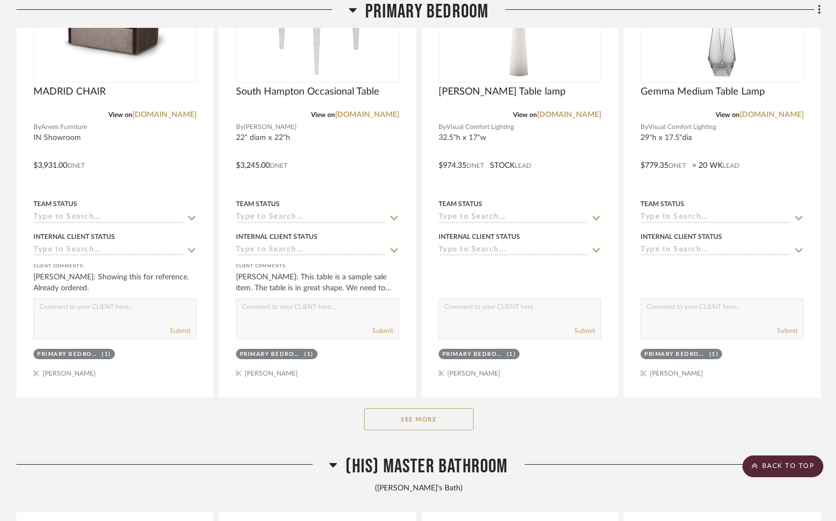
click at [388, 422] on button "See More" at bounding box center [418, 420] width 109 height 22
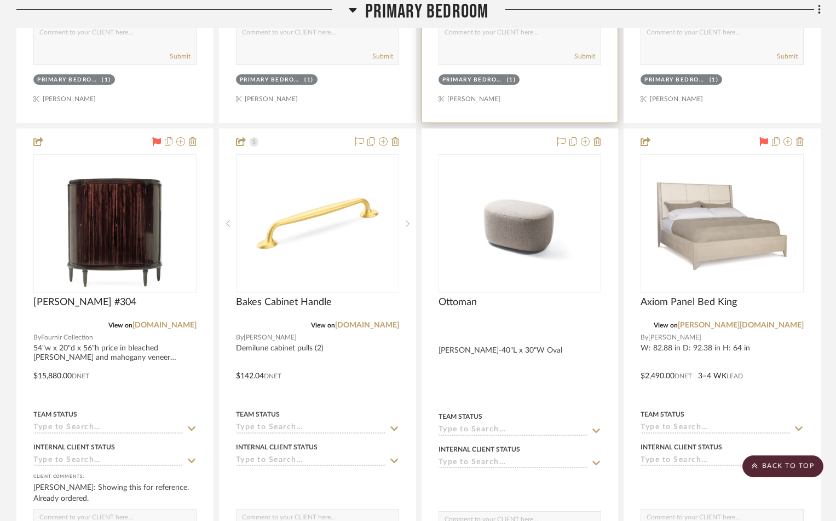
scroll to position [7606, 0]
